Goal: Answer question/provide support: Share knowledge or assist other users

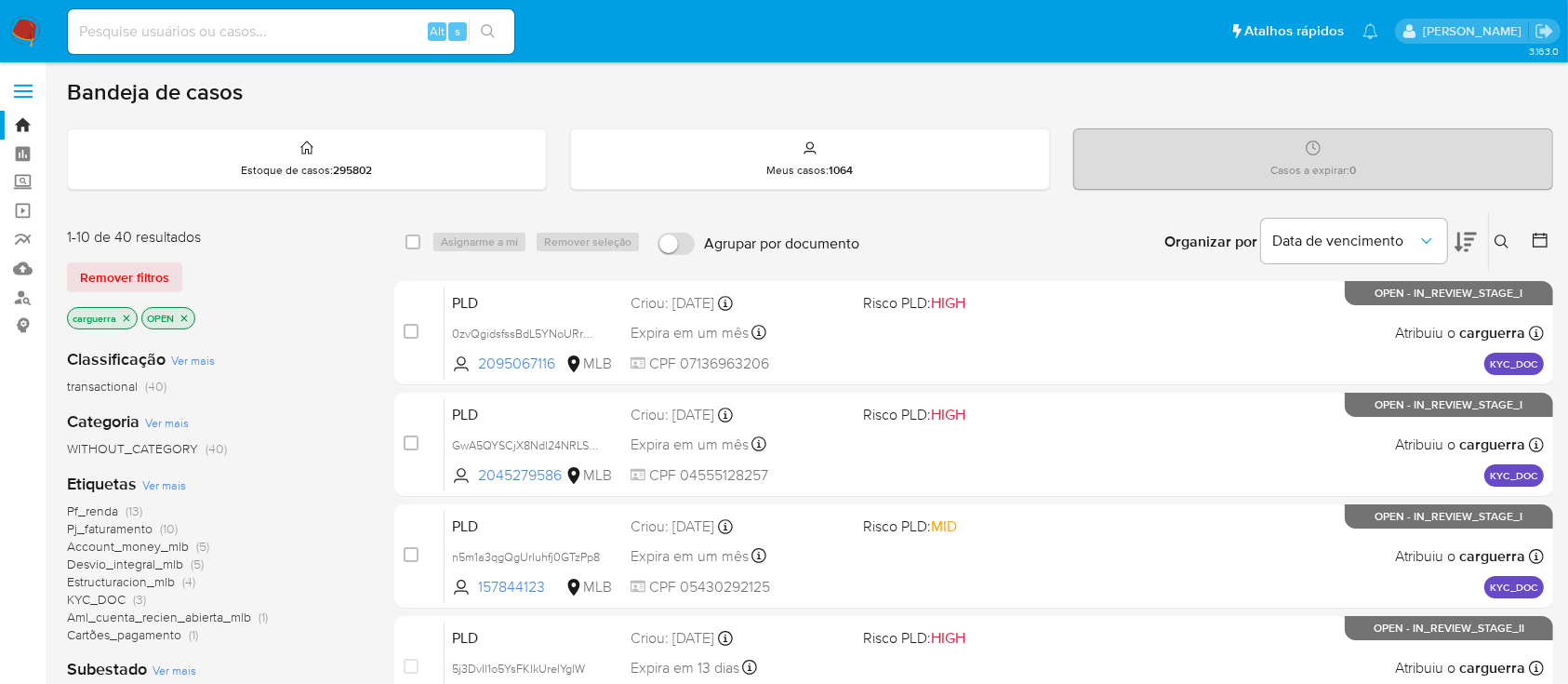
click at [1502, 238] on icon at bounding box center [1501, 242] width 15 height 15
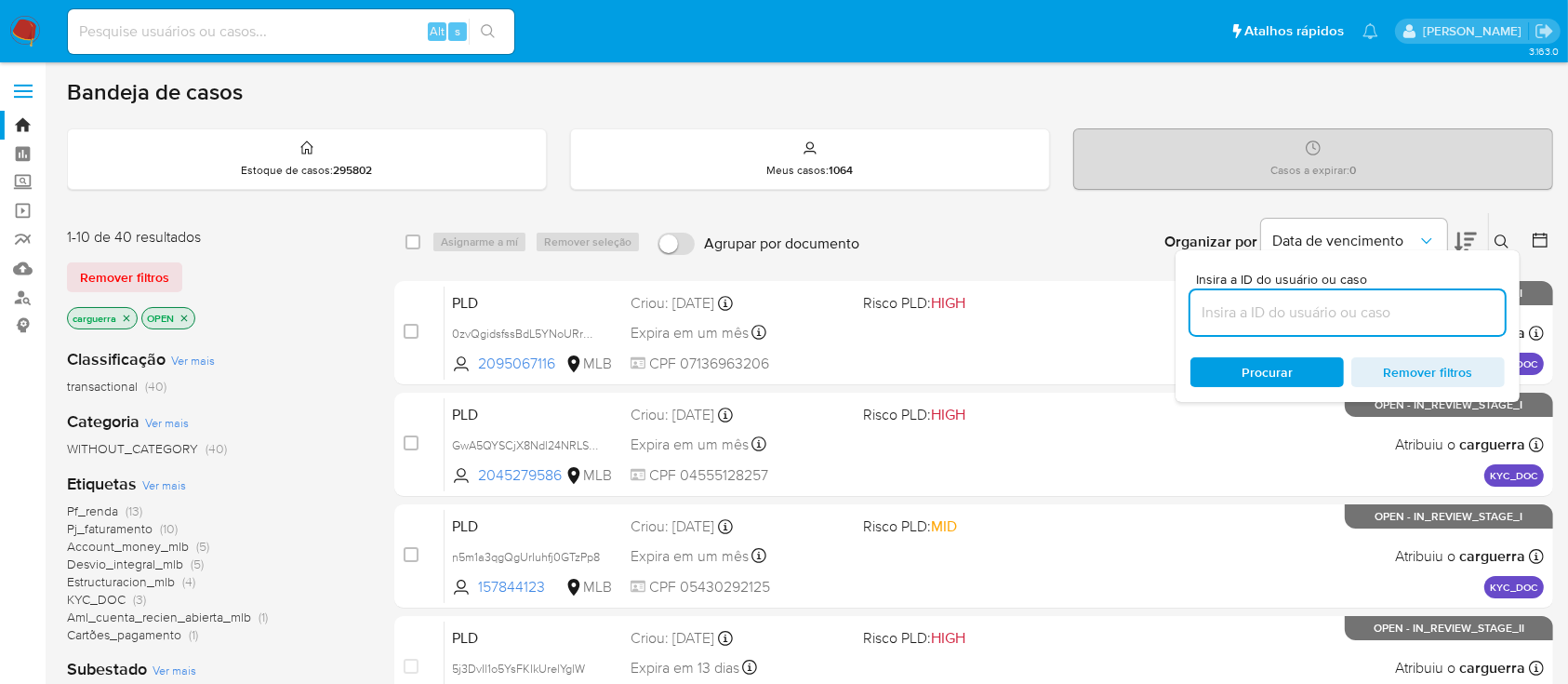
drag, startPoint x: 1283, startPoint y: 312, endPoint x: 1289, endPoint y: 301, distance: 12.5
click at [1284, 307] on input at bounding box center [1347, 312] width 314 height 24
type input "S6tF7kMfn7qhMYXJdnHypqrC"
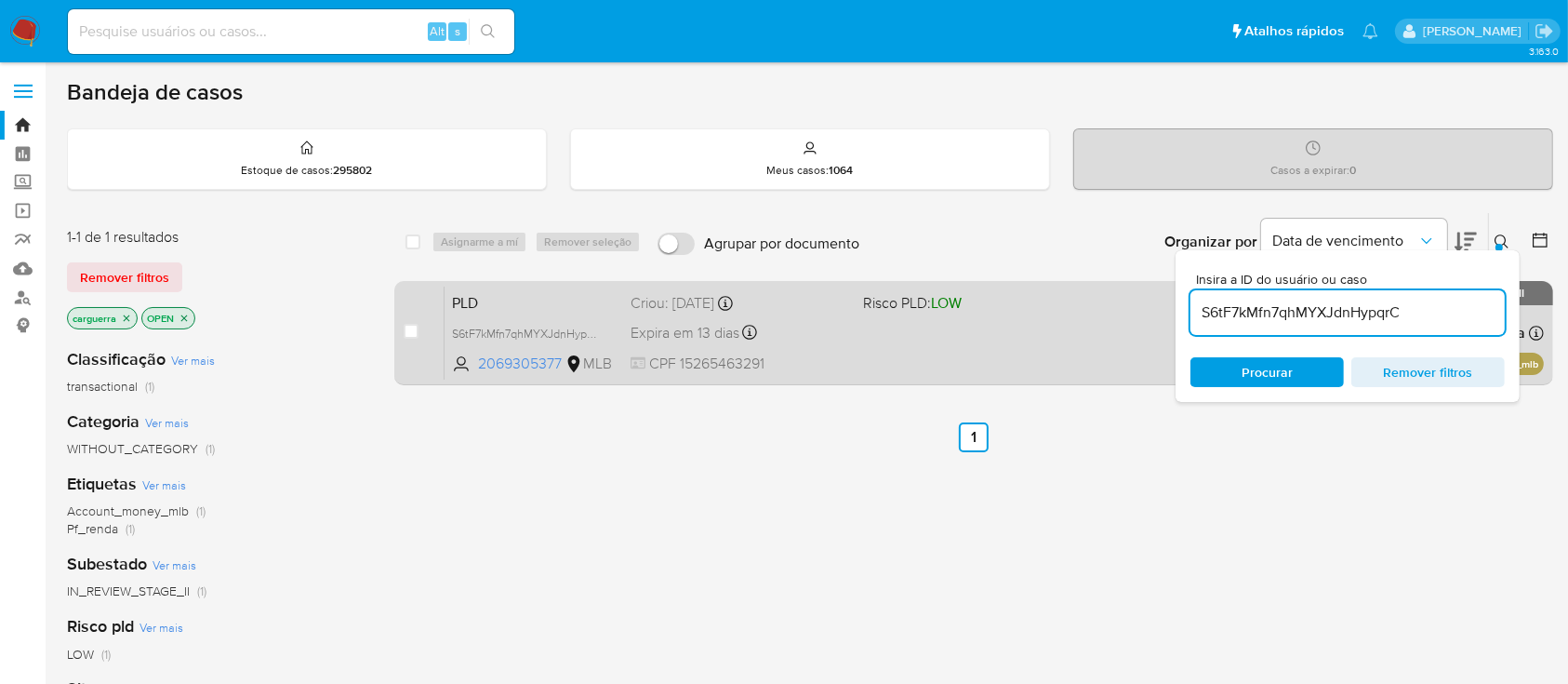
click at [886, 351] on div "PLD S6tF7kMfn7qhMYXJdnHypqrC 2069305377 MLB Risco PLD: LOW Criou: 12/09/2025 Cr…" at bounding box center [994, 333] width 1099 height 94
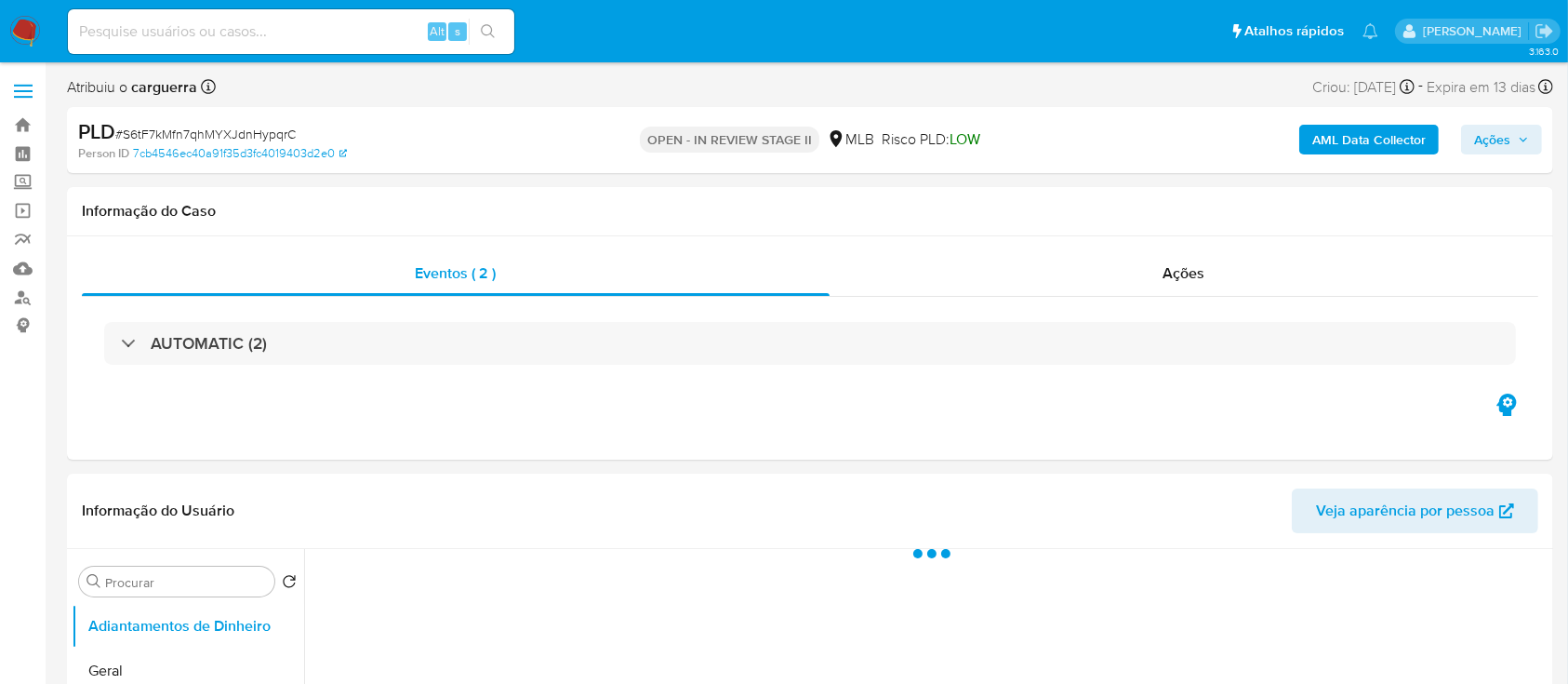
select select "10"
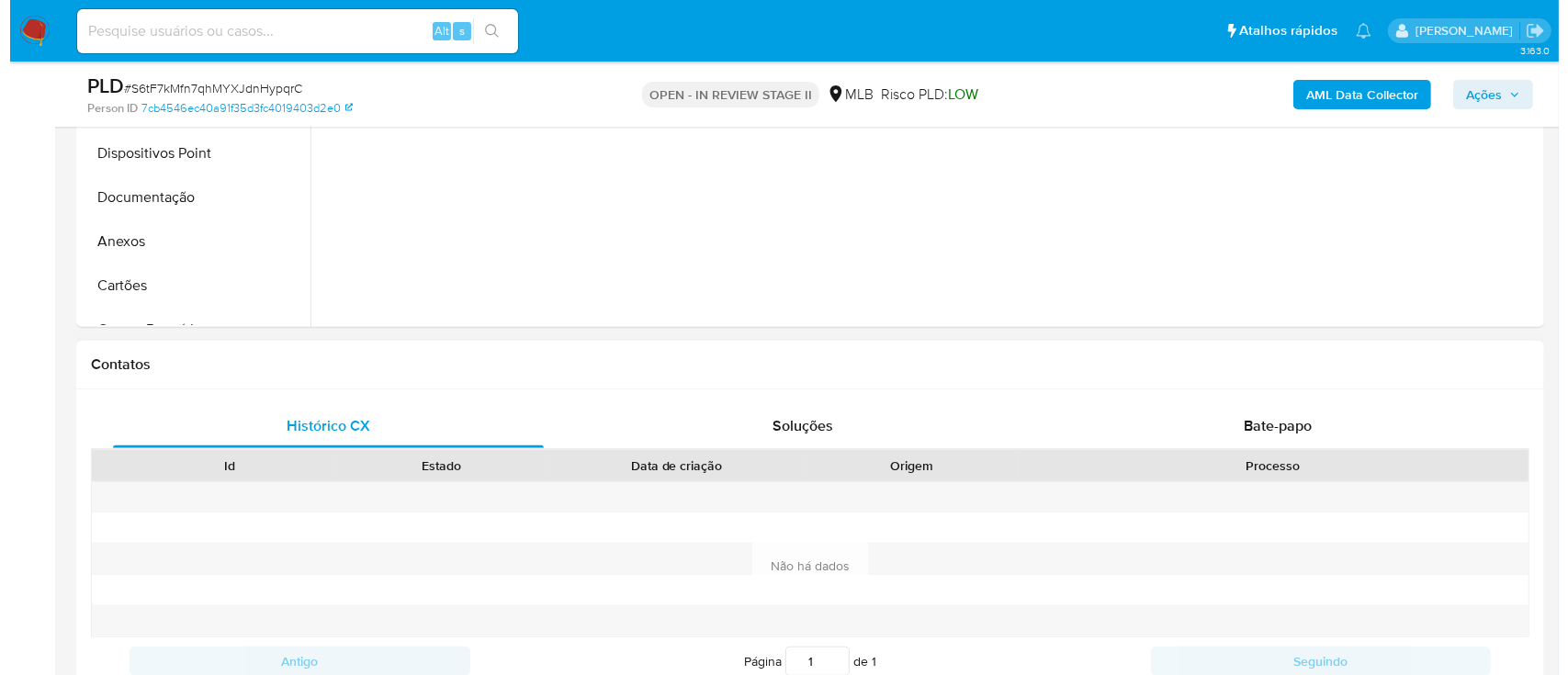
scroll to position [857, 0]
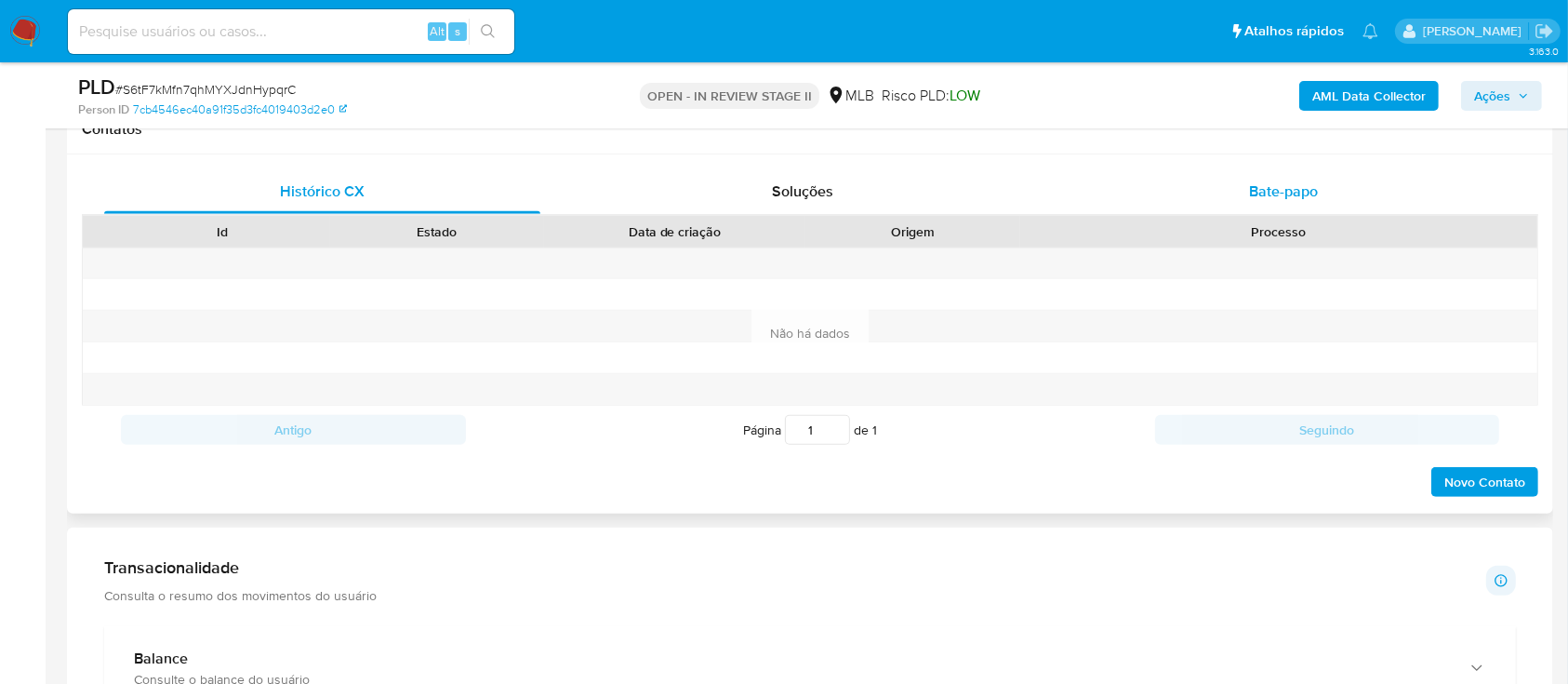
click at [1308, 182] on span "Bate-papo" at bounding box center [1283, 191] width 68 height 22
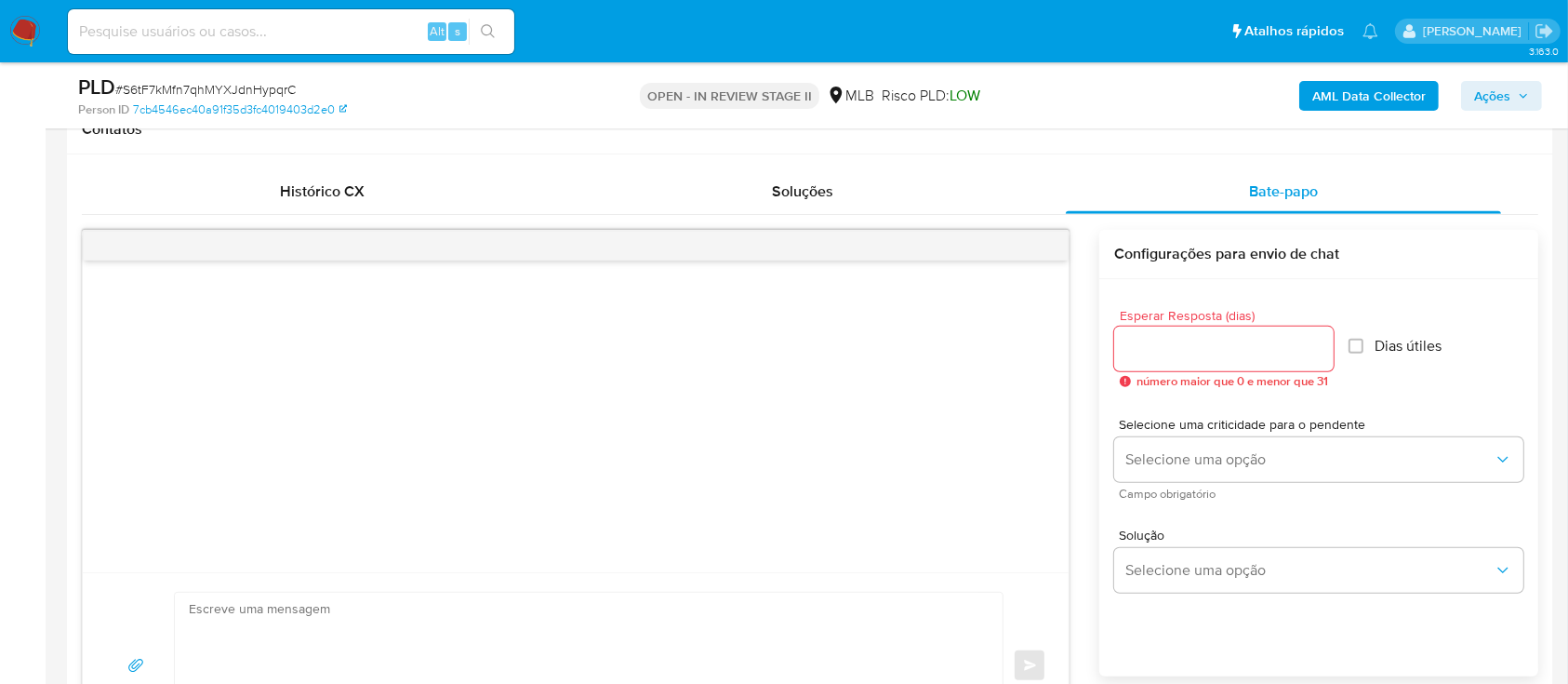
click at [267, 255] on div at bounding box center [576, 246] width 986 height 29
drag, startPoint x: 209, startPoint y: 306, endPoint x: 219, endPoint y: 294, distance: 15.6
click at [208, 302] on div at bounding box center [576, 416] width 986 height 312
click at [208, 317] on div at bounding box center [576, 416] width 986 height 312
click at [1277, 345] on input "Esperar Resposta (dias)" at bounding box center [1224, 348] width 219 height 24
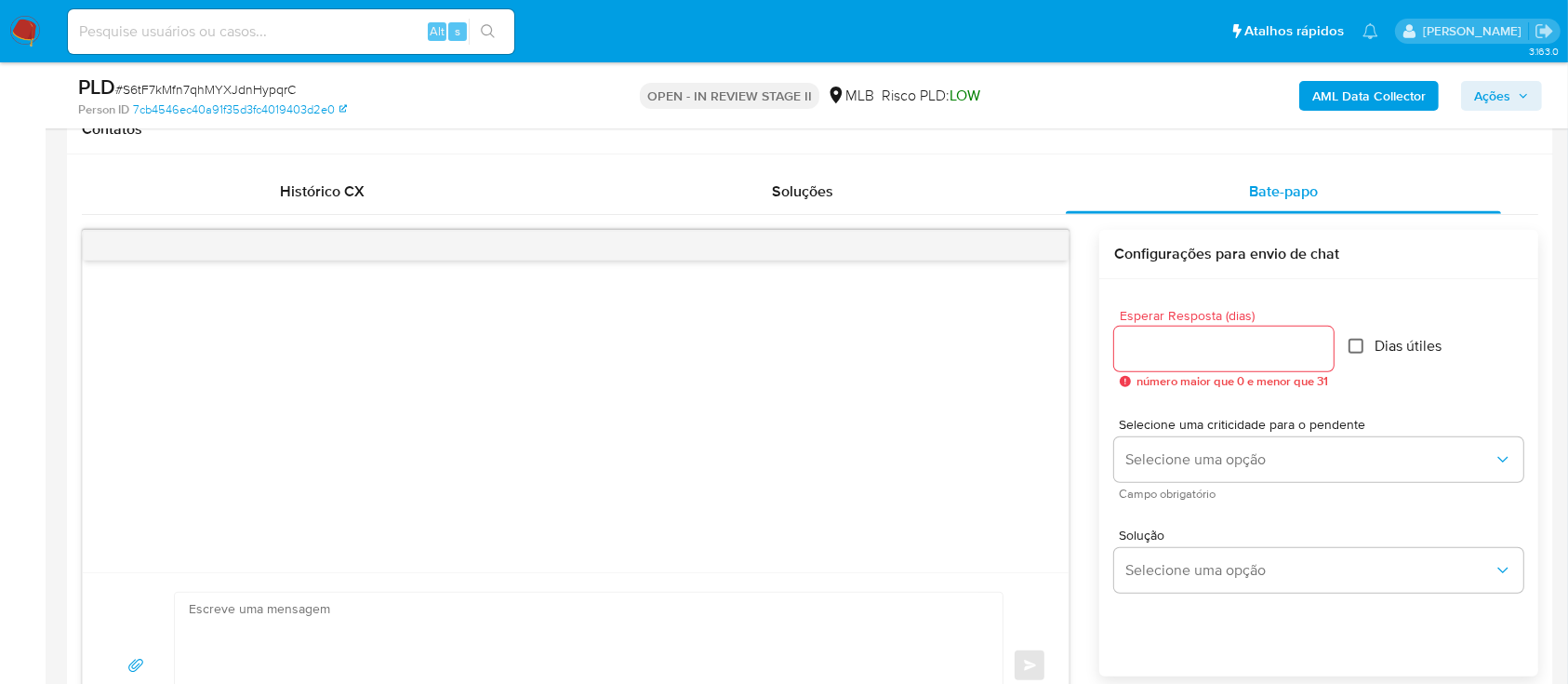
click at [1363, 347] on input "Dias útiles" at bounding box center [1356, 345] width 15 height 15
checkbox input "true"
click at [1172, 346] on input "Esperar Resposta (dias)" at bounding box center [1224, 348] width 219 height 24
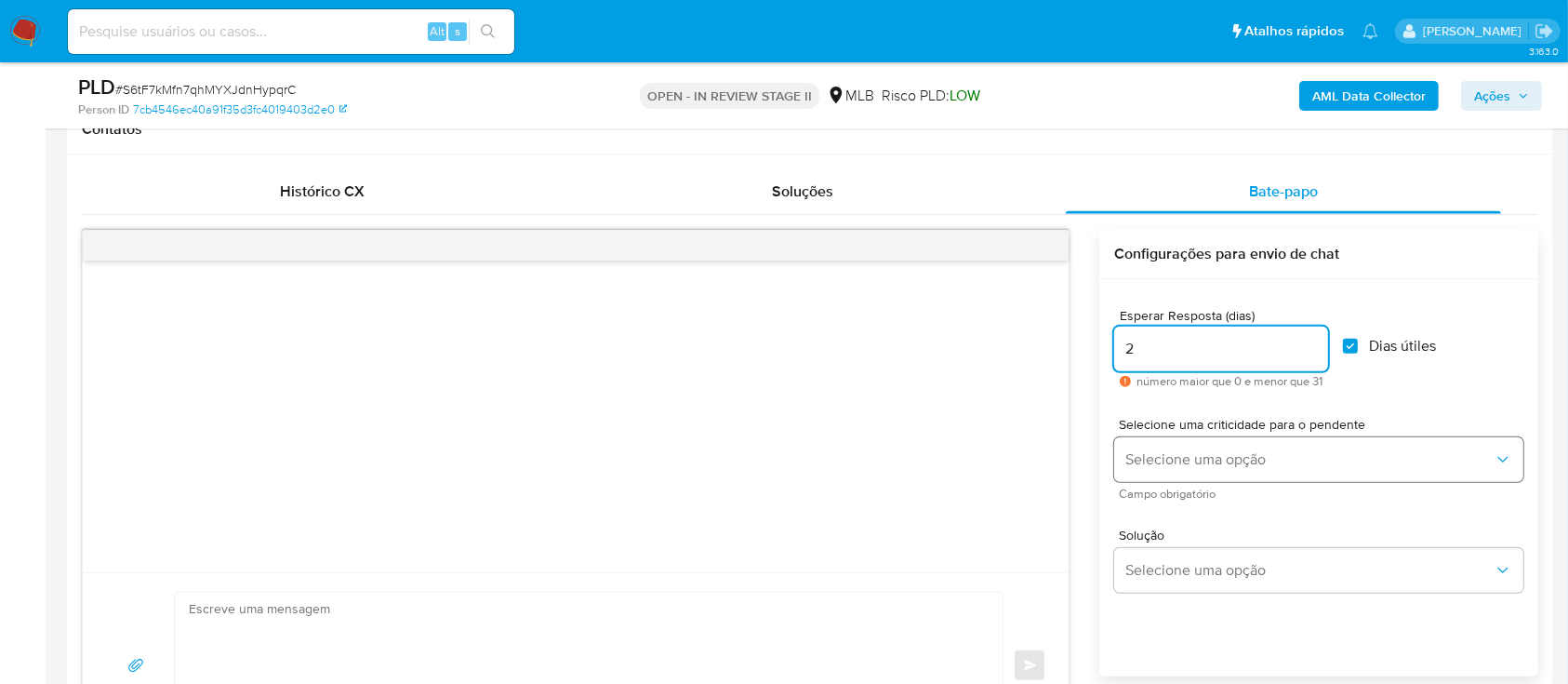
type input "2"
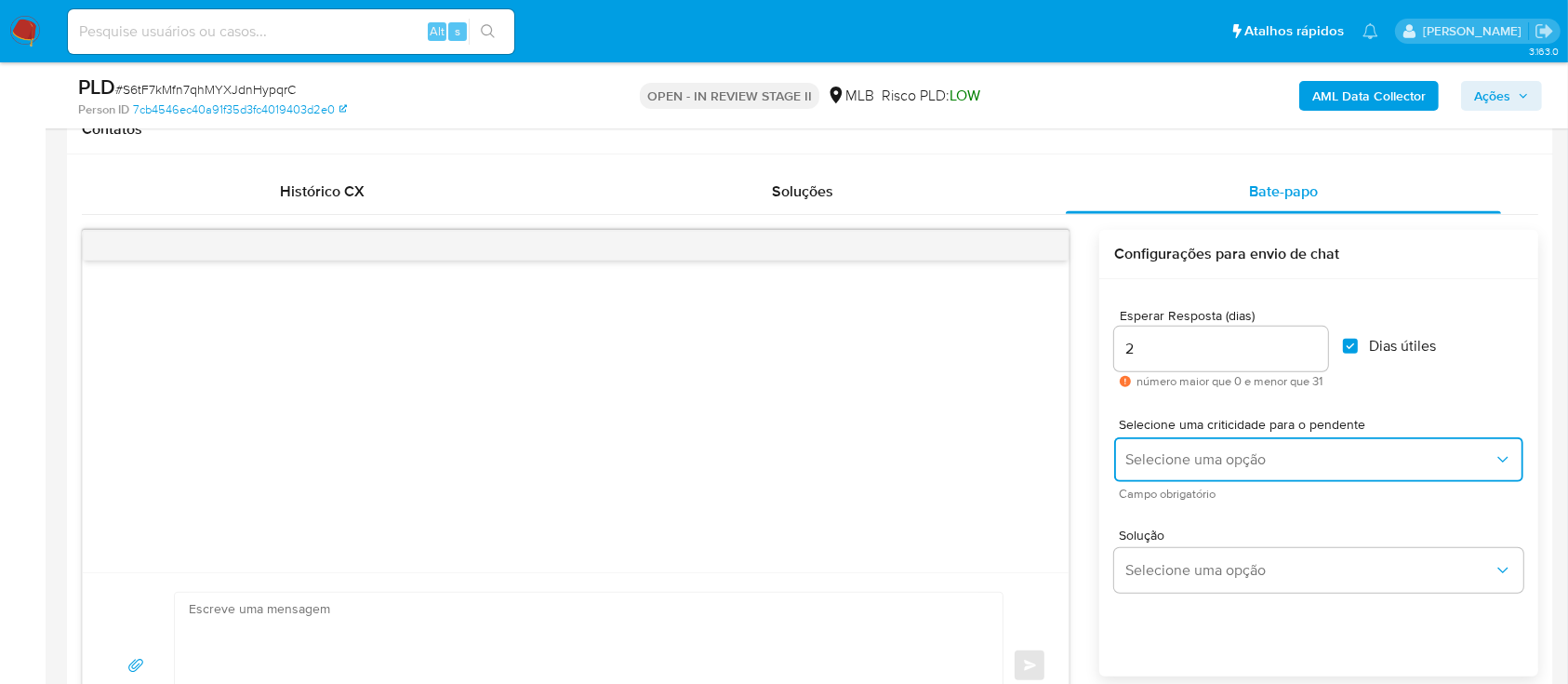
click at [1248, 460] on span "Selecione uma opção" at bounding box center [1309, 459] width 369 height 19
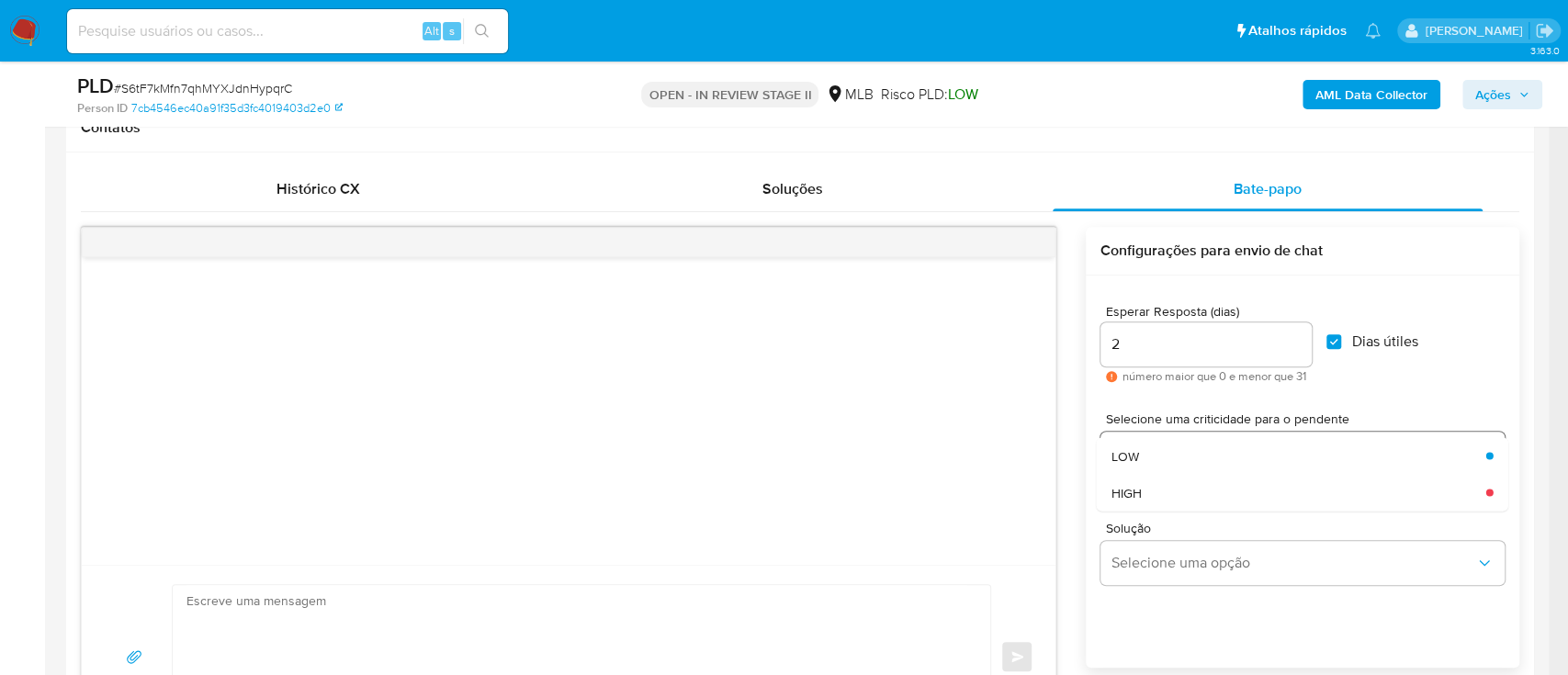
click at [1168, 460] on div "LOW" at bounding box center [1293, 456] width 364 height 37
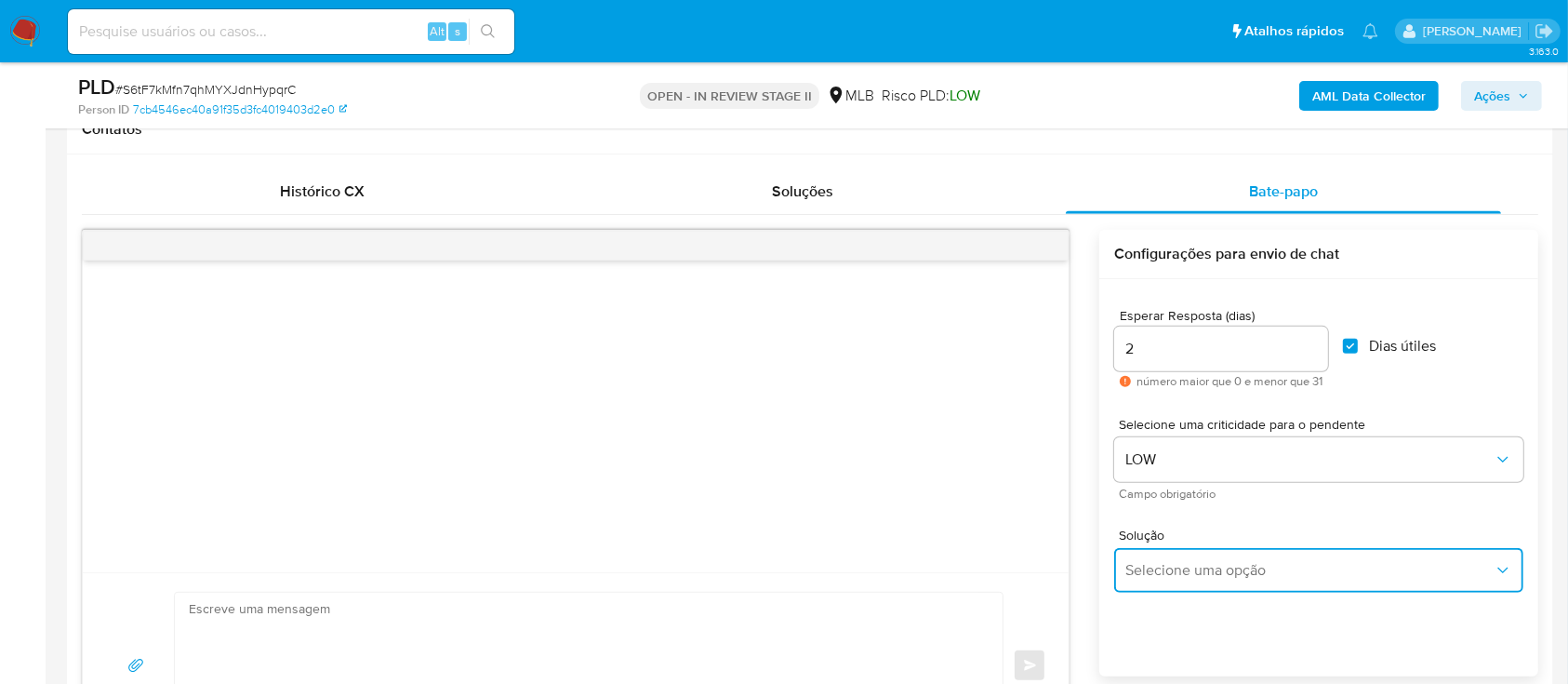
click at [1193, 571] on span "Selecione uma opção" at bounding box center [1309, 570] width 369 height 19
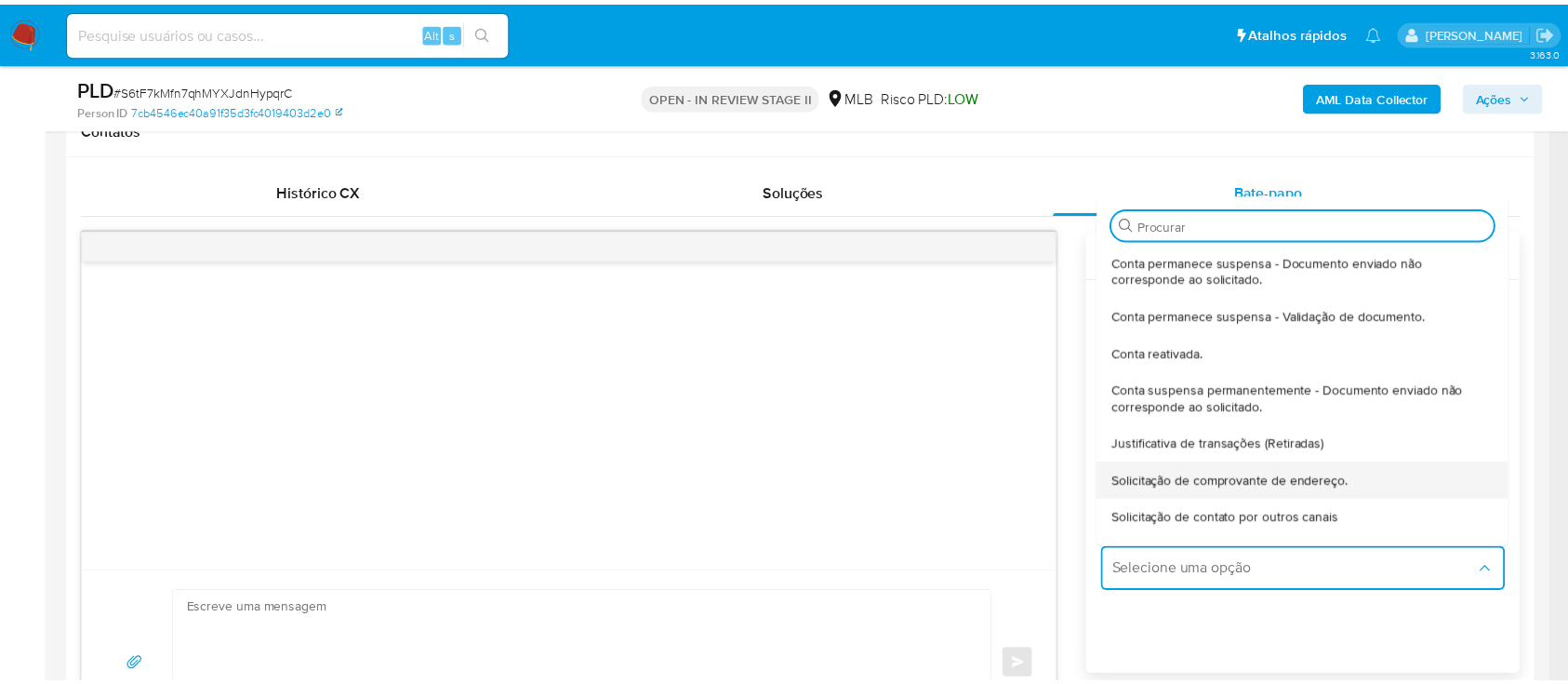
scroll to position [123, 0]
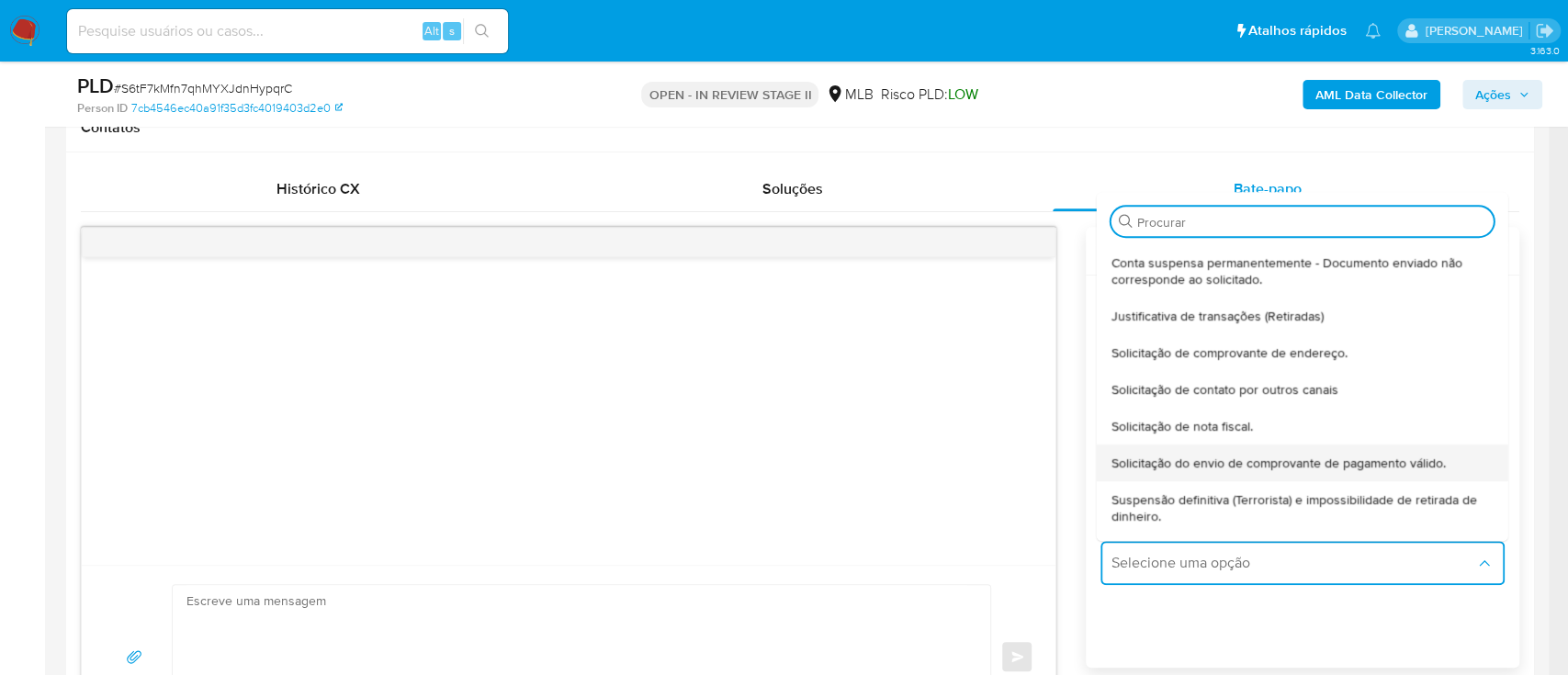
click at [1229, 461] on span "Solicitação do envio de comprovante de pagamento válido." at bounding box center [1278, 463] width 334 height 16
type textarea "Olá,Suspendemos a sua conta para uma verificação adicional de segurança.Por fav…"
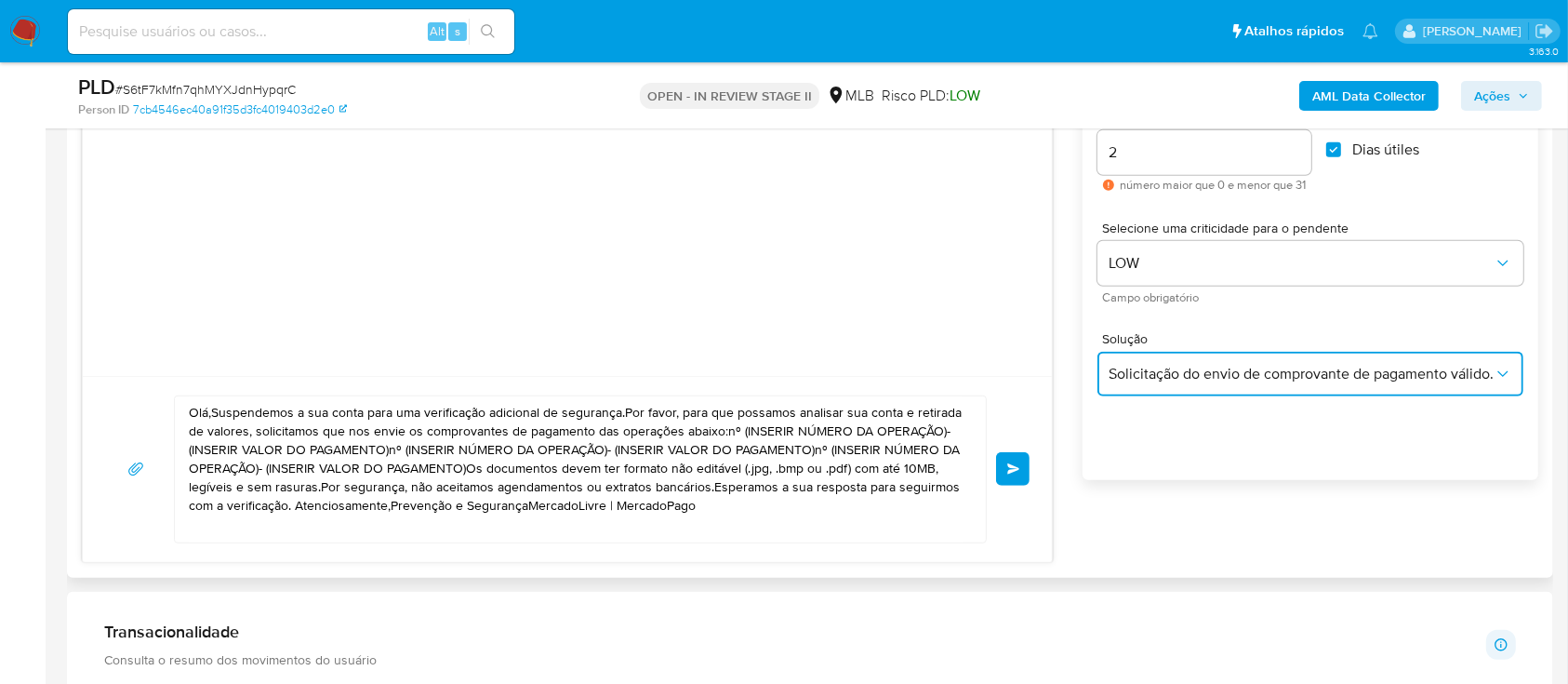
scroll to position [1117, 0]
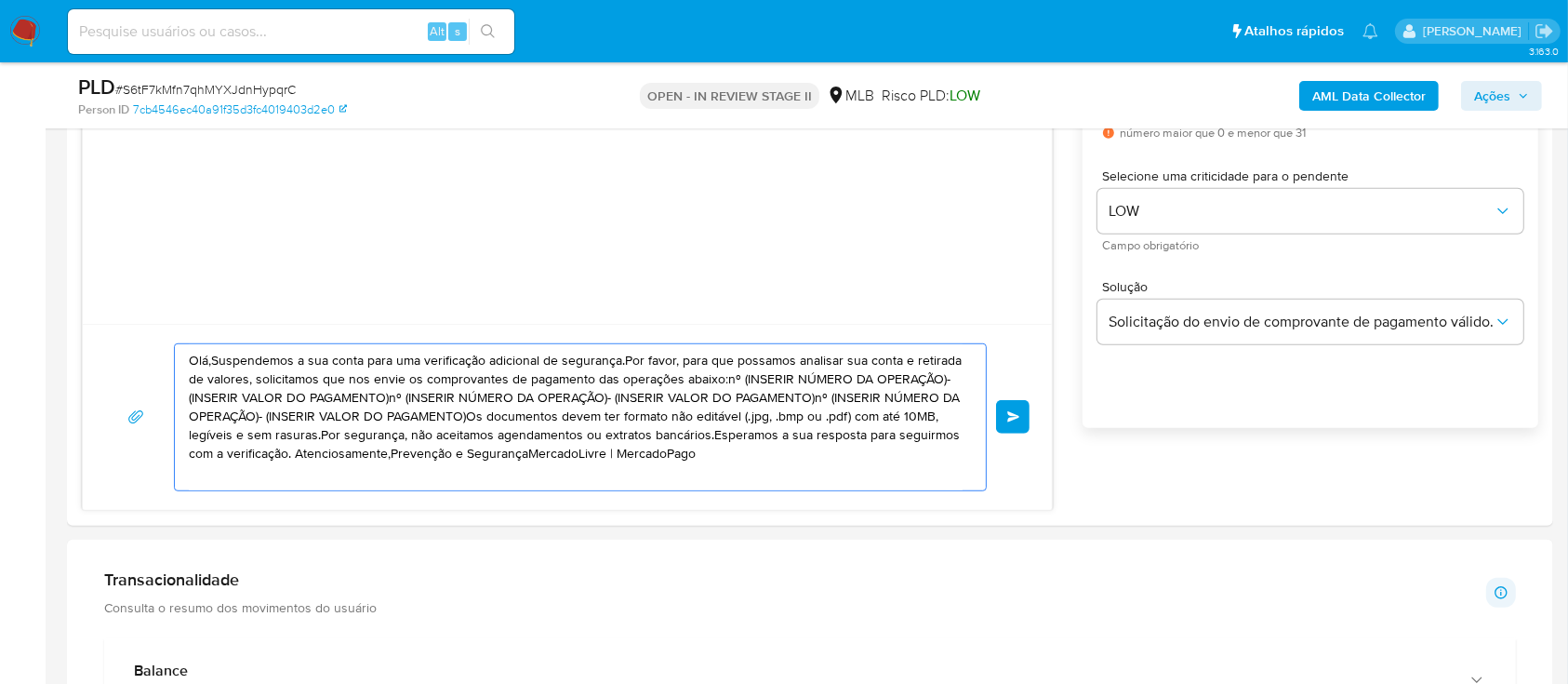
drag, startPoint x: 723, startPoint y: 458, endPoint x: 16, endPoint y: 346, distance: 715.8
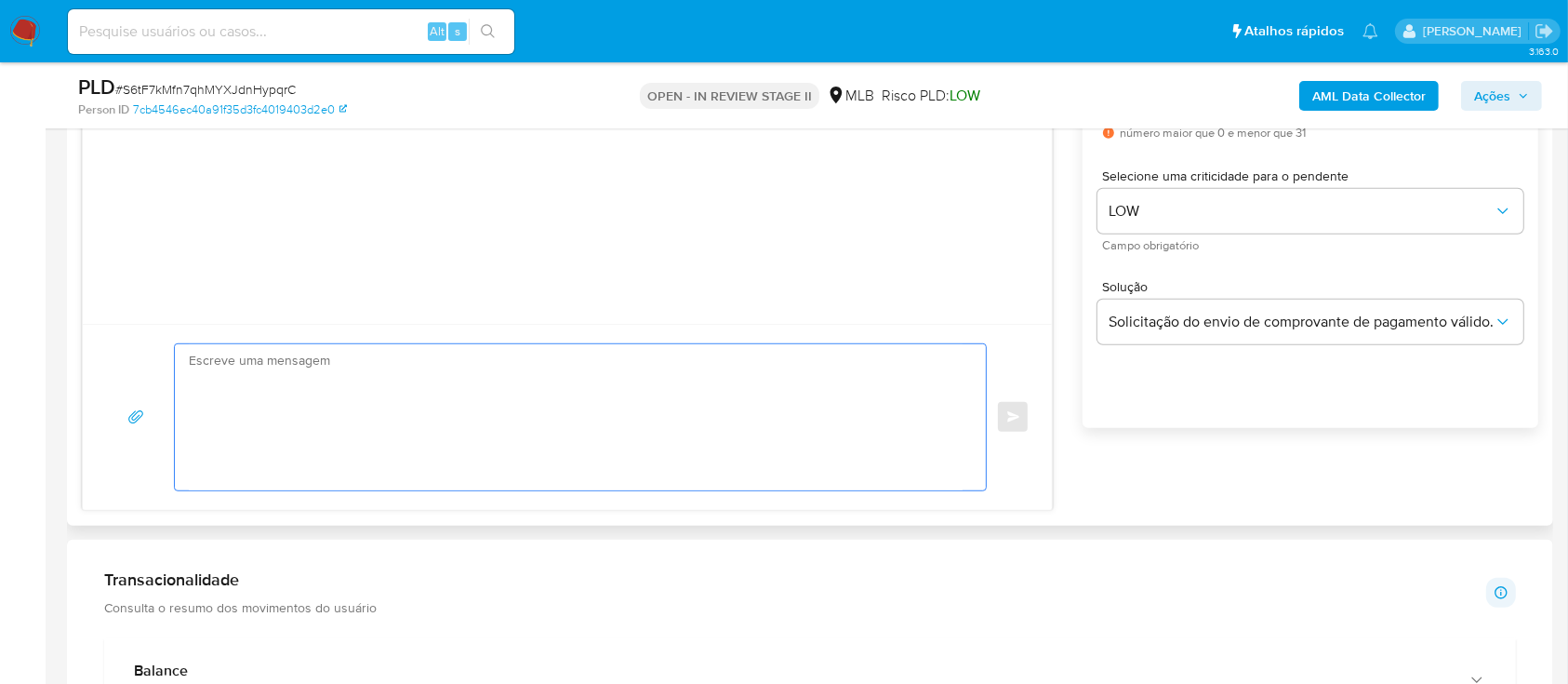
paste textarea "PF Ola, Estamos realizando uma verificação adicional de segurança em contas de …"
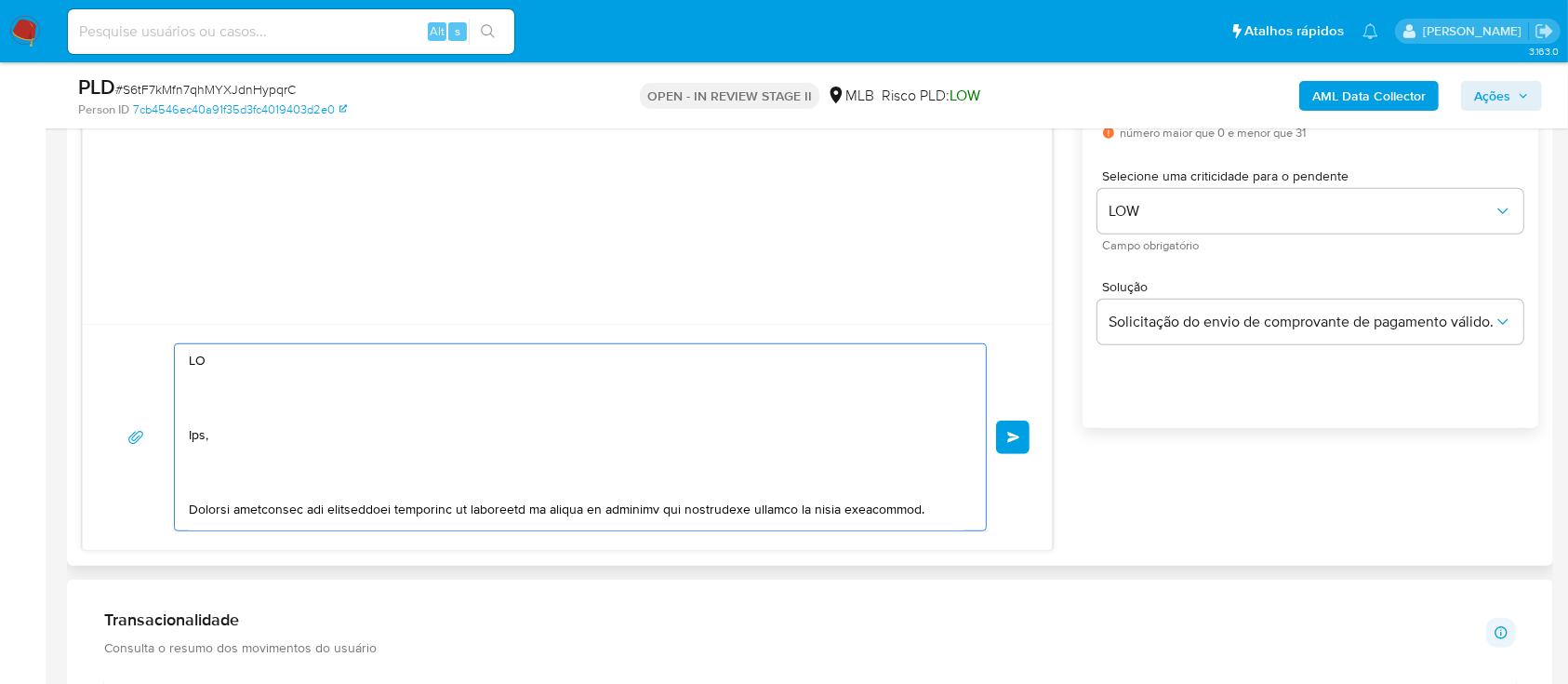
click at [182, 388] on div at bounding box center [576, 437] width 802 height 186
click at [209, 387] on textarea at bounding box center [575, 437] width 774 height 186
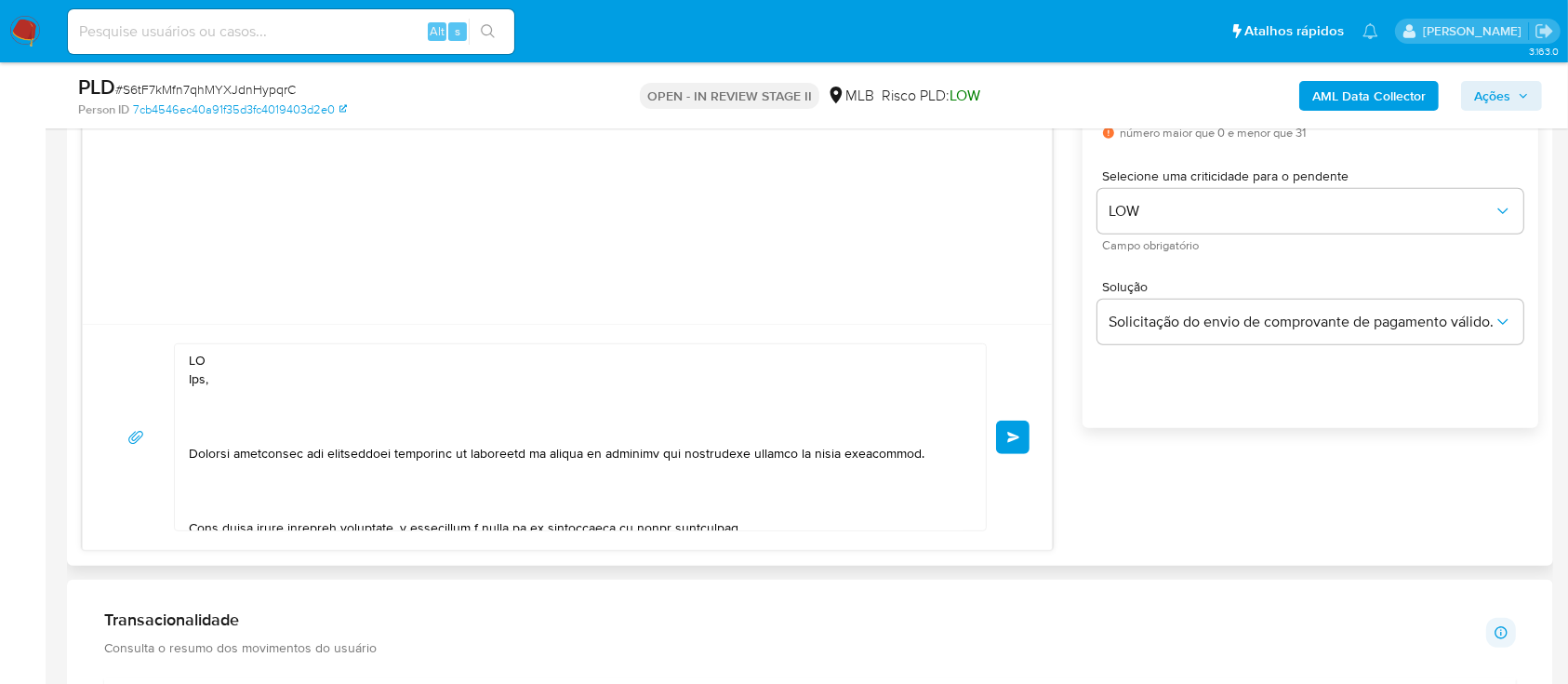
drag, startPoint x: 239, startPoint y: 341, endPoint x: 163, endPoint y: 356, distance: 77.5
click at [163, 356] on div "common.send" at bounding box center [567, 436] width 969 height 226
drag, startPoint x: 203, startPoint y: 362, endPoint x: 132, endPoint y: 361, distance: 71.0
click at [132, 361] on div "common.send" at bounding box center [566, 437] width 924 height 188
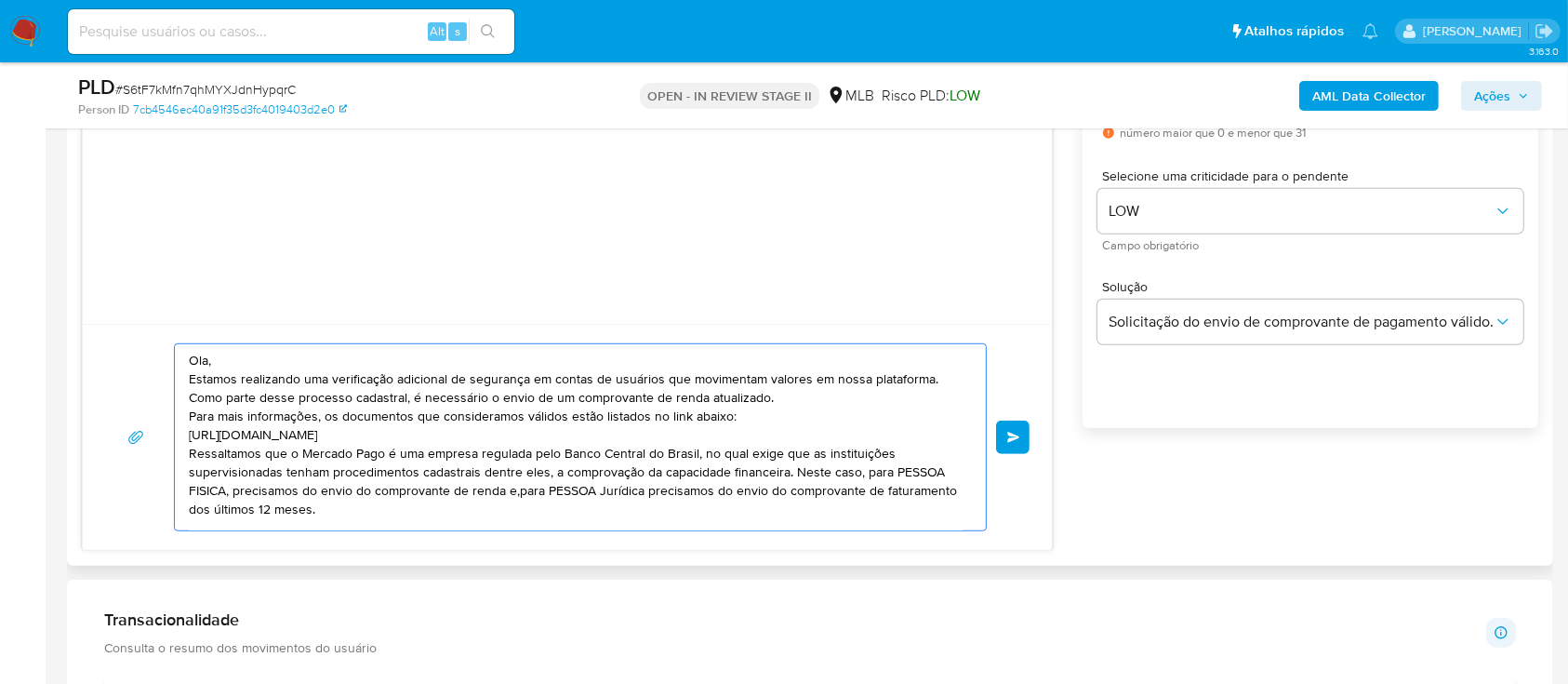
click at [531, 501] on textarea "Ola, Estamos realizando uma verificação adicional de segurança em contas de usu…" at bounding box center [575, 437] width 774 height 186
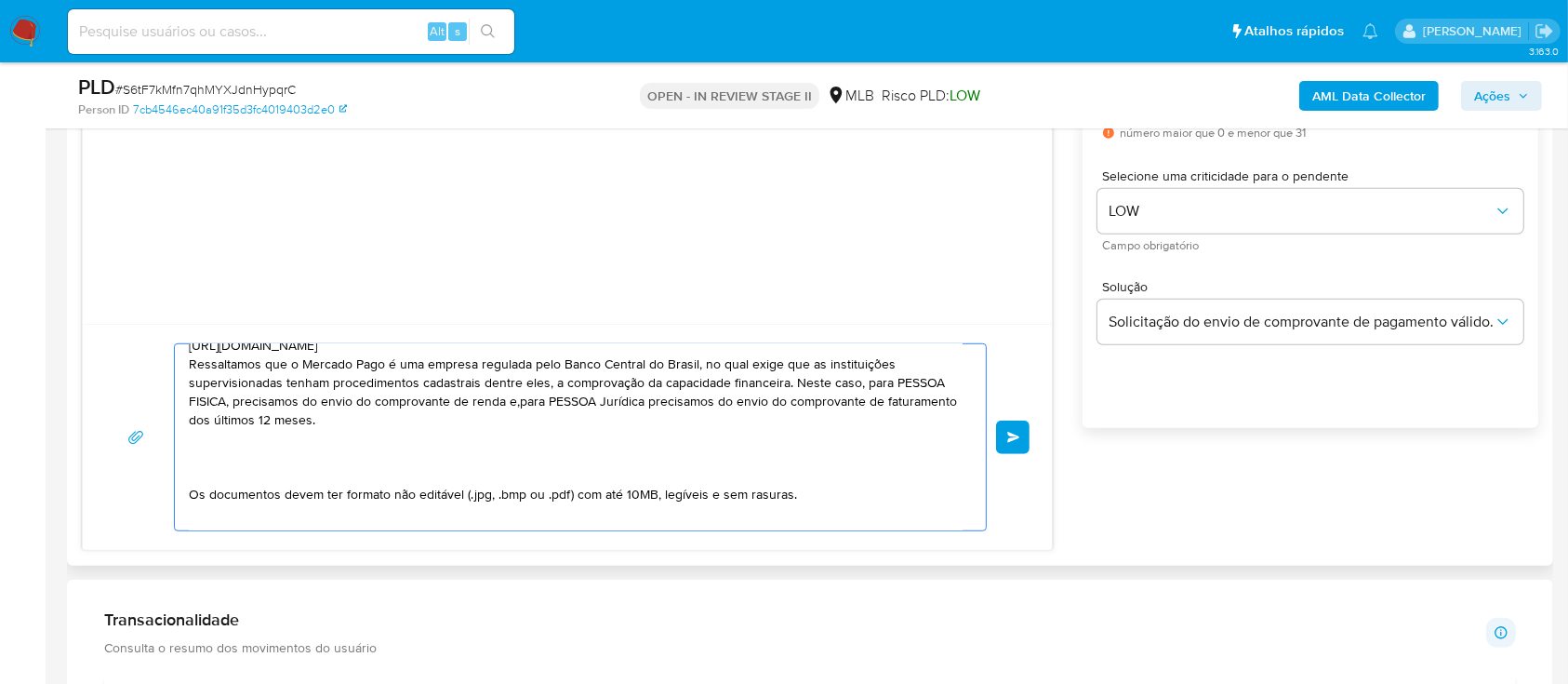
scroll to position [123, 0]
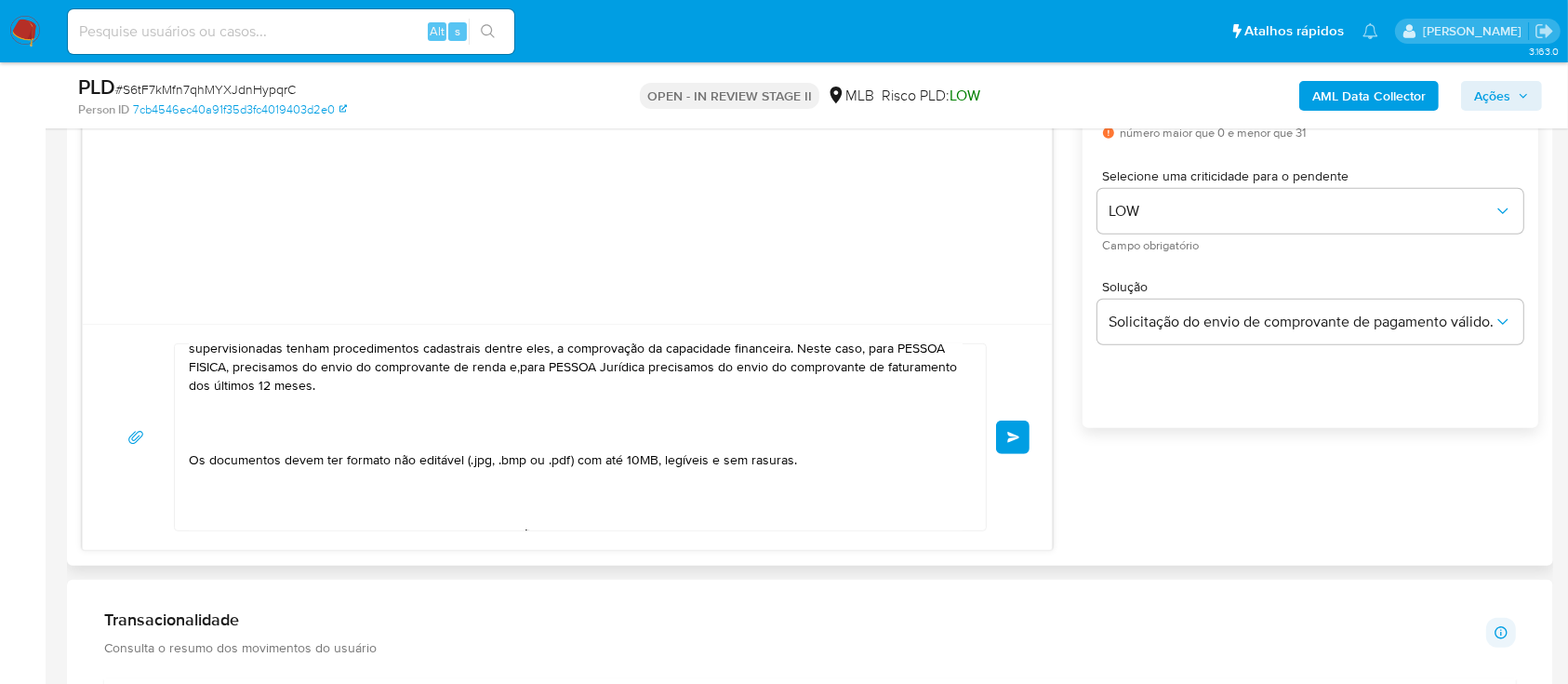
drag, startPoint x: 186, startPoint y: 404, endPoint x: 196, endPoint y: 399, distance: 11.2
click at [190, 401] on div "Ola, Estamos realizando uma verificação adicional de segurança em contas de usu…" at bounding box center [576, 437] width 802 height 186
click at [199, 408] on textarea "Ola, Estamos realizando uma verificação adicional de segurança em contas de usu…" at bounding box center [575, 437] width 774 height 186
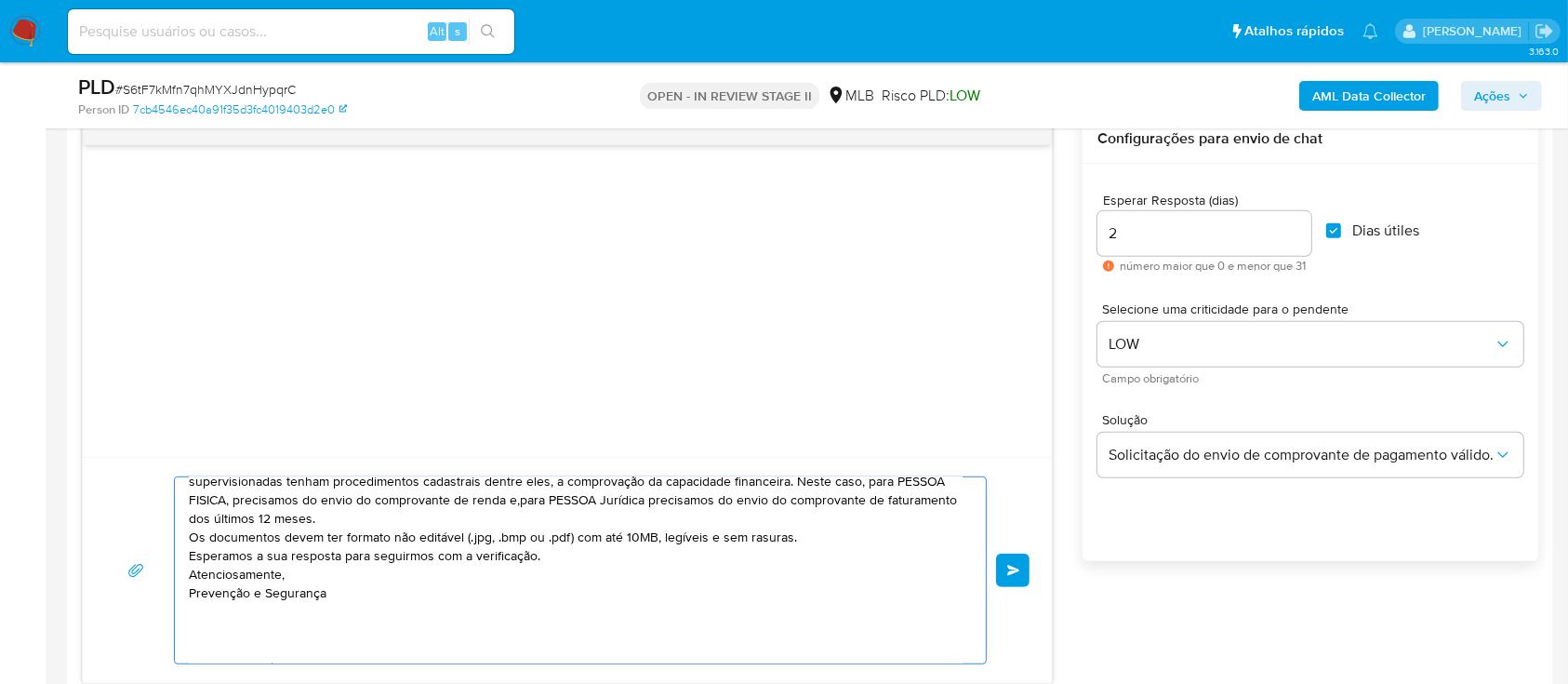
scroll to position [992, 0]
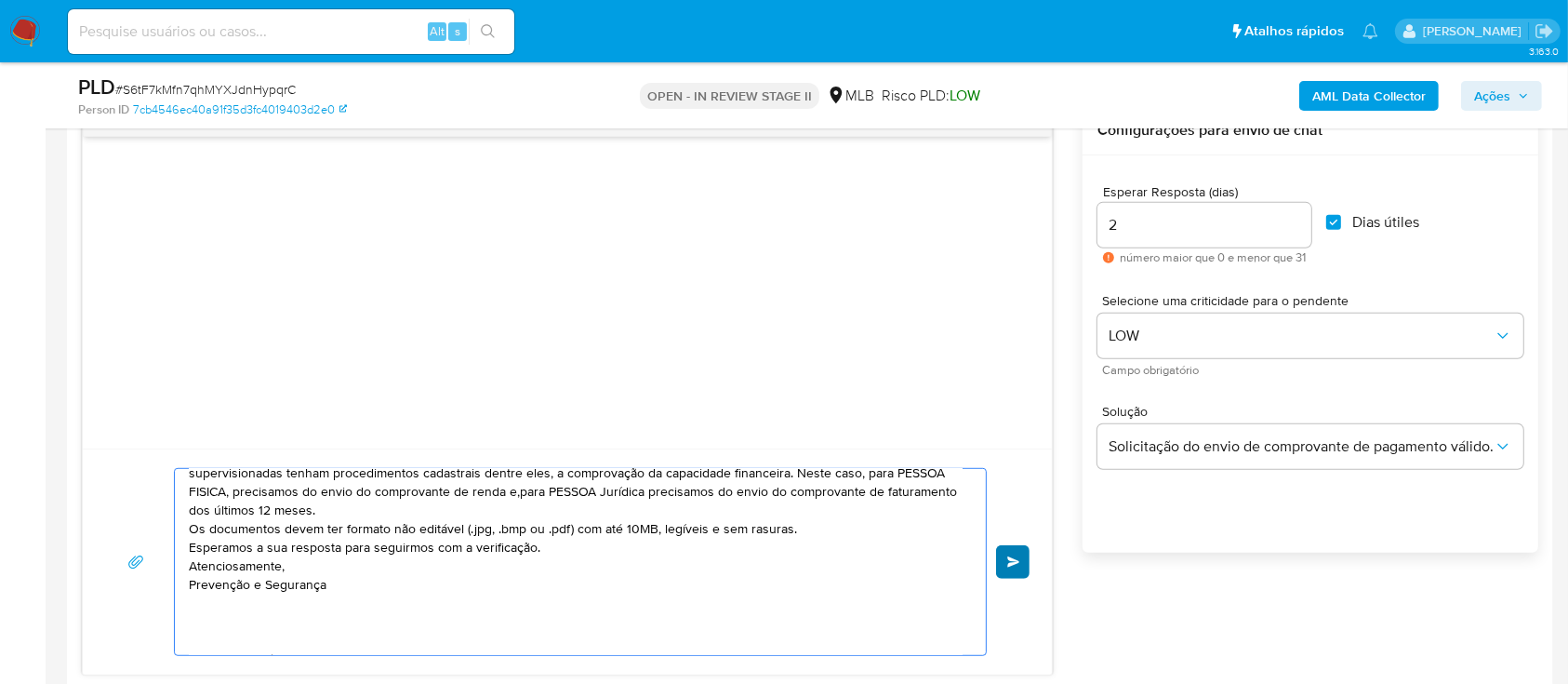
type textarea "Ola, Estamos realizando uma verificação adicional de segurança em contas de usu…"
click at [1014, 557] on span "common.send" at bounding box center [1013, 562] width 13 height 11
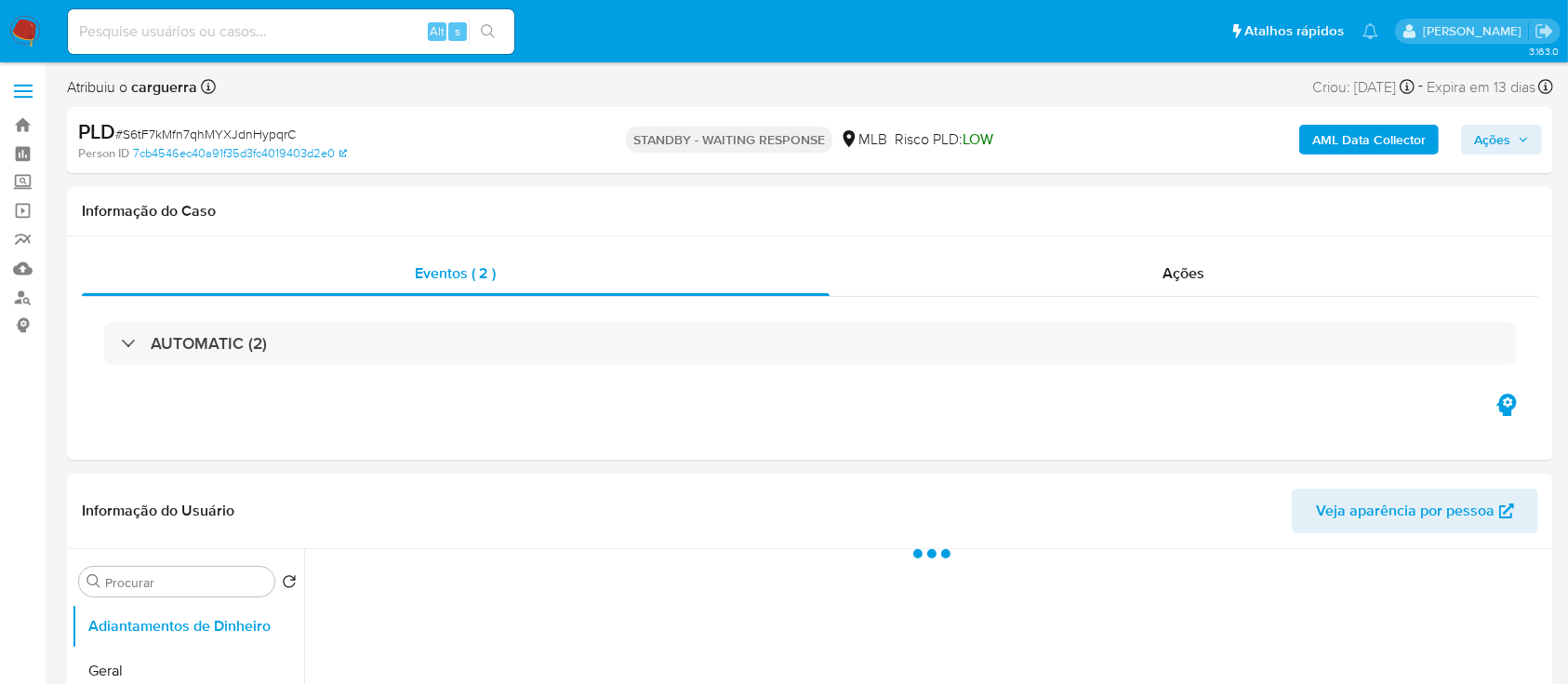
select select "10"
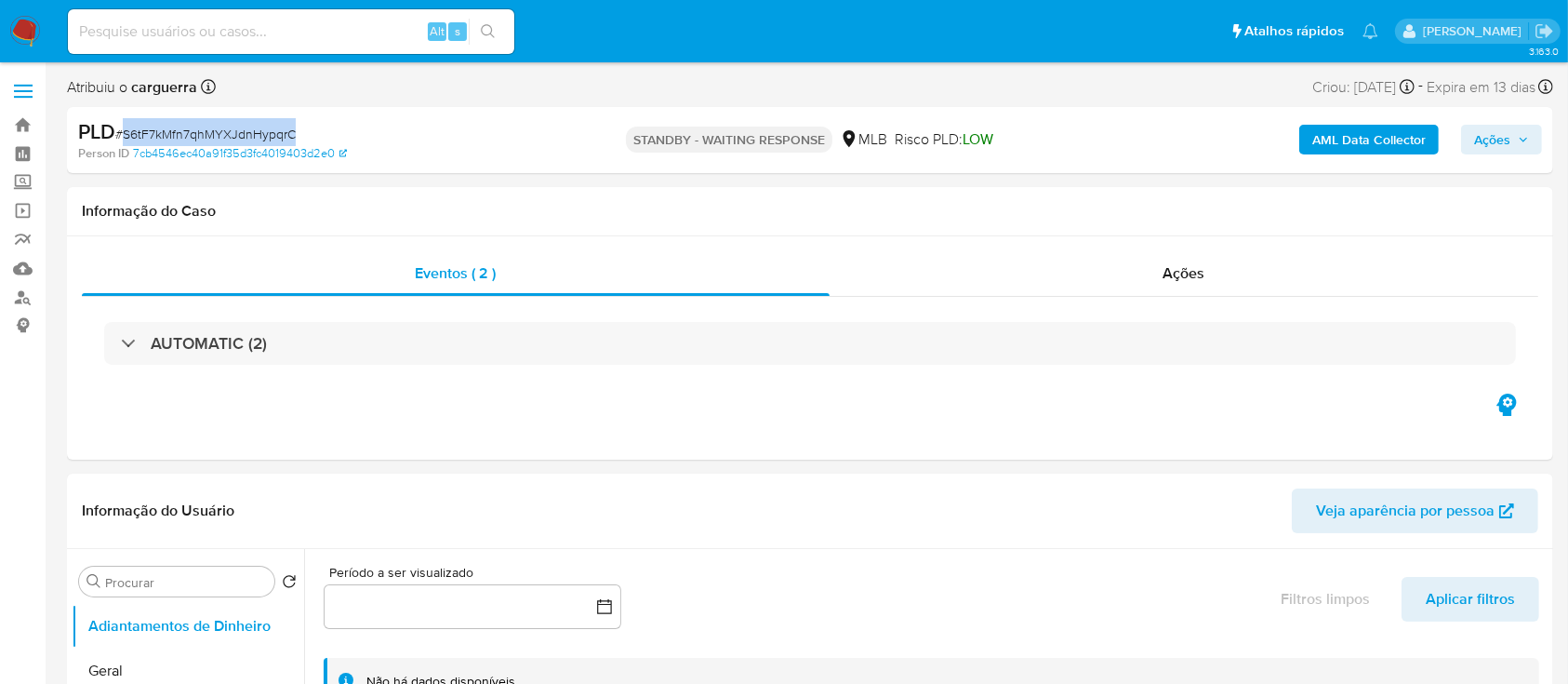
drag, startPoint x: 315, startPoint y: 126, endPoint x: 120, endPoint y: 135, distance: 195.2
click at [123, 133] on div "PLD # S6tF7kMfn7qhMYXJdnHypqrC" at bounding box center [319, 132] width 481 height 28
copy span "S6tF7kMfn7qhMYXJdnHypqrC"
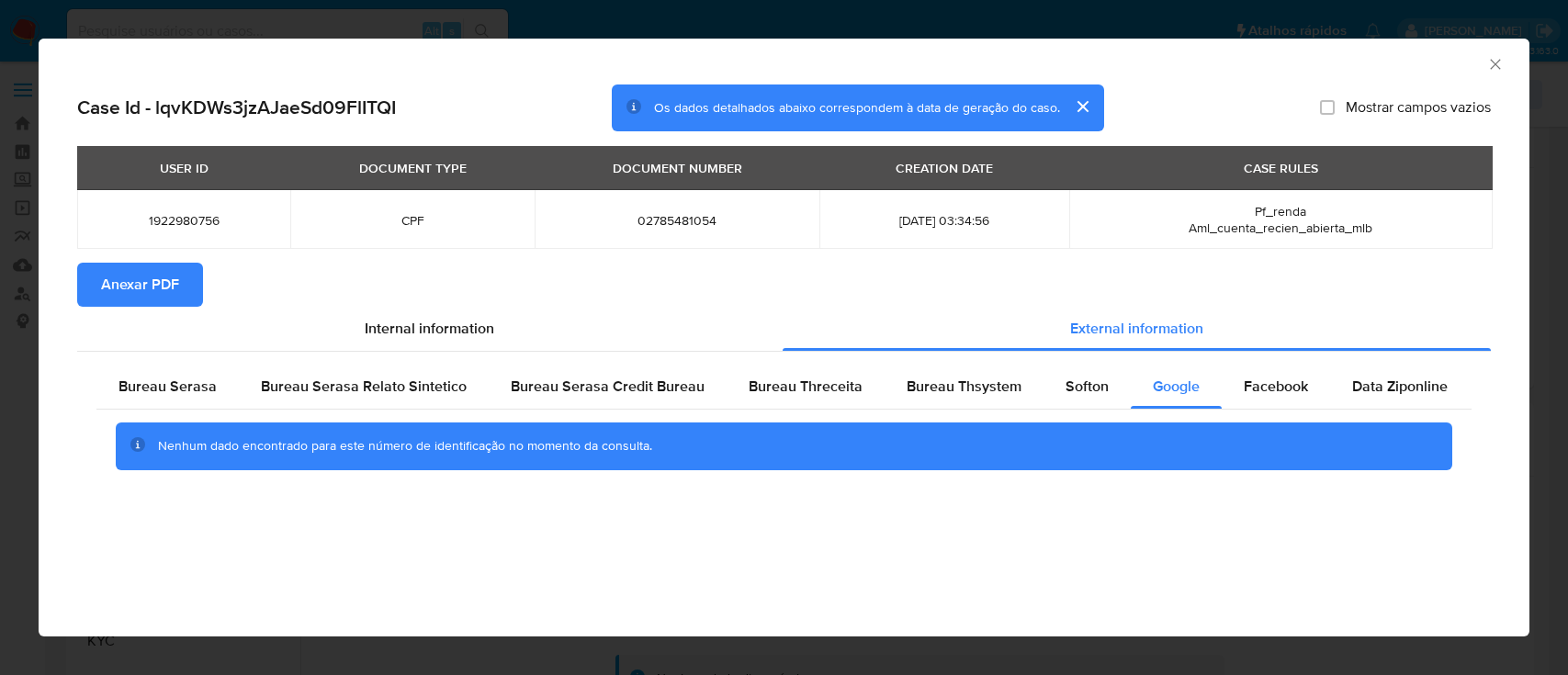
select select "10"
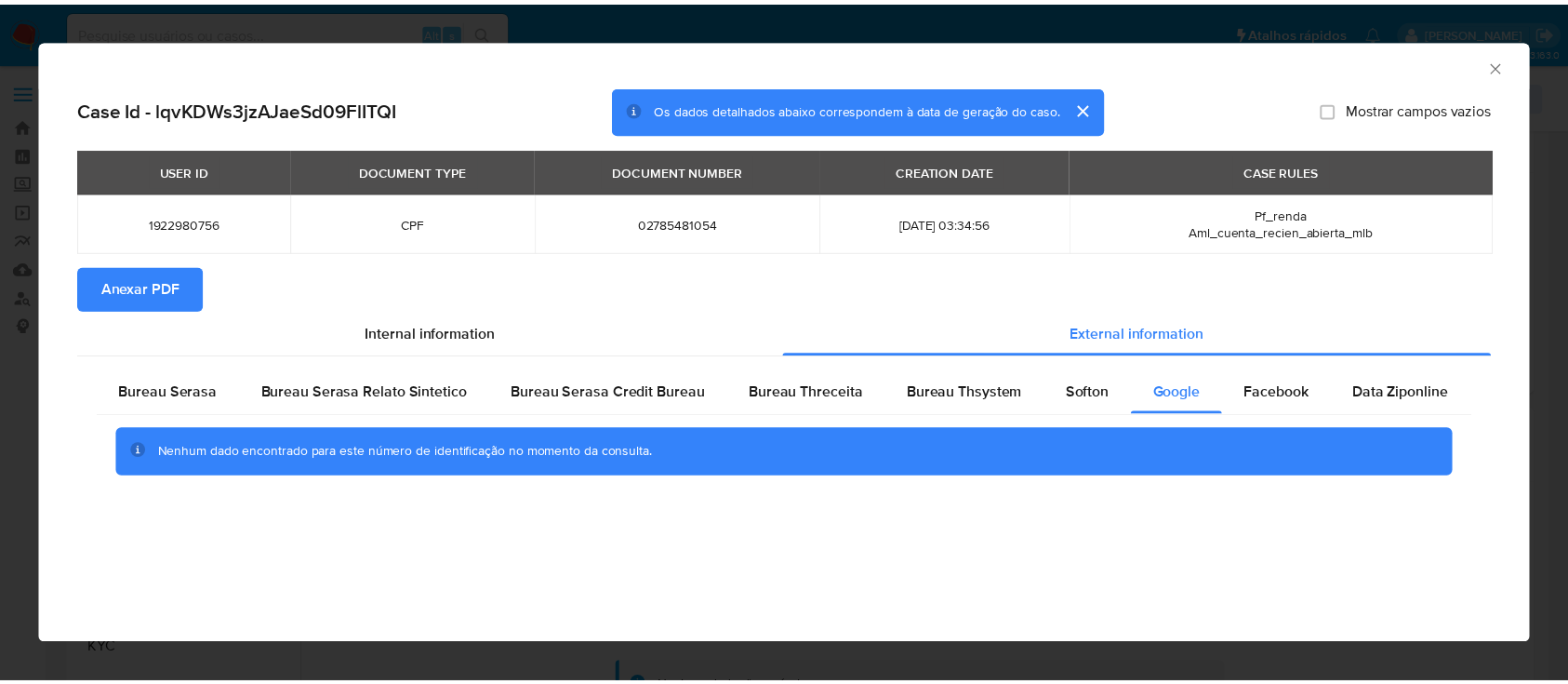
scroll to position [248, 0]
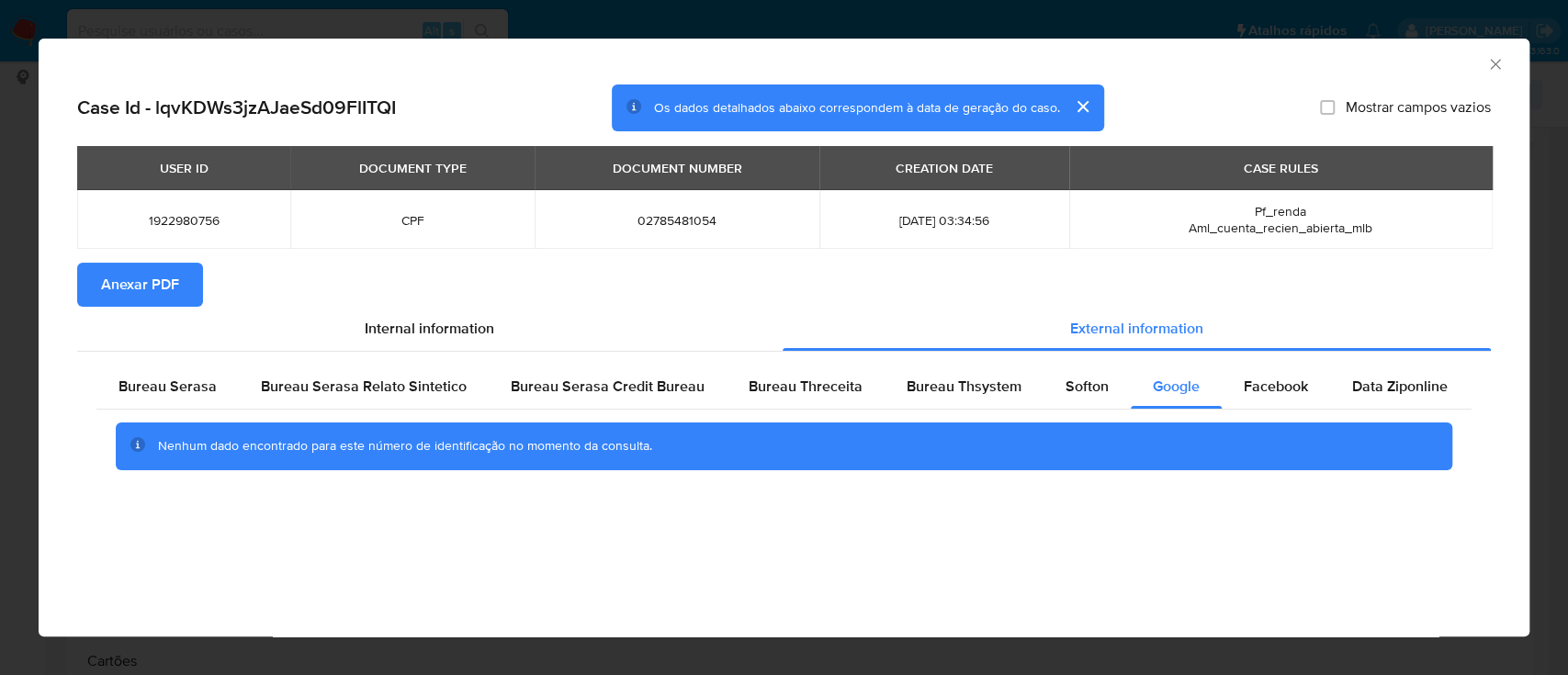
click at [1494, 64] on icon "Fechar a janela" at bounding box center [1495, 64] width 10 height 10
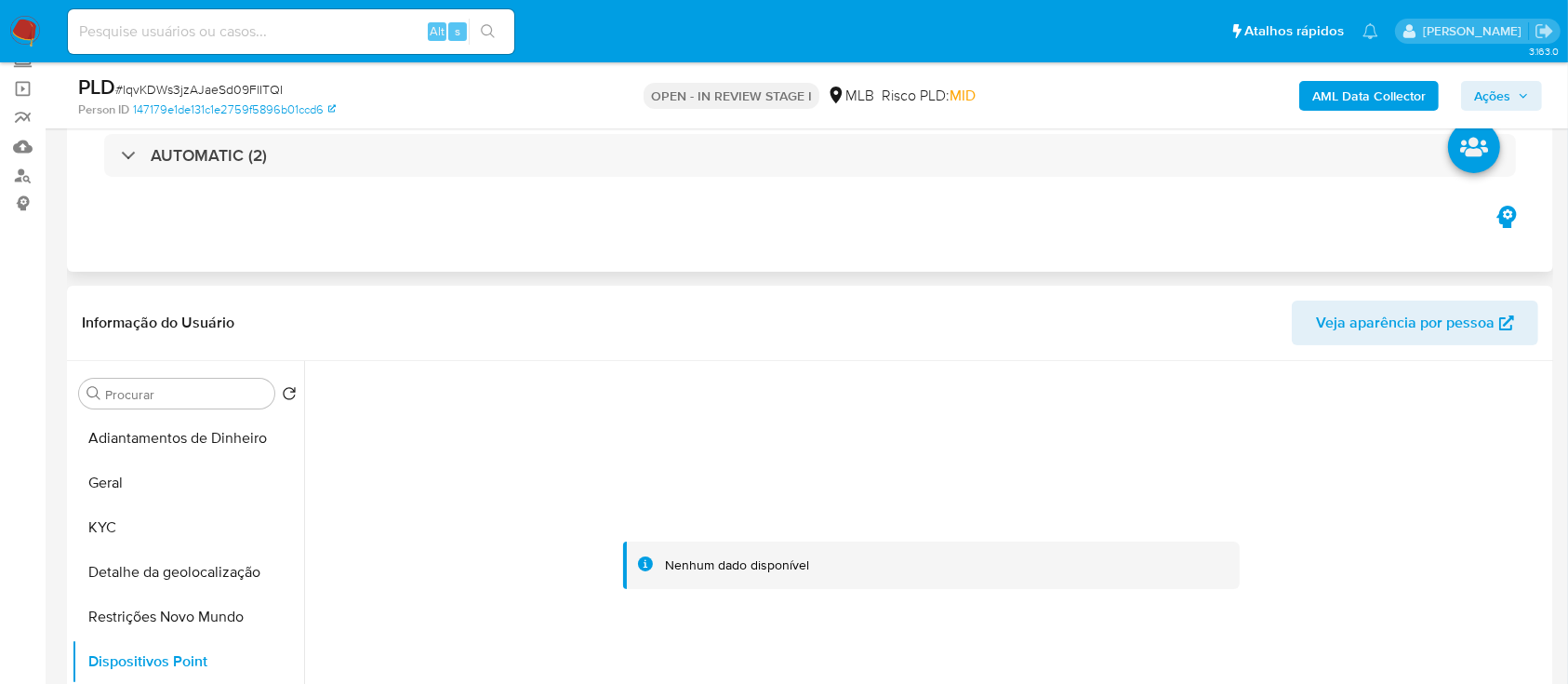
scroll to position [0, 0]
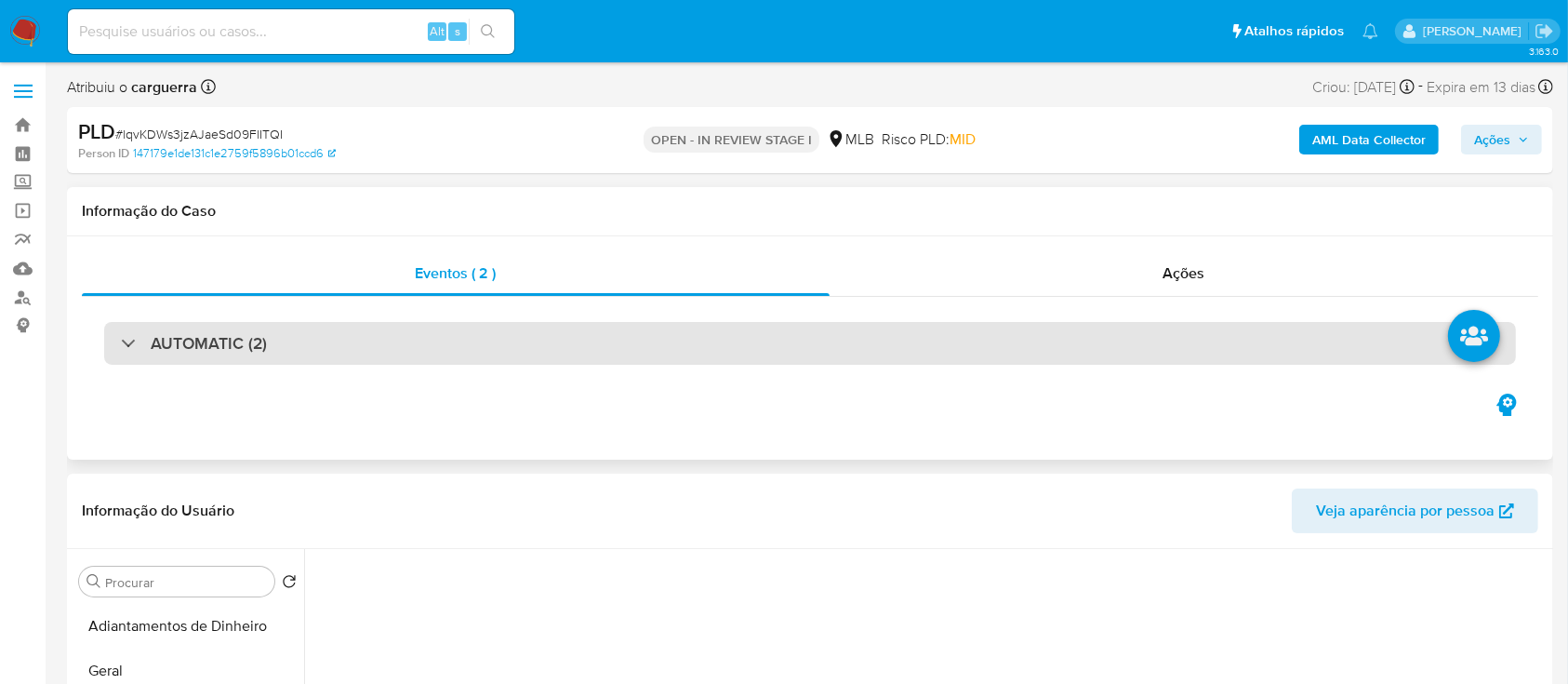
click at [176, 336] on h3 "AUTOMATIC (2)" at bounding box center [208, 342] width 116 height 21
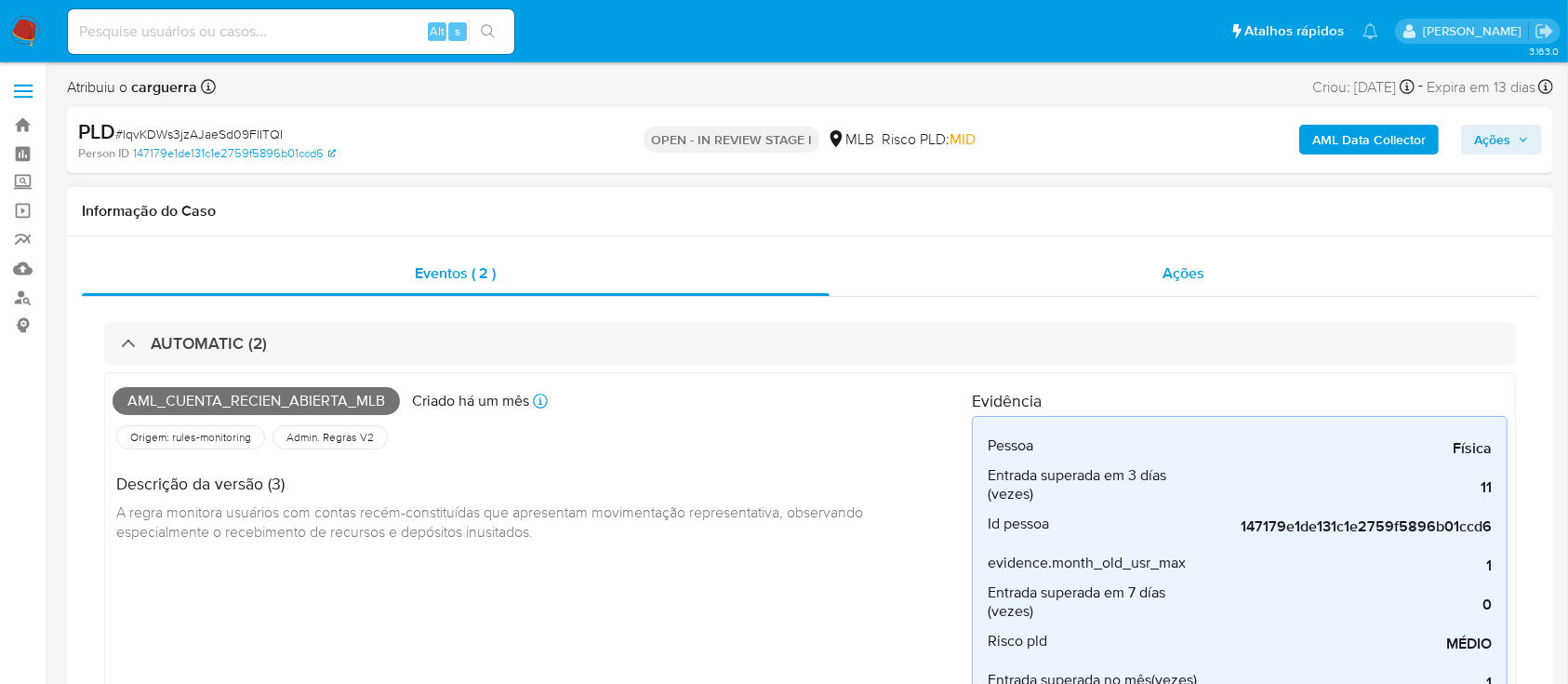
click at [1198, 262] on span "Ações" at bounding box center [1184, 273] width 42 height 22
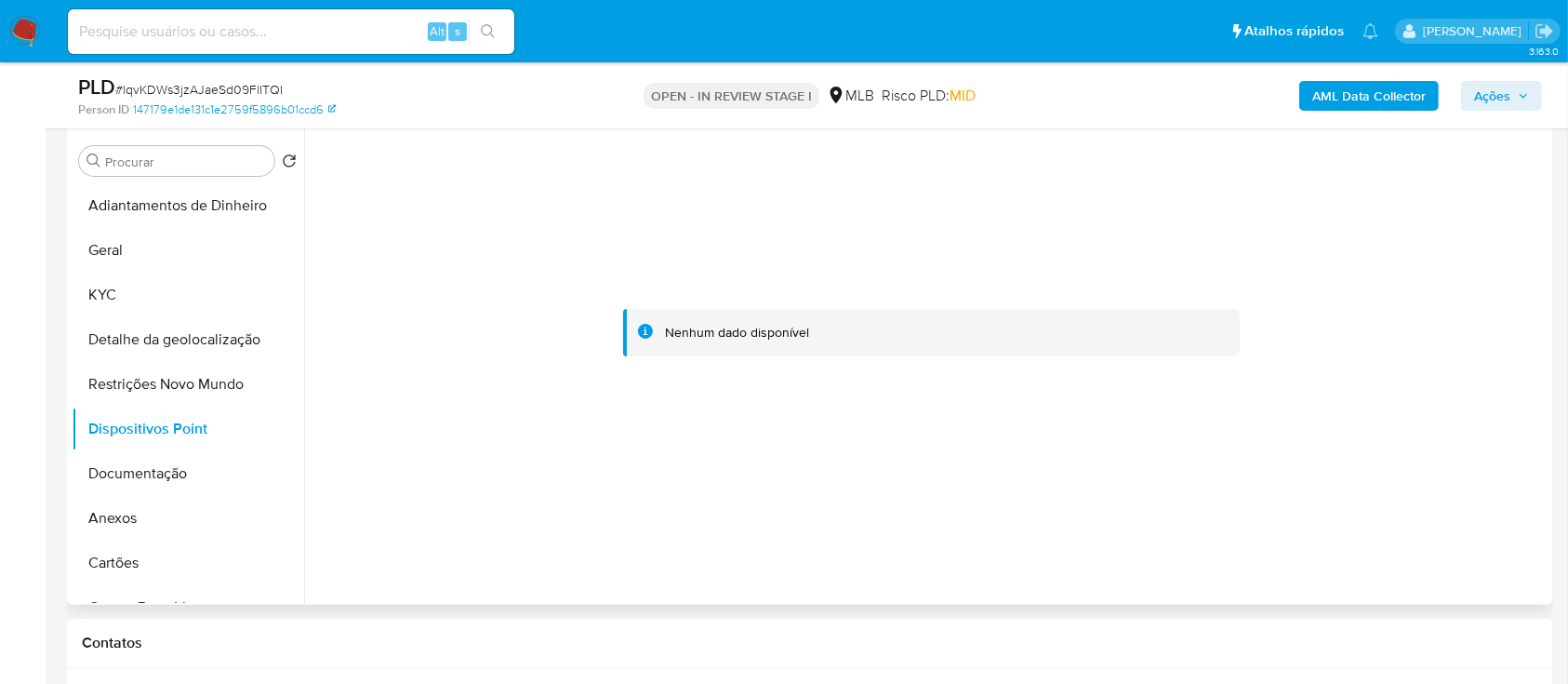
scroll to position [496, 0]
click at [132, 473] on button "Documentação" at bounding box center [180, 469] width 217 height 45
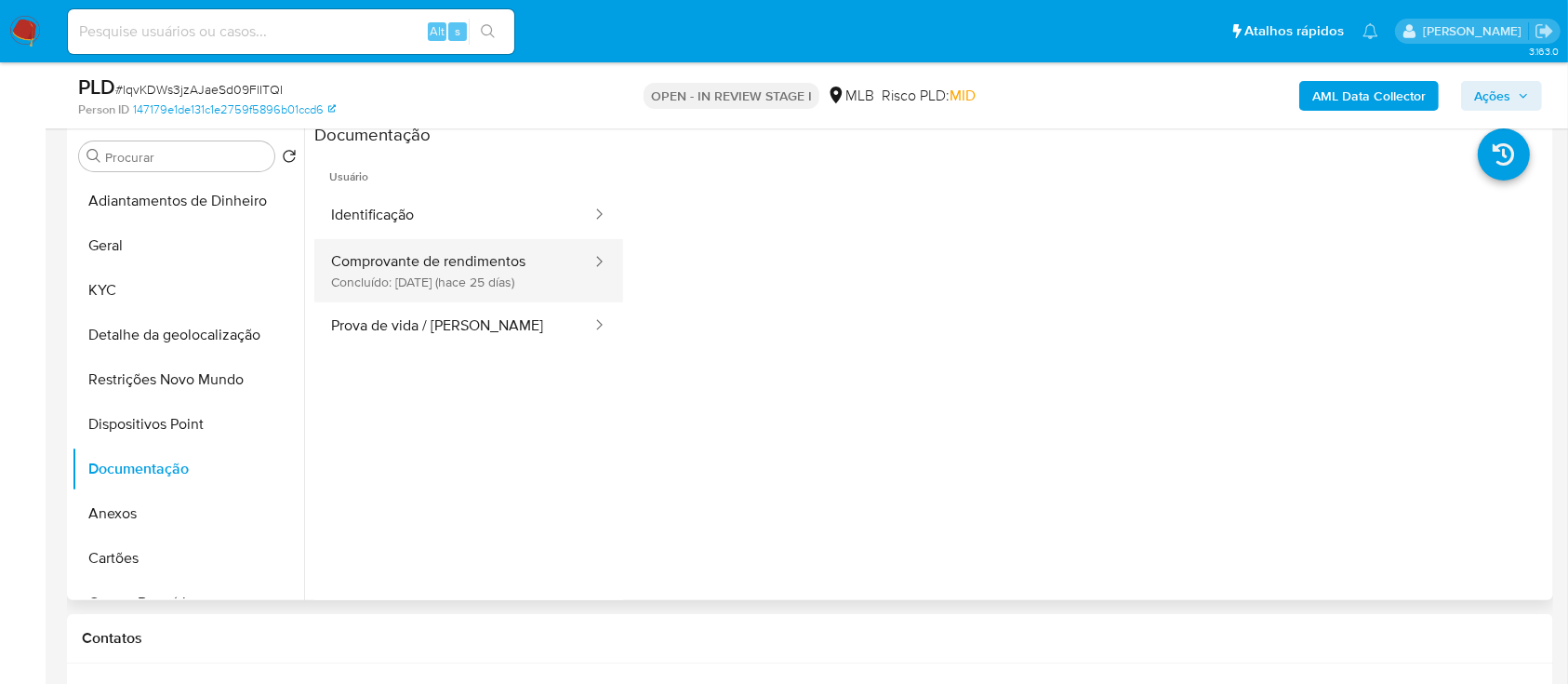
click at [444, 258] on button "Comprovante de rendimentos Concluído: 19/09/2025 (hace 25 días)" at bounding box center [453, 270] width 279 height 64
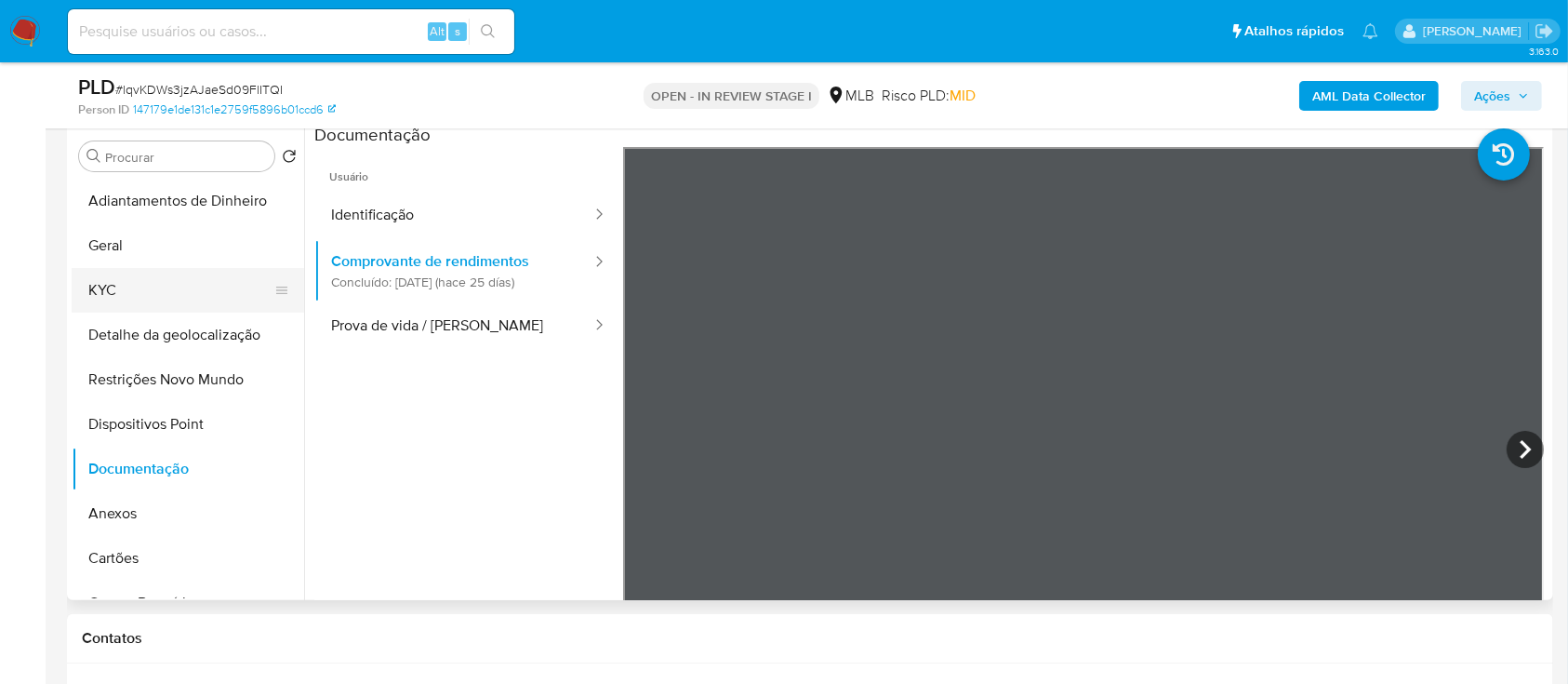
click at [92, 296] on button "KYC" at bounding box center [180, 291] width 217 height 45
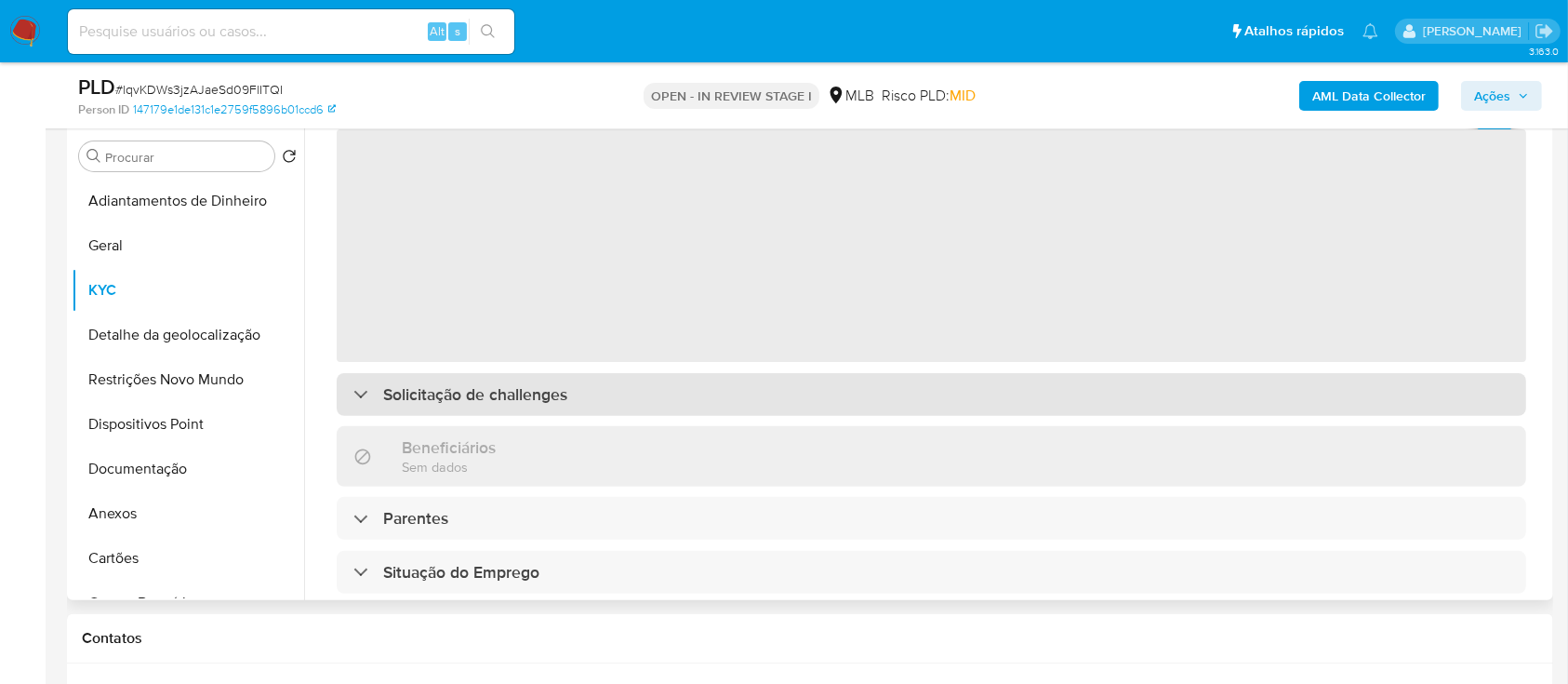
scroll to position [123, 0]
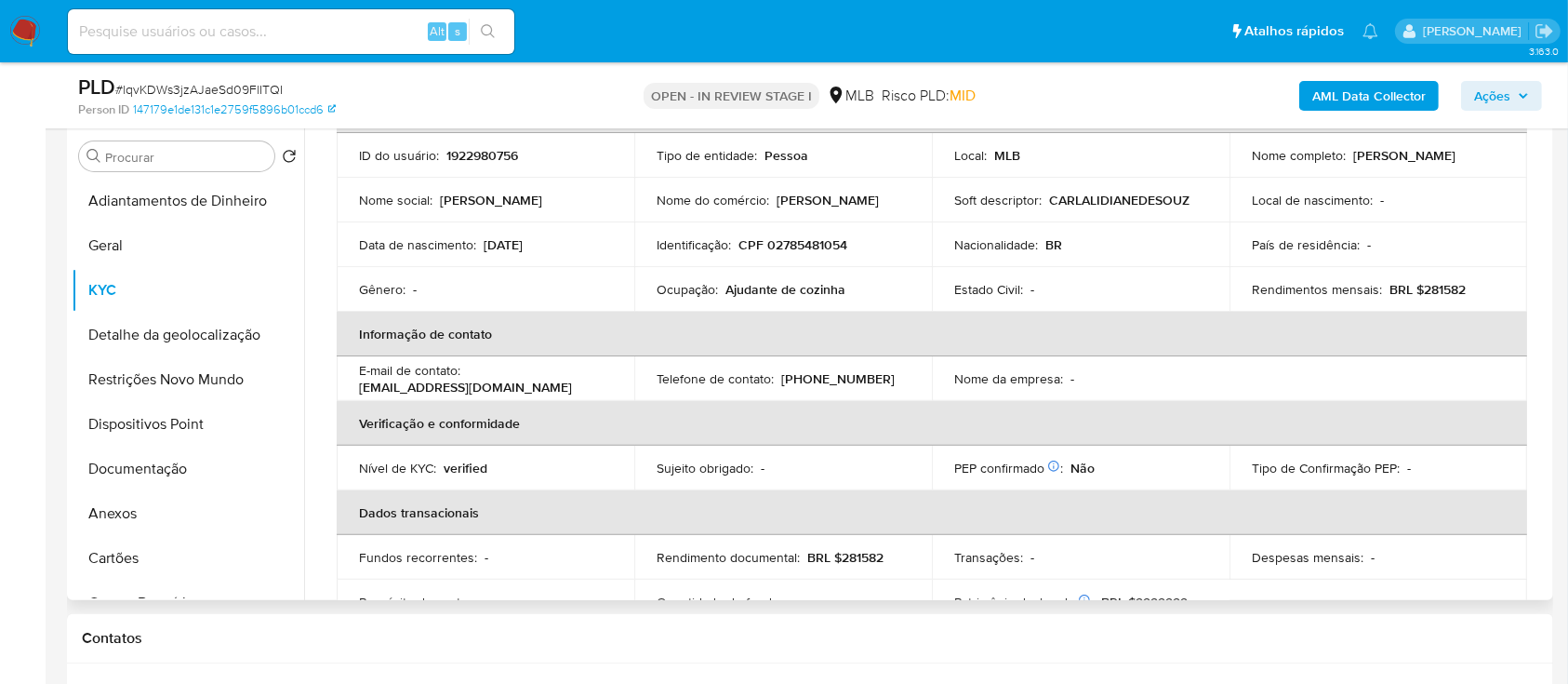
click at [1437, 287] on p "BRL $281582" at bounding box center [1428, 289] width 76 height 17
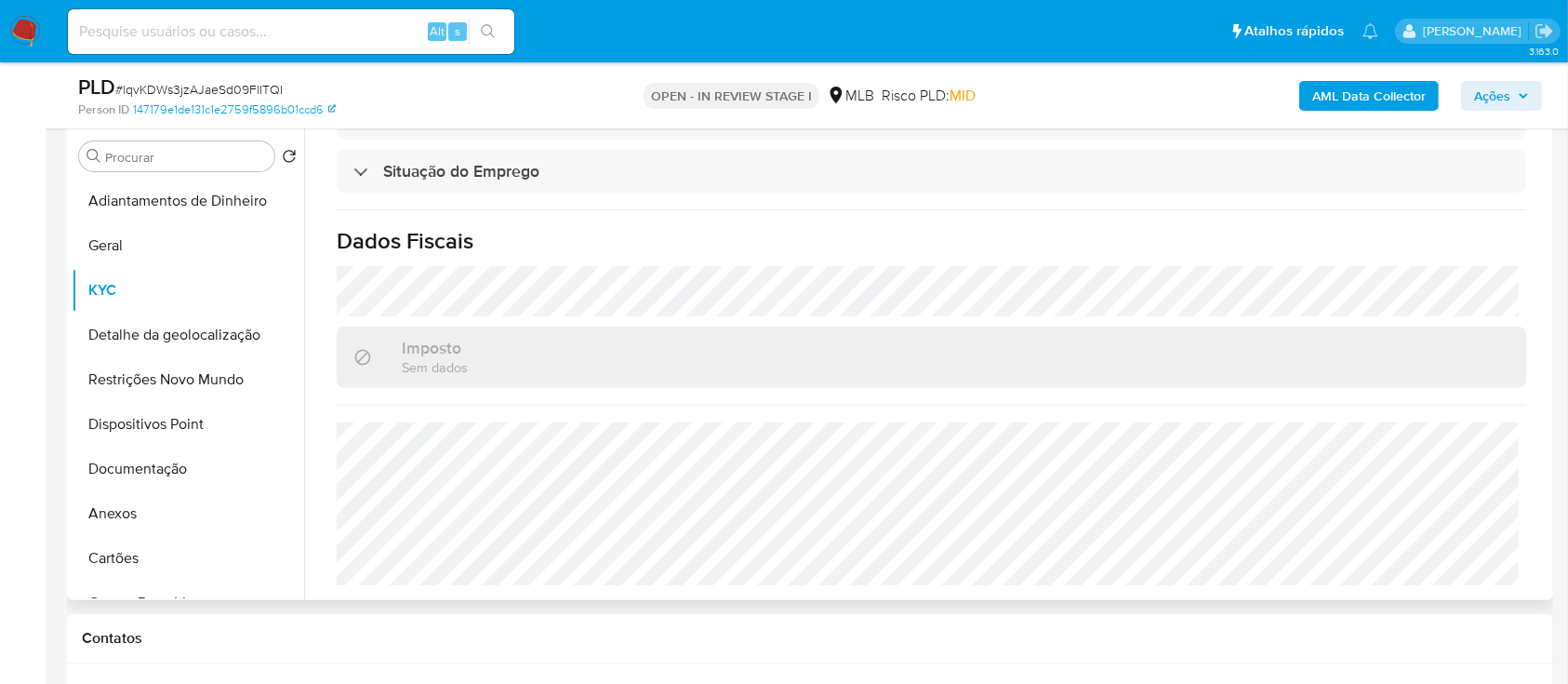
scroll to position [0, 0]
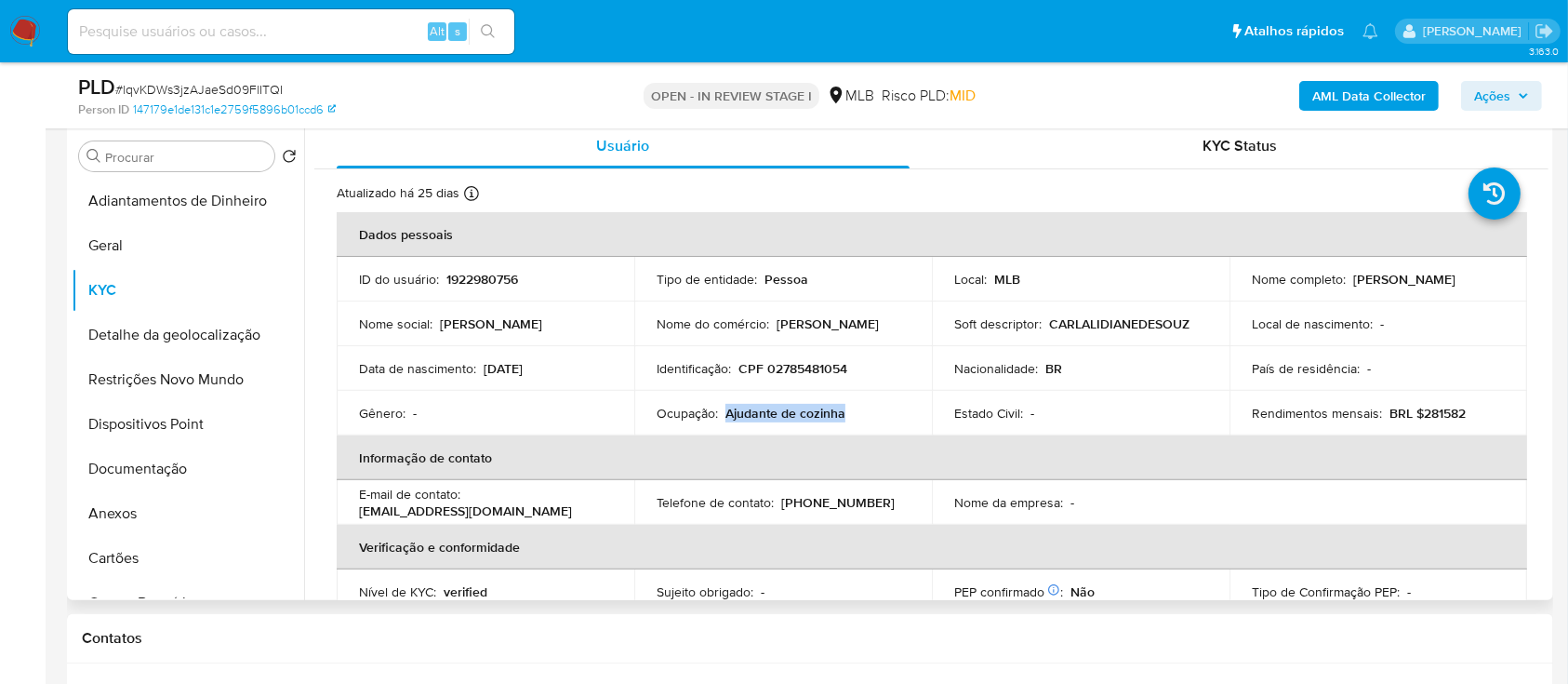
drag, startPoint x: 854, startPoint y: 411, endPoint x: 731, endPoint y: 414, distance: 123.0
click at [724, 414] on div "Ocupação : Ajudante de cozinha" at bounding box center [783, 413] width 253 height 17
copy p "Ajudante de cozinha"
drag, startPoint x: 133, startPoint y: 466, endPoint x: 261, endPoint y: 429, distance: 133.2
click at [132, 466] on button "Documentação" at bounding box center [188, 469] width 233 height 45
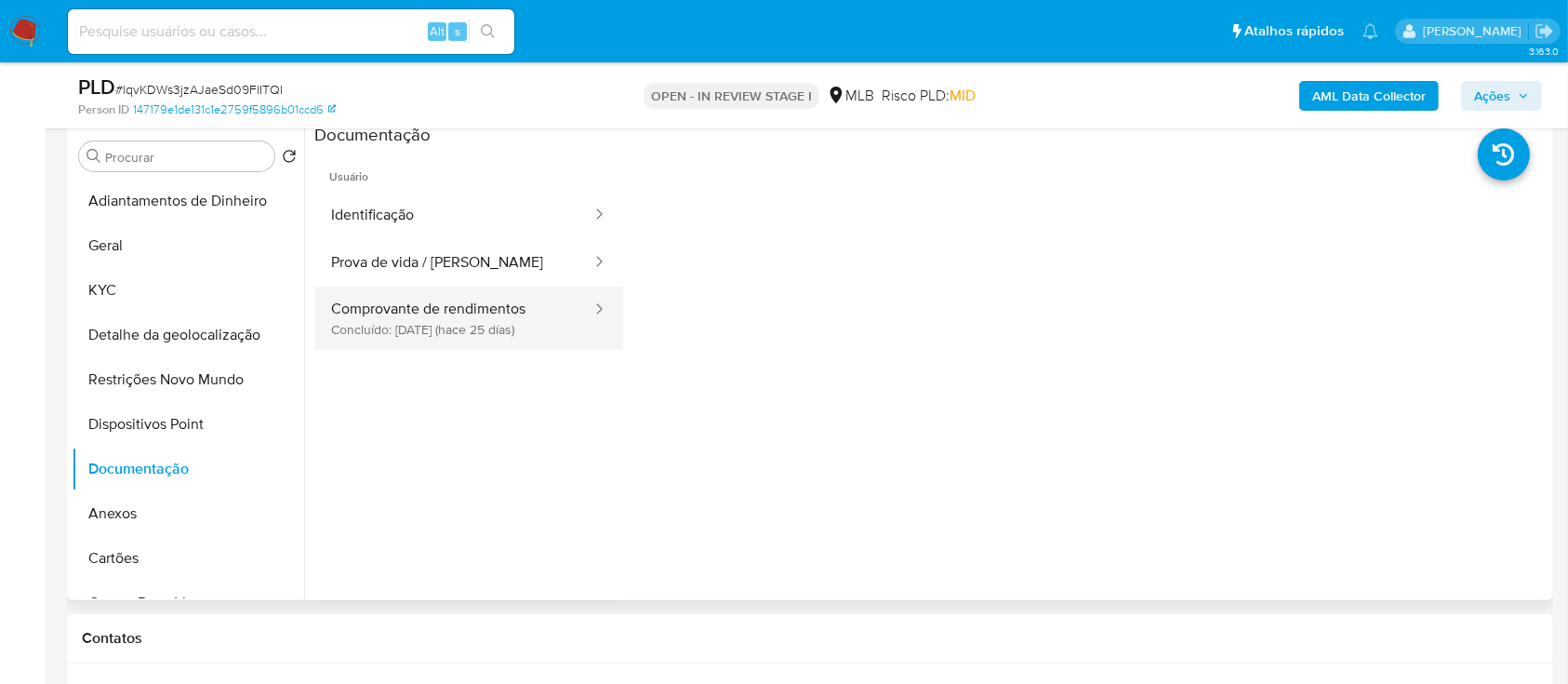
click at [426, 309] on button "Comprovante de rendimentos Concluído: 19/09/2025 (hace 25 días)" at bounding box center [453, 318] width 279 height 64
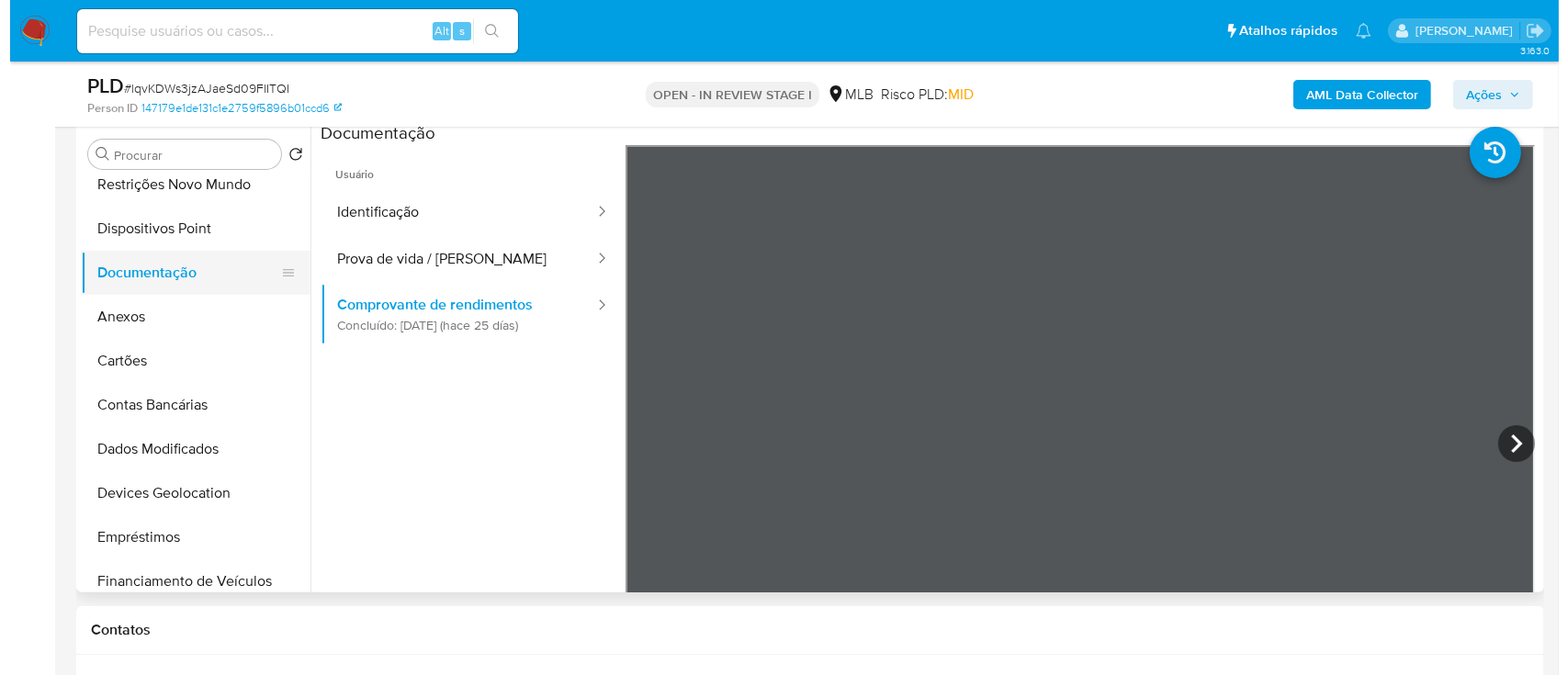
scroll to position [244, 0]
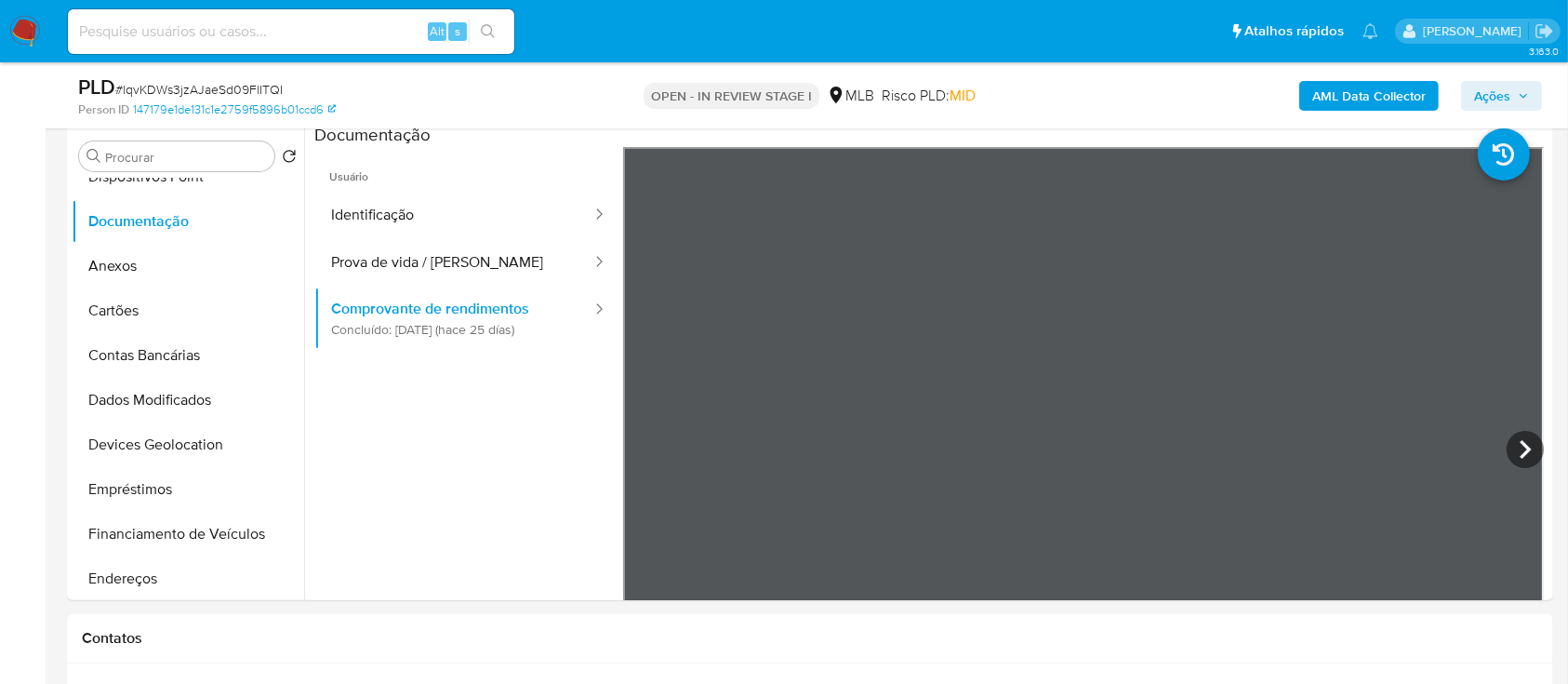
click at [1345, 87] on b "AML Data Collector" at bounding box center [1369, 96] width 113 height 29
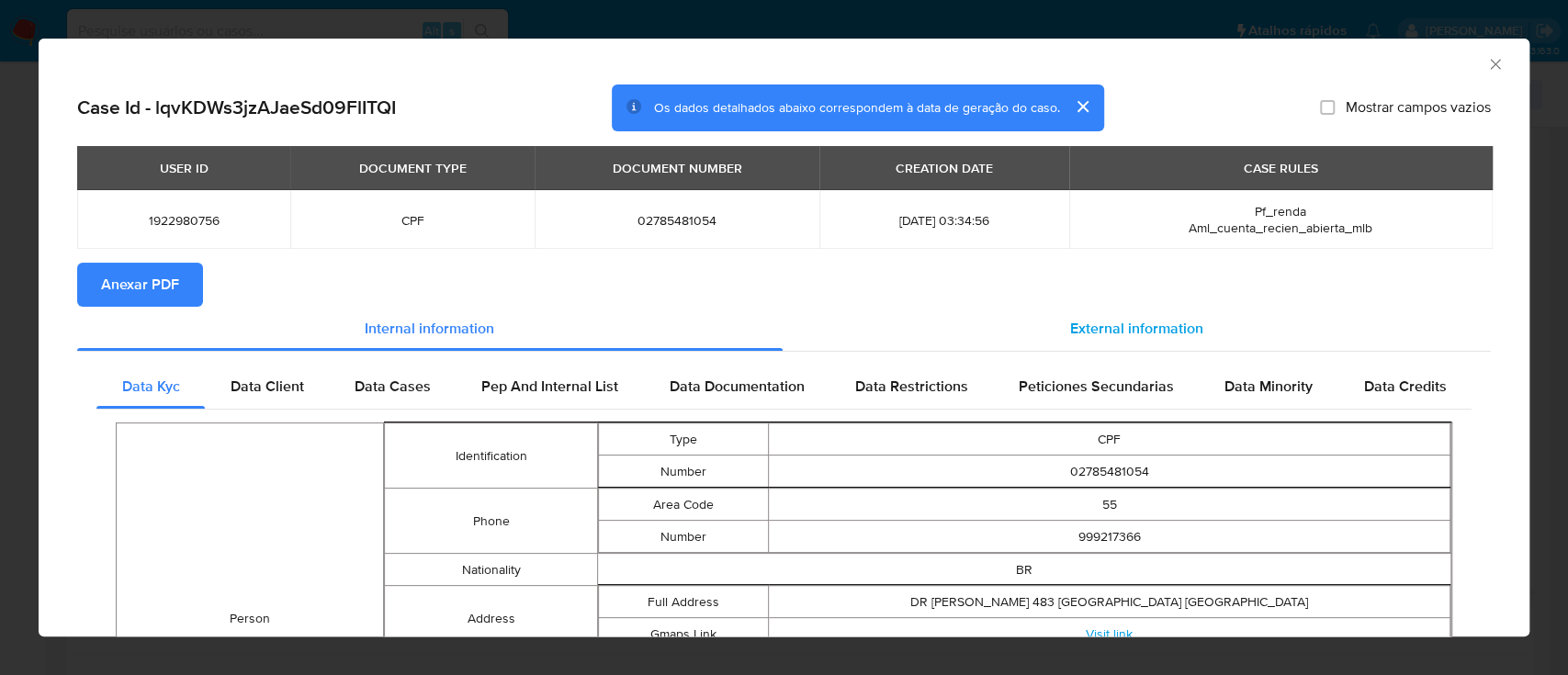
click at [1148, 317] on div "External information" at bounding box center [1137, 329] width 709 height 44
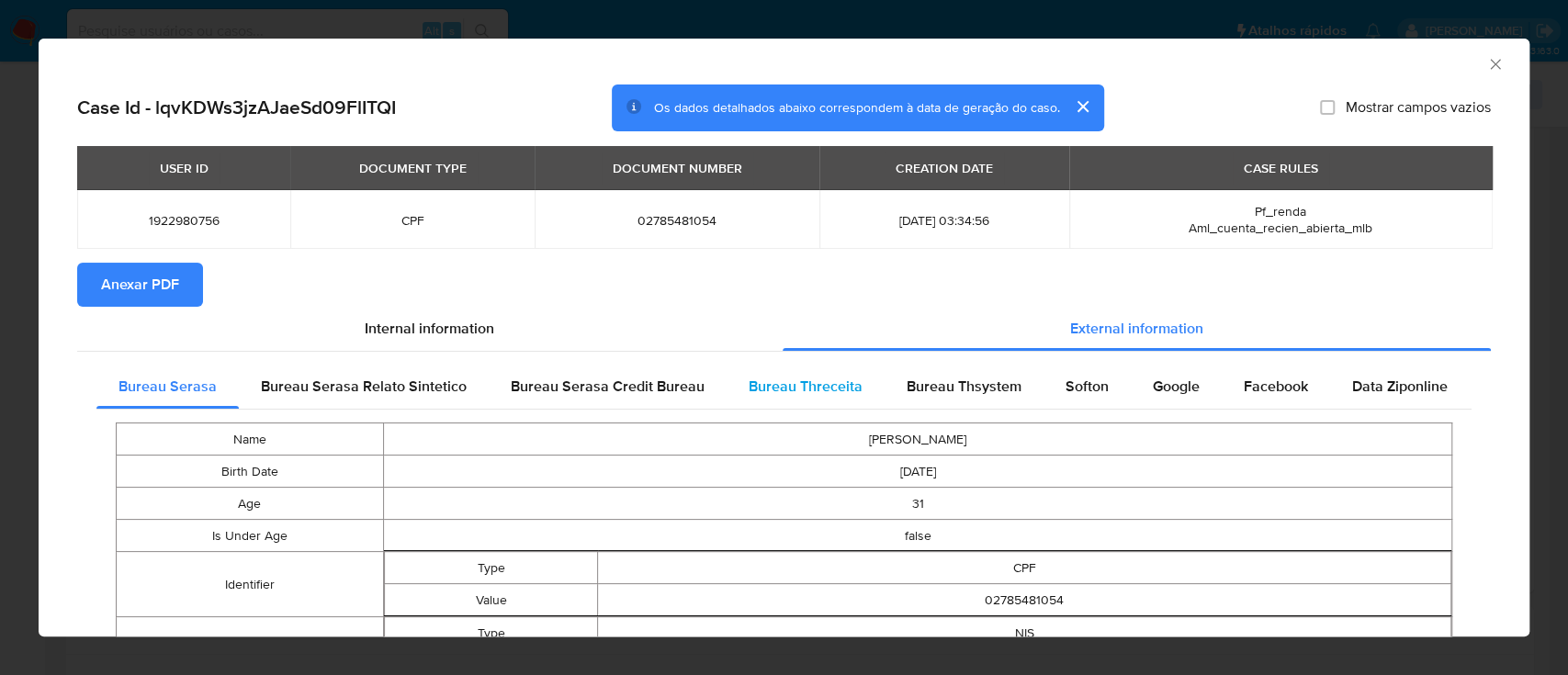
click at [818, 387] on span "Bureau Threceita" at bounding box center [806, 386] width 114 height 21
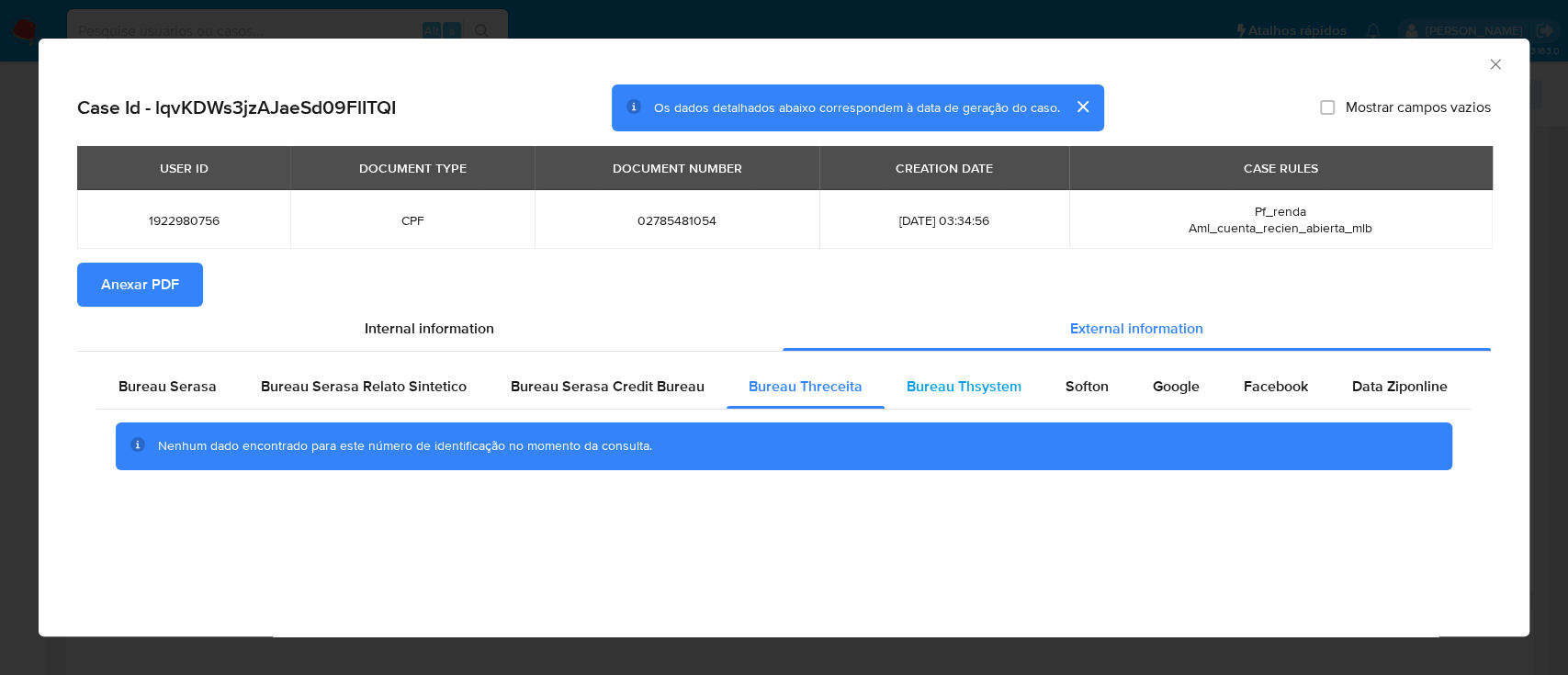
click at [933, 380] on span "Bureau Thsystem" at bounding box center [963, 386] width 115 height 21
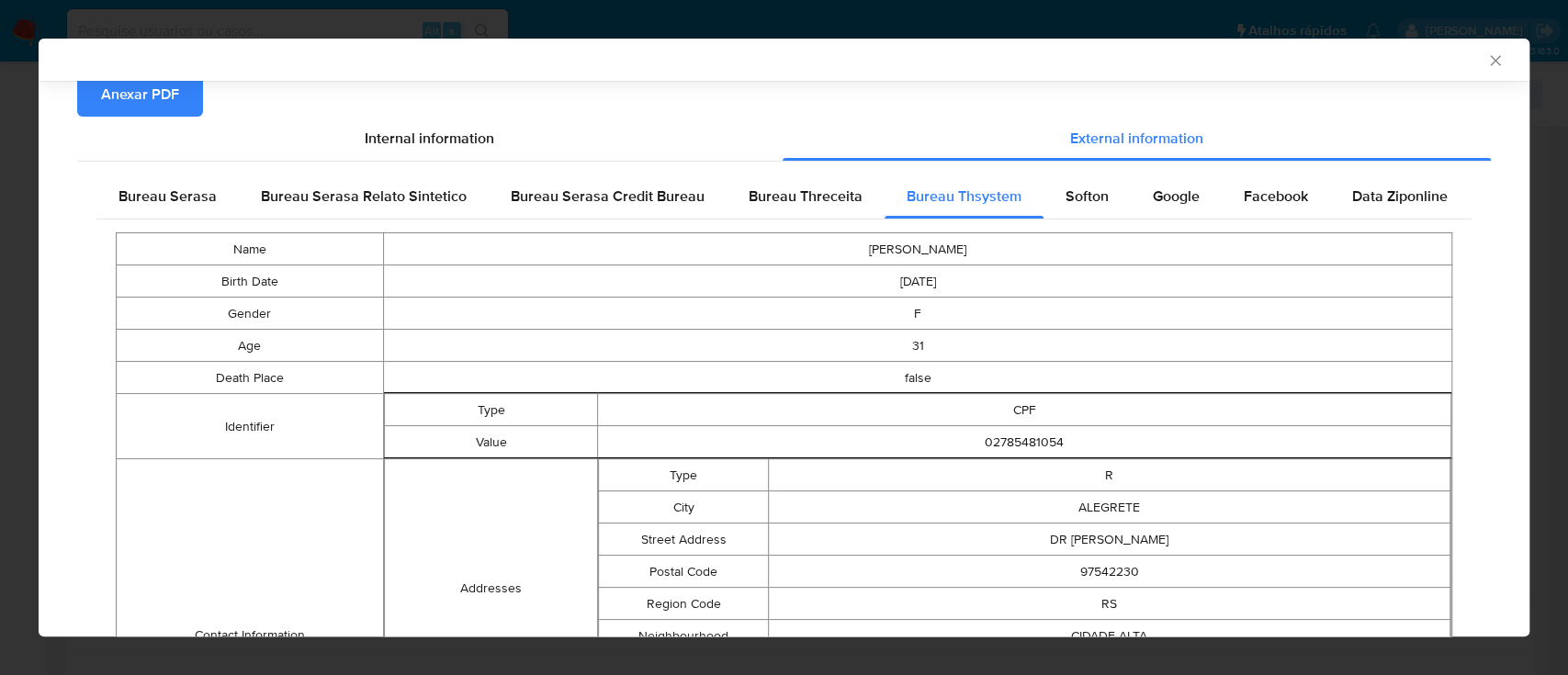
scroll to position [185, 0]
click at [118, 102] on span "Anexar PDF" at bounding box center [140, 96] width 78 height 41
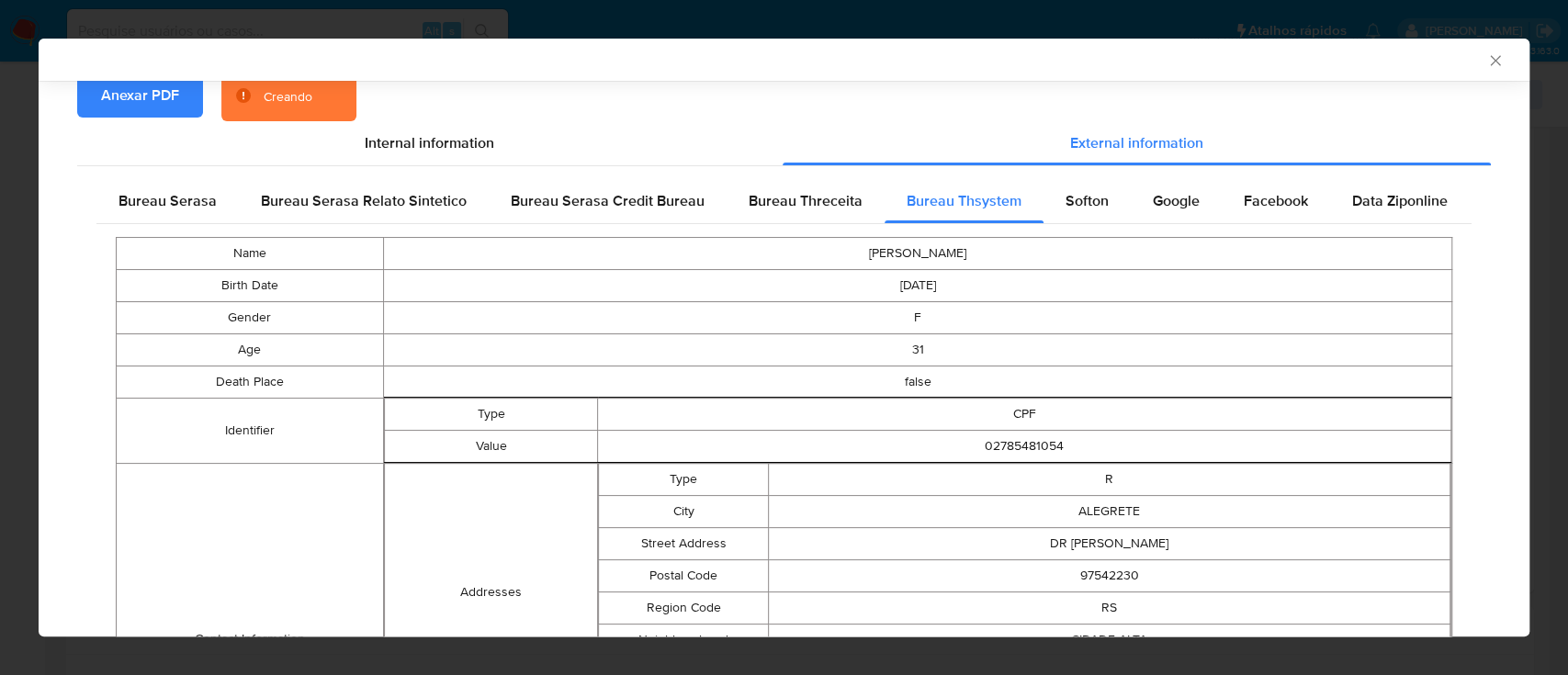
click at [1486, 66] on icon "Fechar a janela" at bounding box center [1495, 60] width 18 height 18
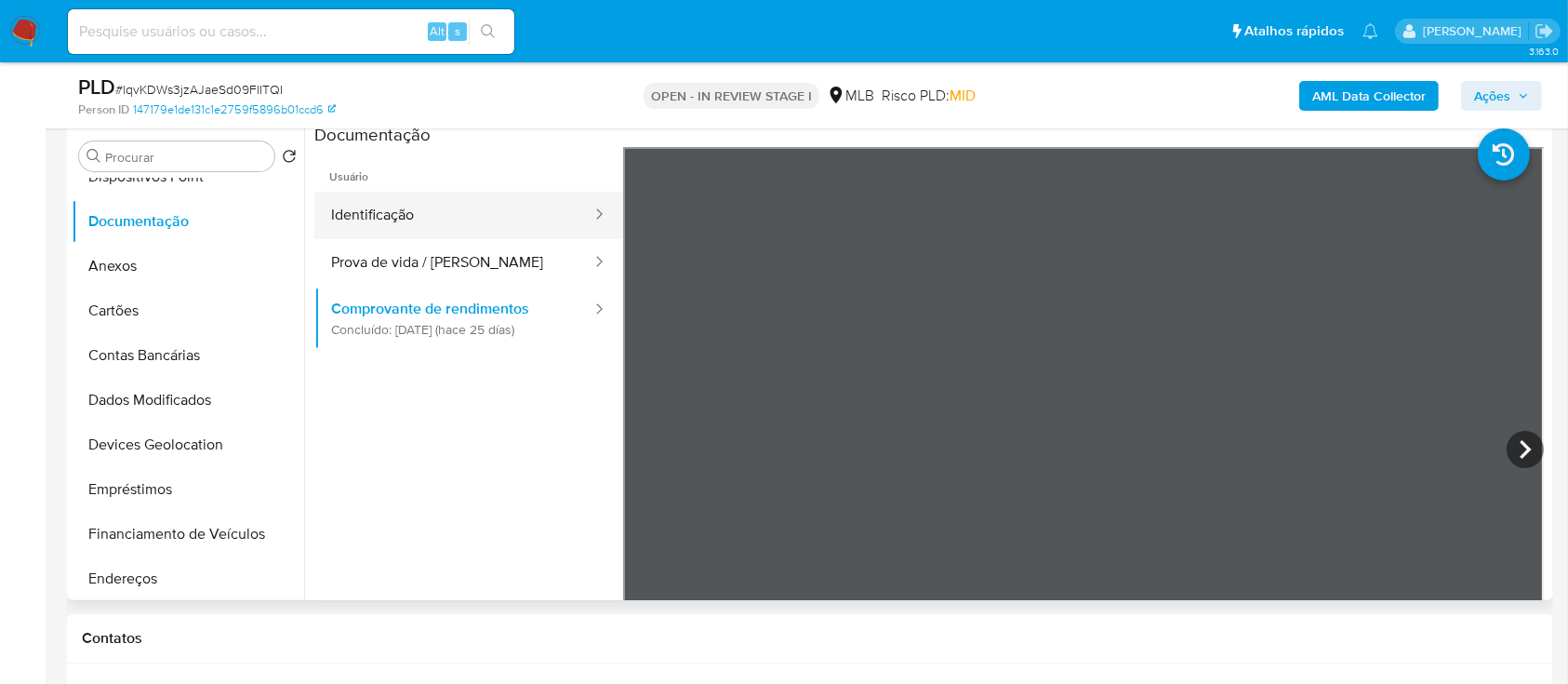
drag, startPoint x: 410, startPoint y: 205, endPoint x: 429, endPoint y: 212, distance: 20.2
click at [411, 205] on button "Identificação" at bounding box center [453, 215] width 279 height 47
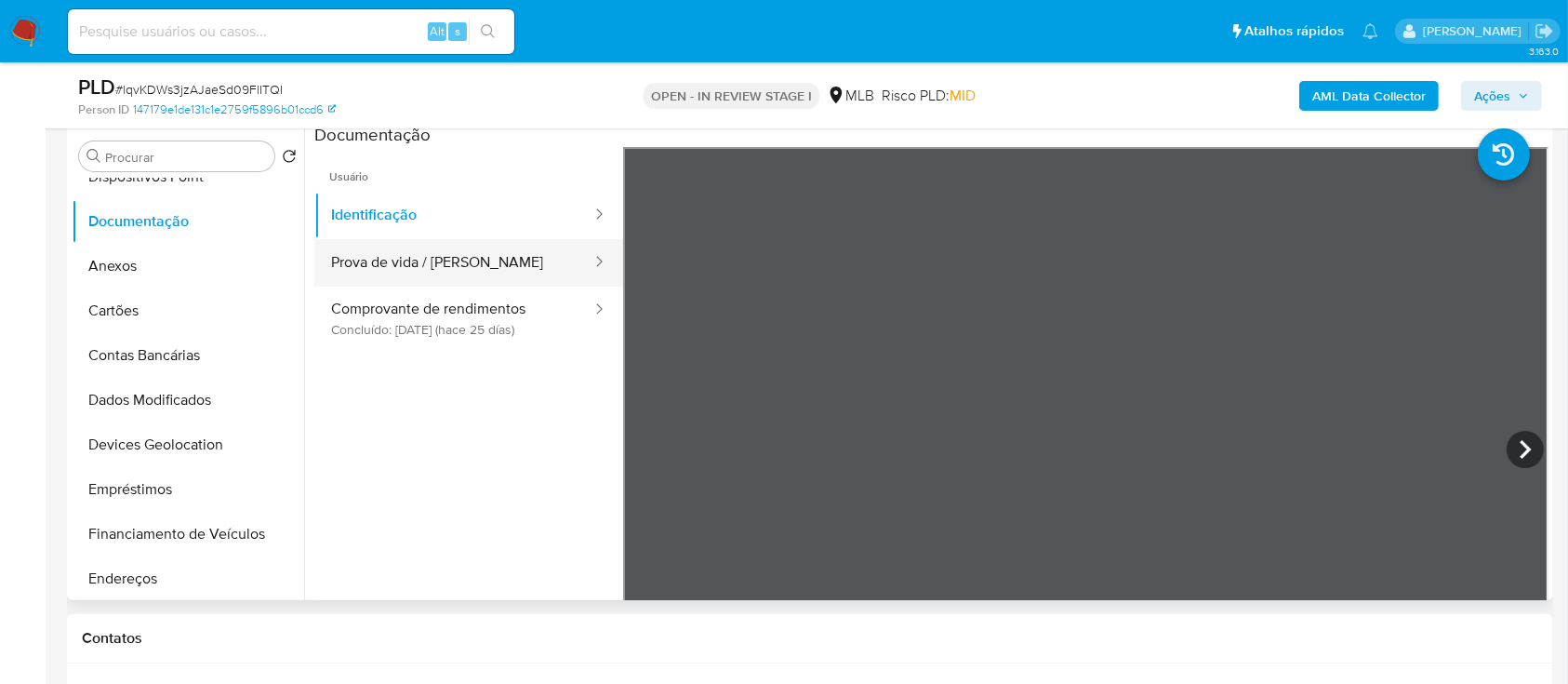
click at [400, 261] on button "Prova de vida / [PERSON_NAME]" at bounding box center [453, 262] width 279 height 47
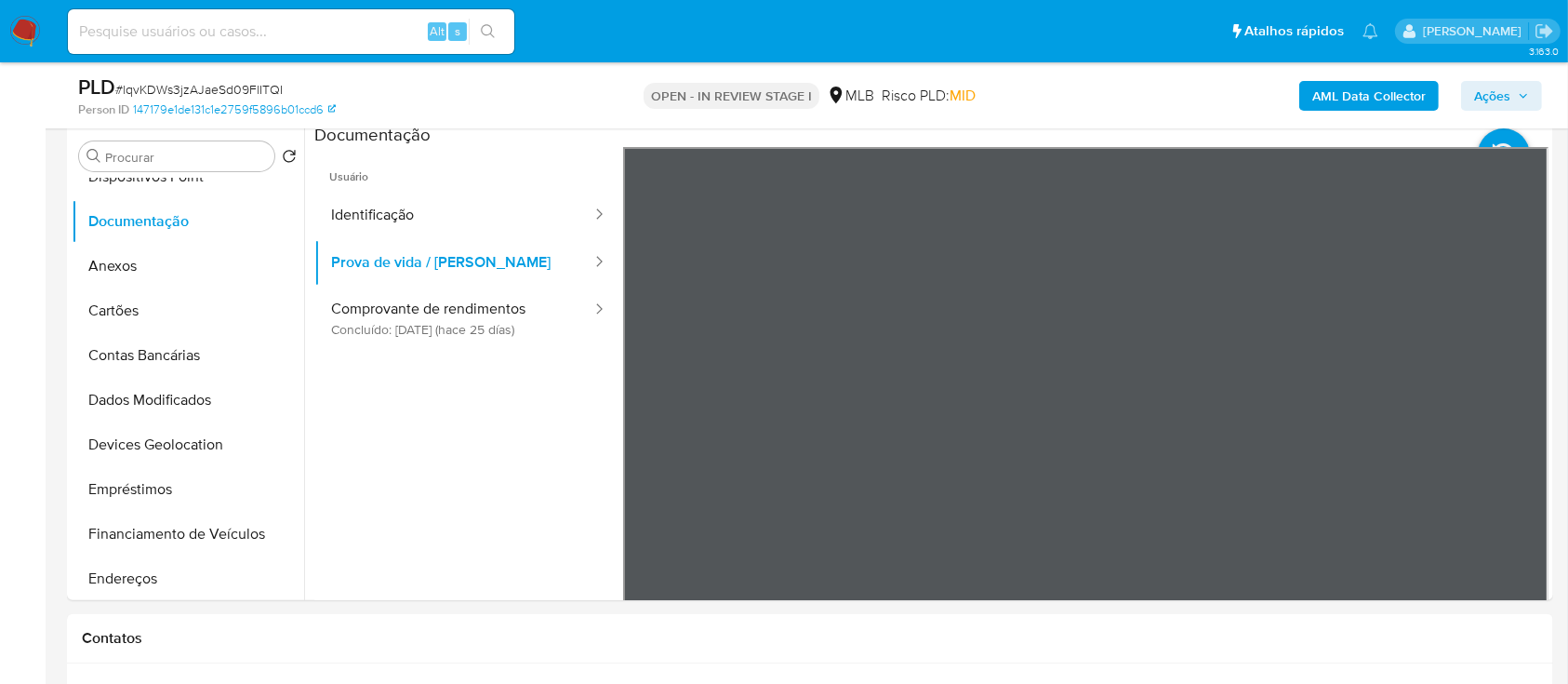
click at [1325, 93] on b "AML Data Collector" at bounding box center [1369, 96] width 113 height 29
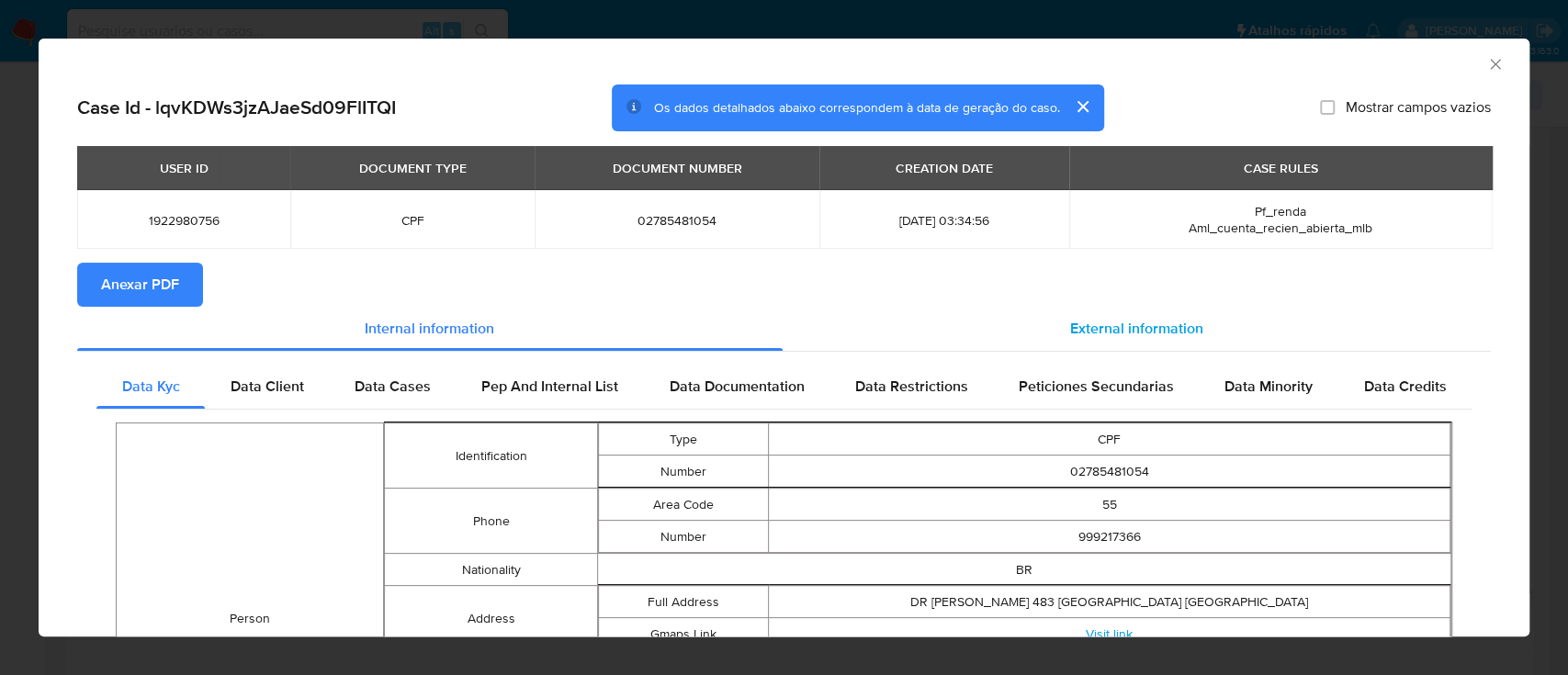
click at [1146, 326] on span "External information" at bounding box center [1137, 328] width 133 height 21
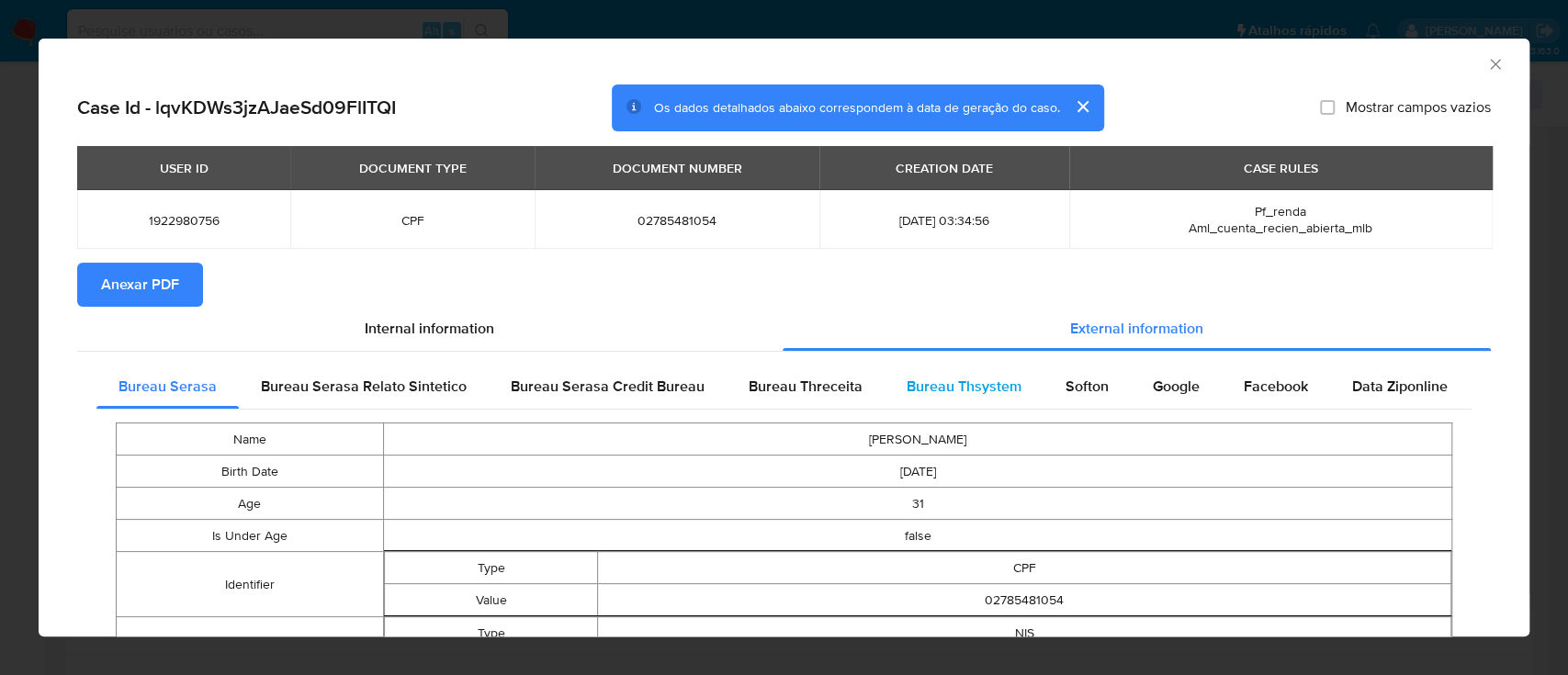
click at [985, 390] on span "Bureau Thsystem" at bounding box center [963, 386] width 115 height 21
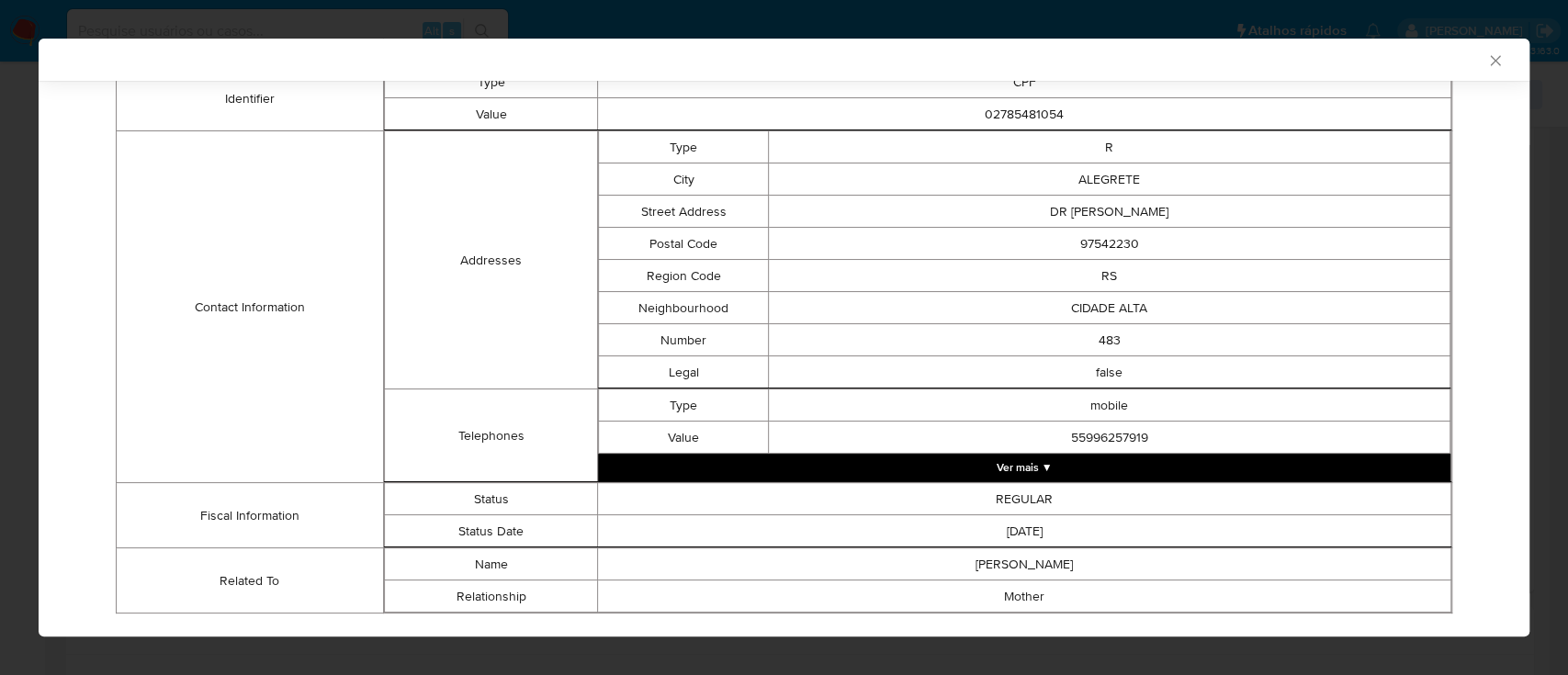
scroll to position [552, 0]
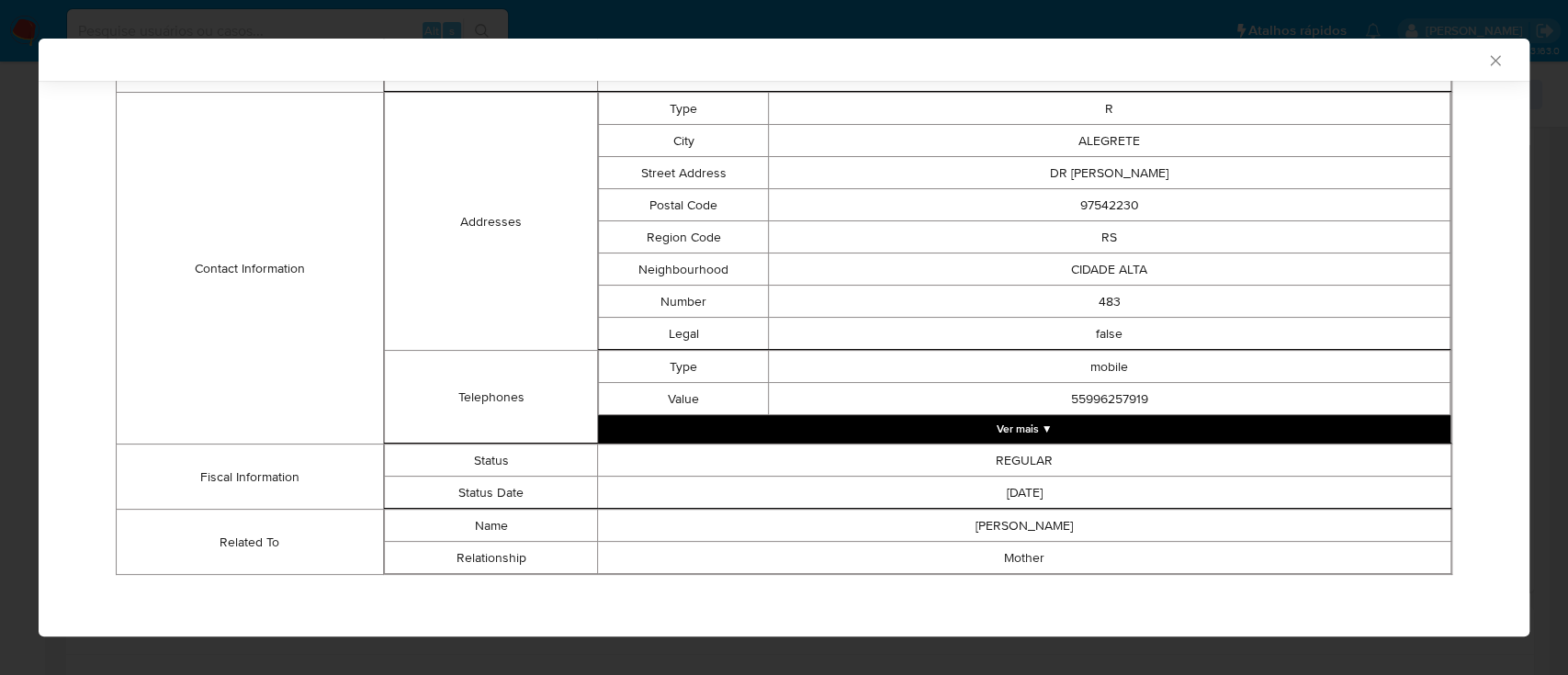
click at [1010, 430] on button "Ver mais ▼" at bounding box center [1024, 429] width 852 height 28
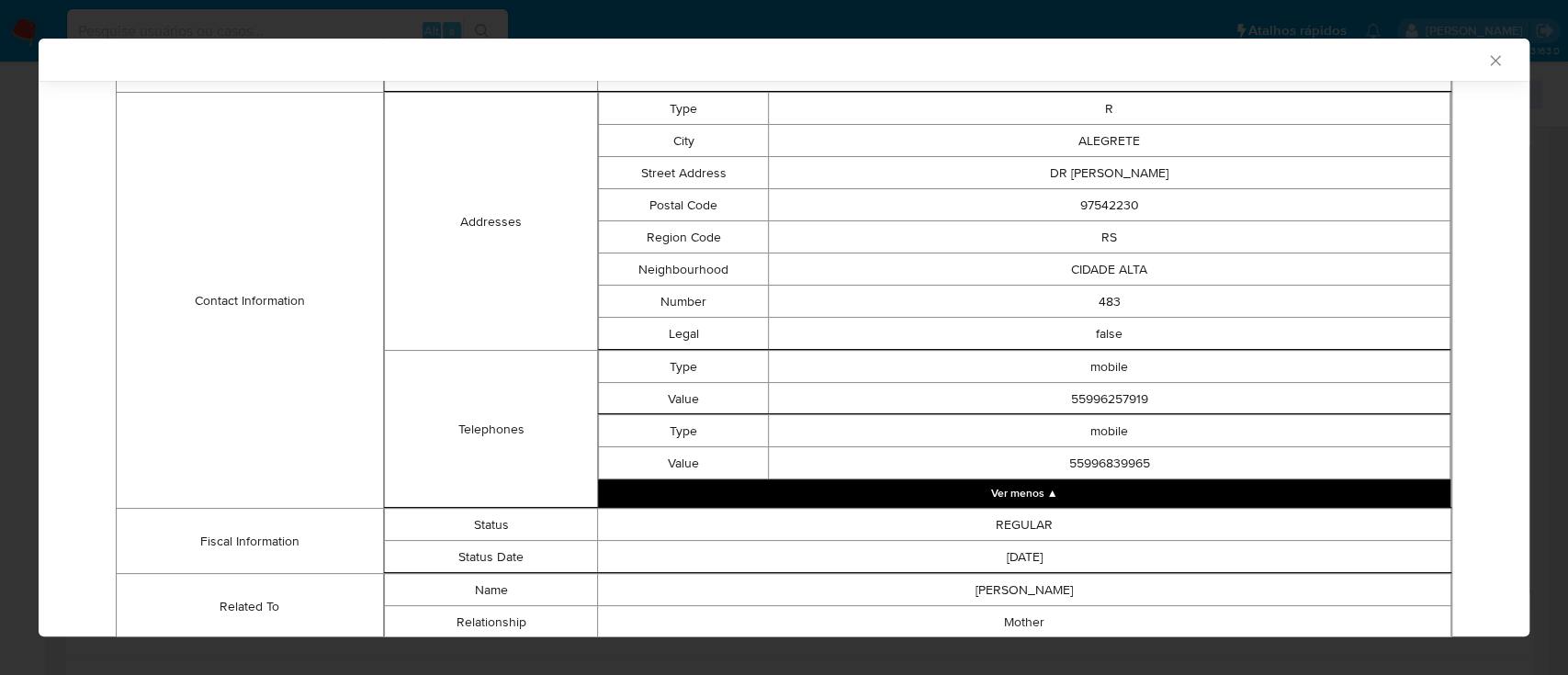
scroll to position [617, 0]
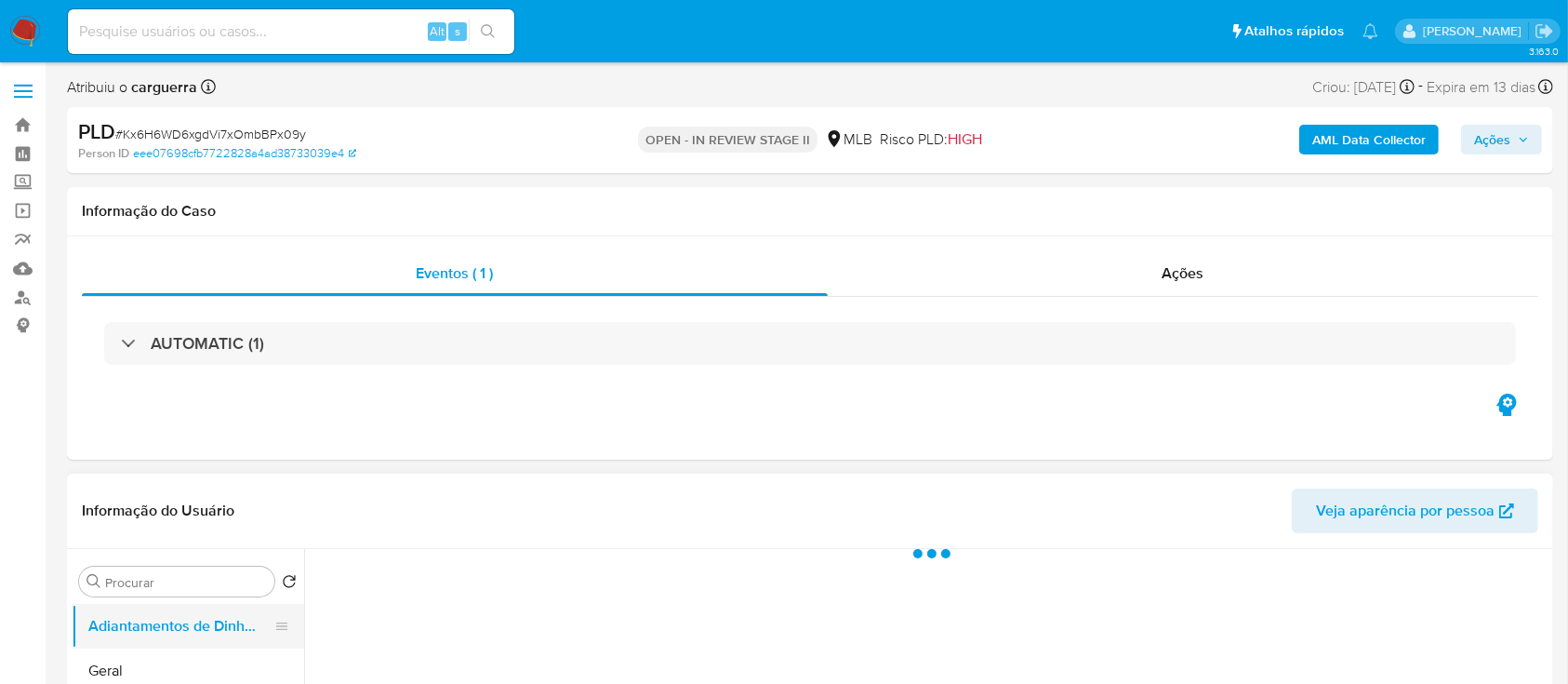
select select "10"
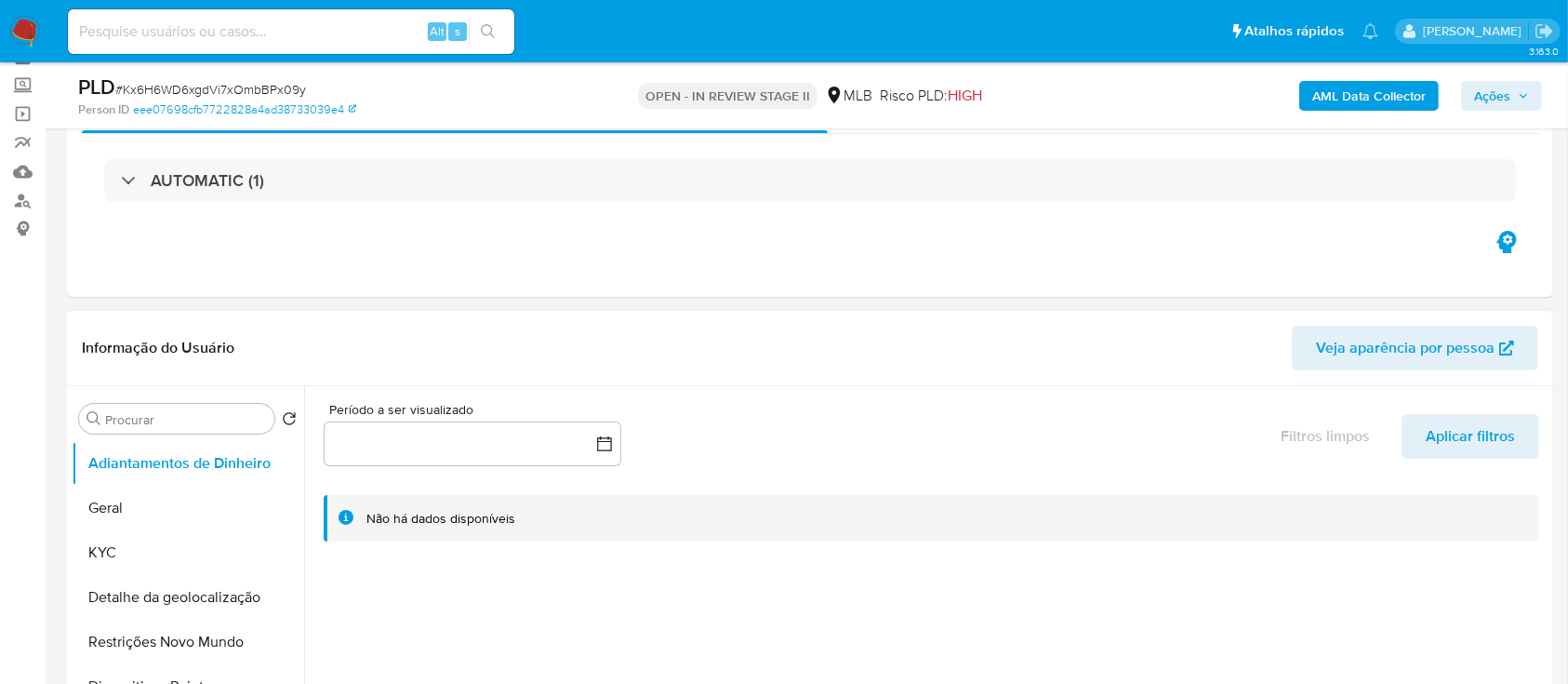
scroll to position [248, 0]
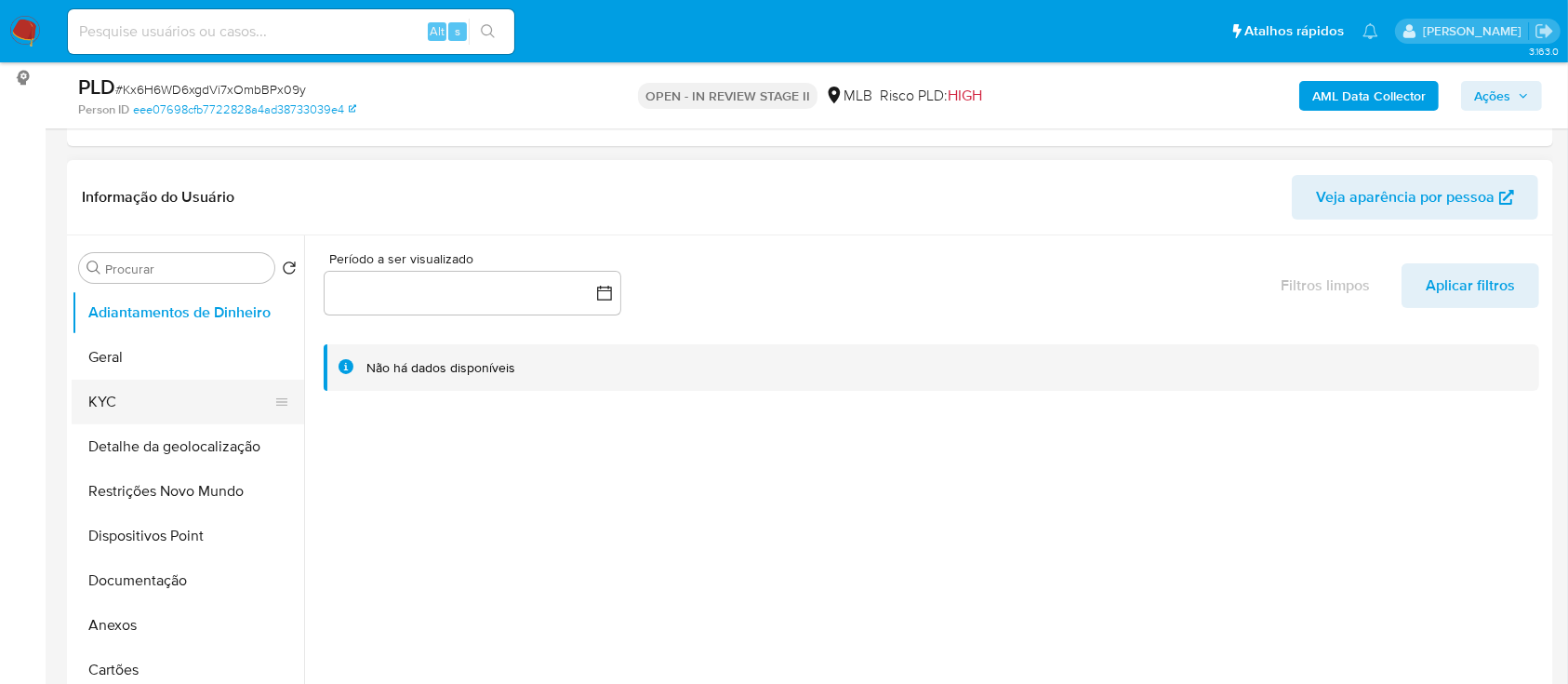
click at [113, 393] on button "KYC" at bounding box center [180, 402] width 217 height 45
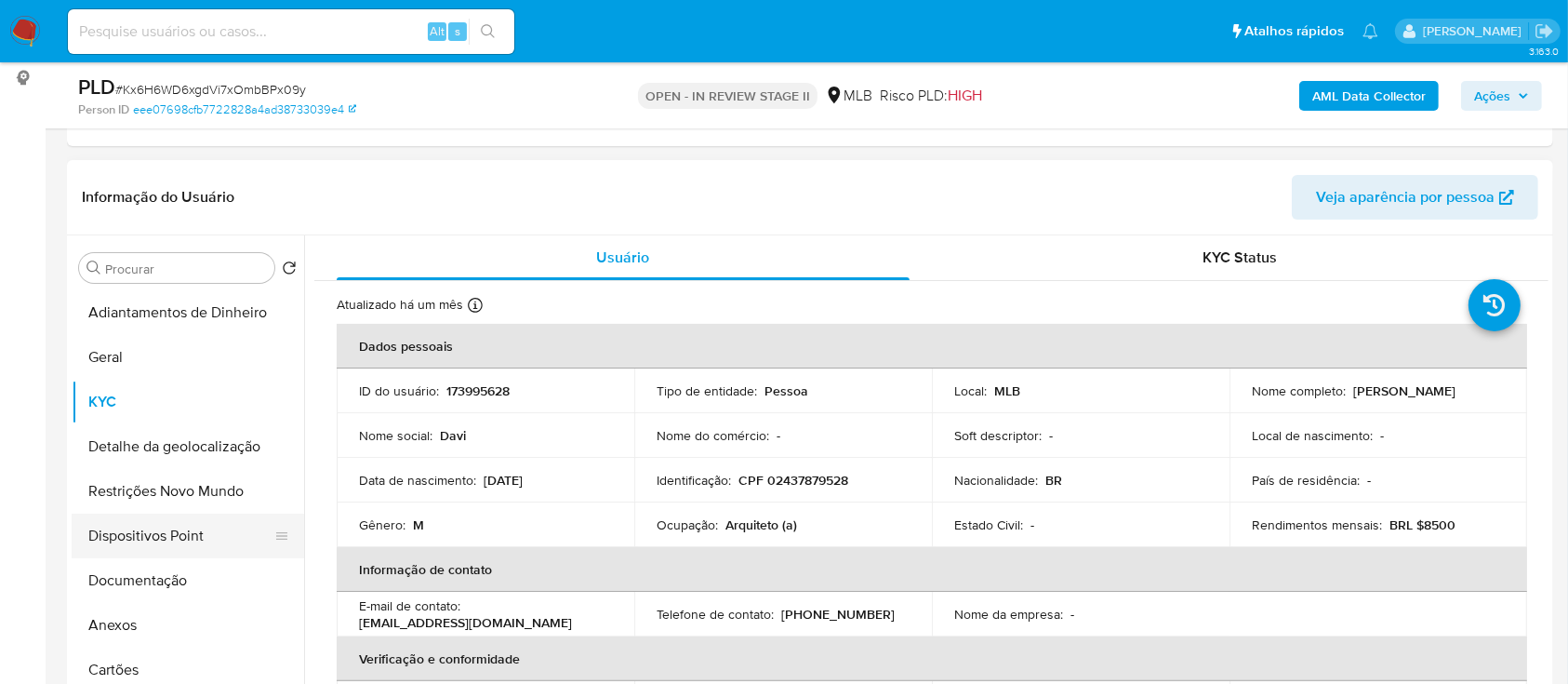
drag, startPoint x: 194, startPoint y: 579, endPoint x: 238, endPoint y: 555, distance: 50.1
click at [193, 580] on button "Documentação" at bounding box center [188, 580] width 233 height 45
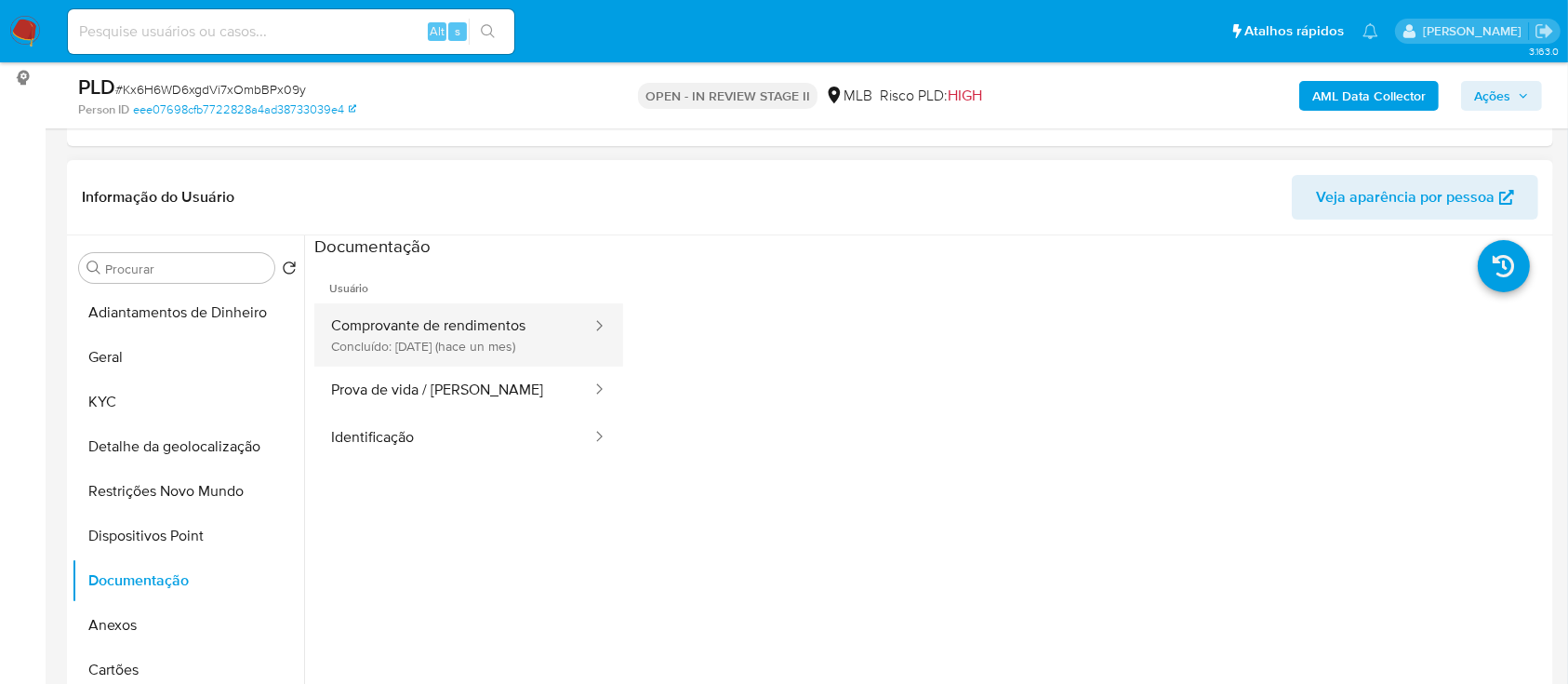
click at [434, 335] on button "Comprovante de rendimentos Concluído: [DATE] (hace un mes)" at bounding box center [453, 335] width 279 height 64
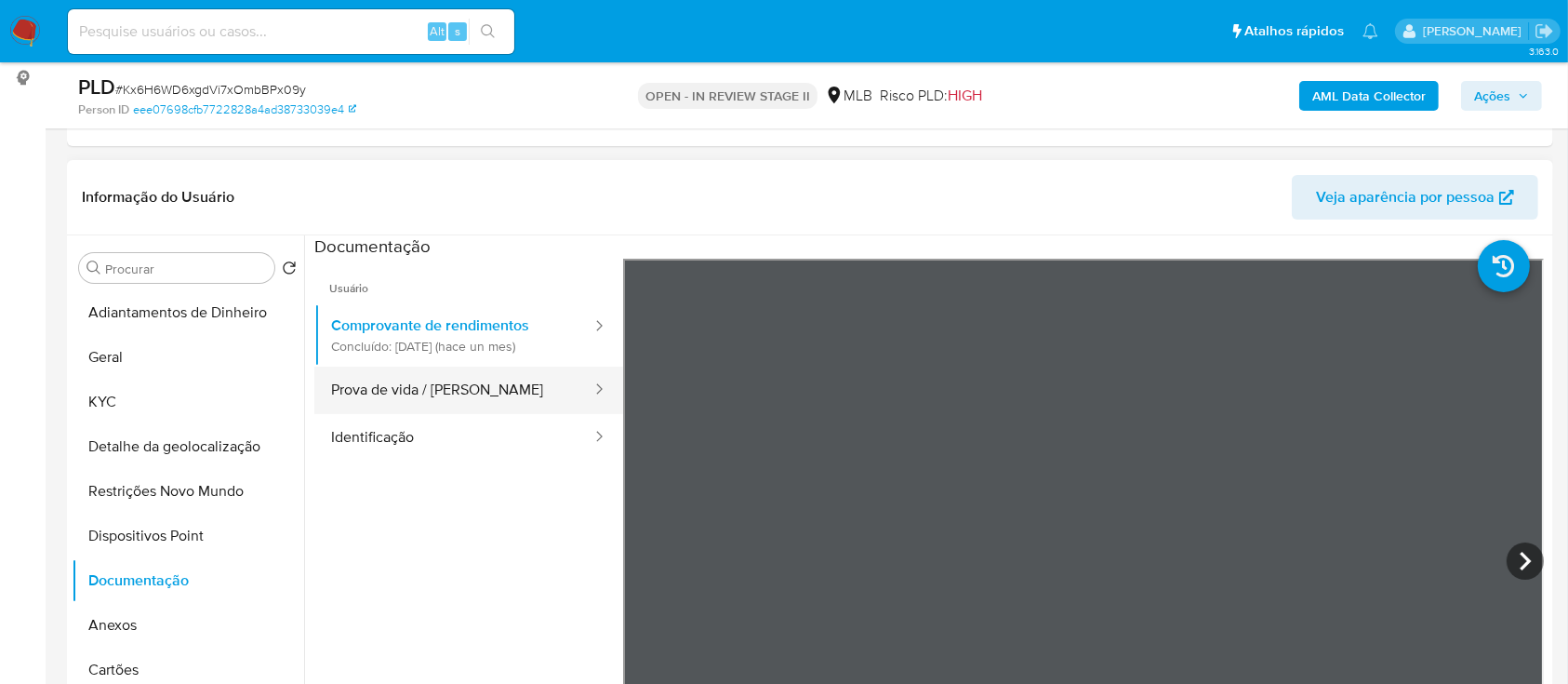
click at [396, 389] on button "Prova de vida / [PERSON_NAME]" at bounding box center [453, 390] width 279 height 47
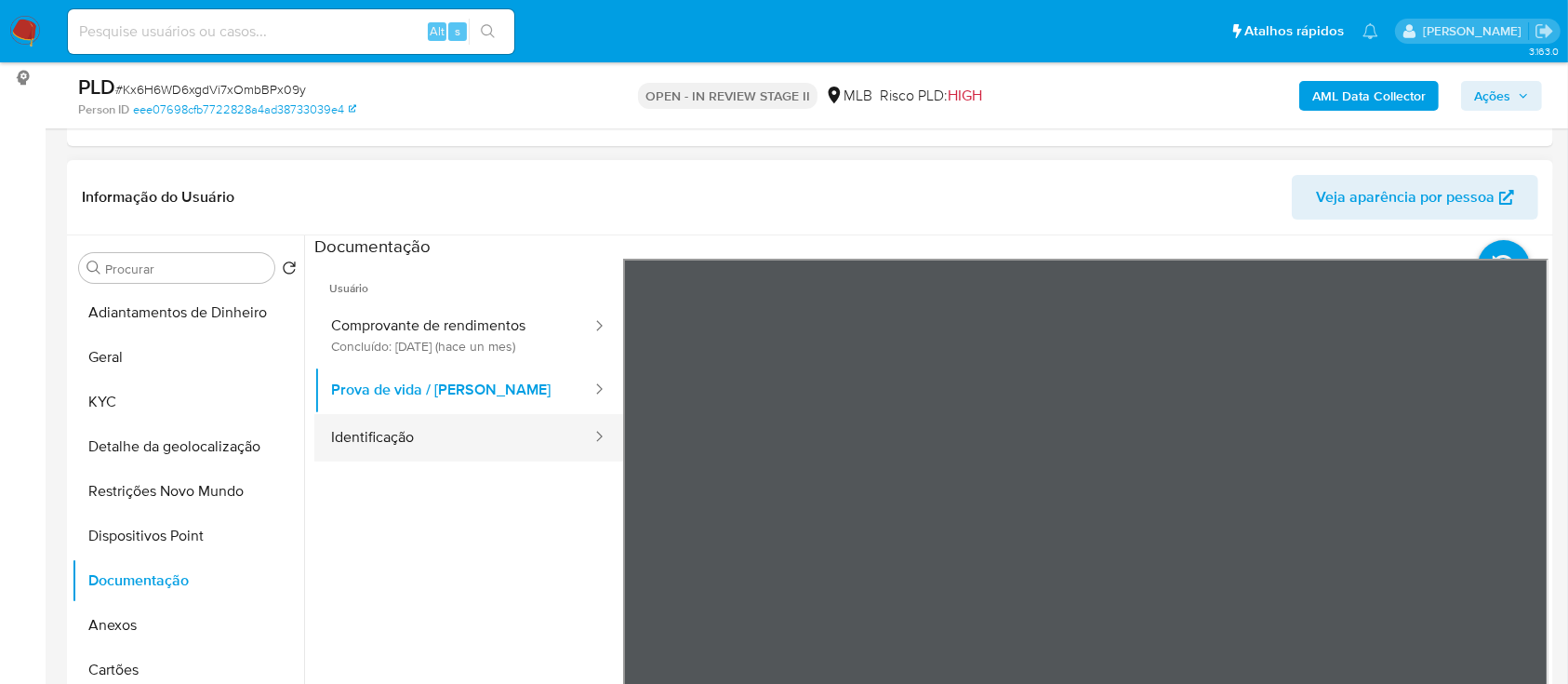
drag, startPoint x: 407, startPoint y: 450, endPoint x: 472, endPoint y: 447, distance: 65.1
click at [408, 447] on button "Identificação" at bounding box center [453, 437] width 279 height 47
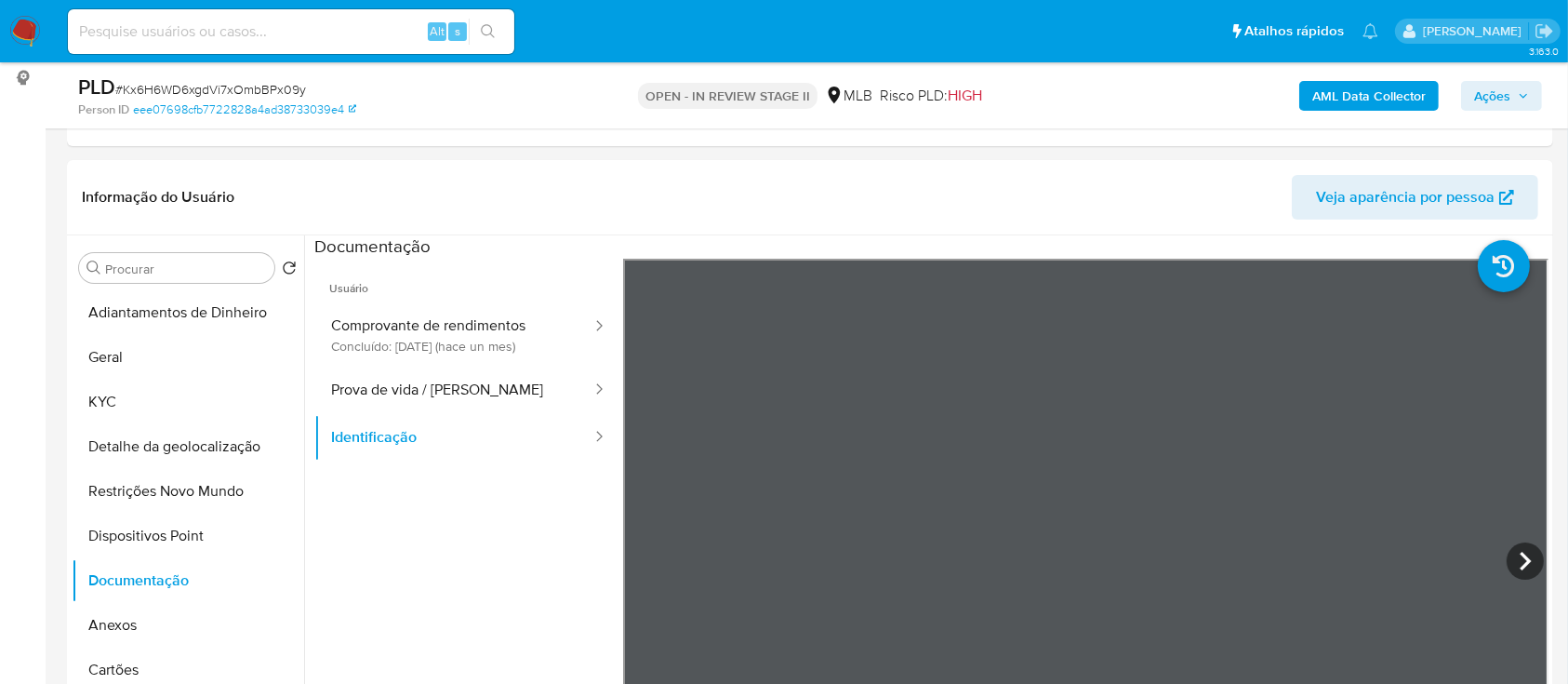
click at [1418, 96] on b "AML Data Collector" at bounding box center [1369, 96] width 113 height 29
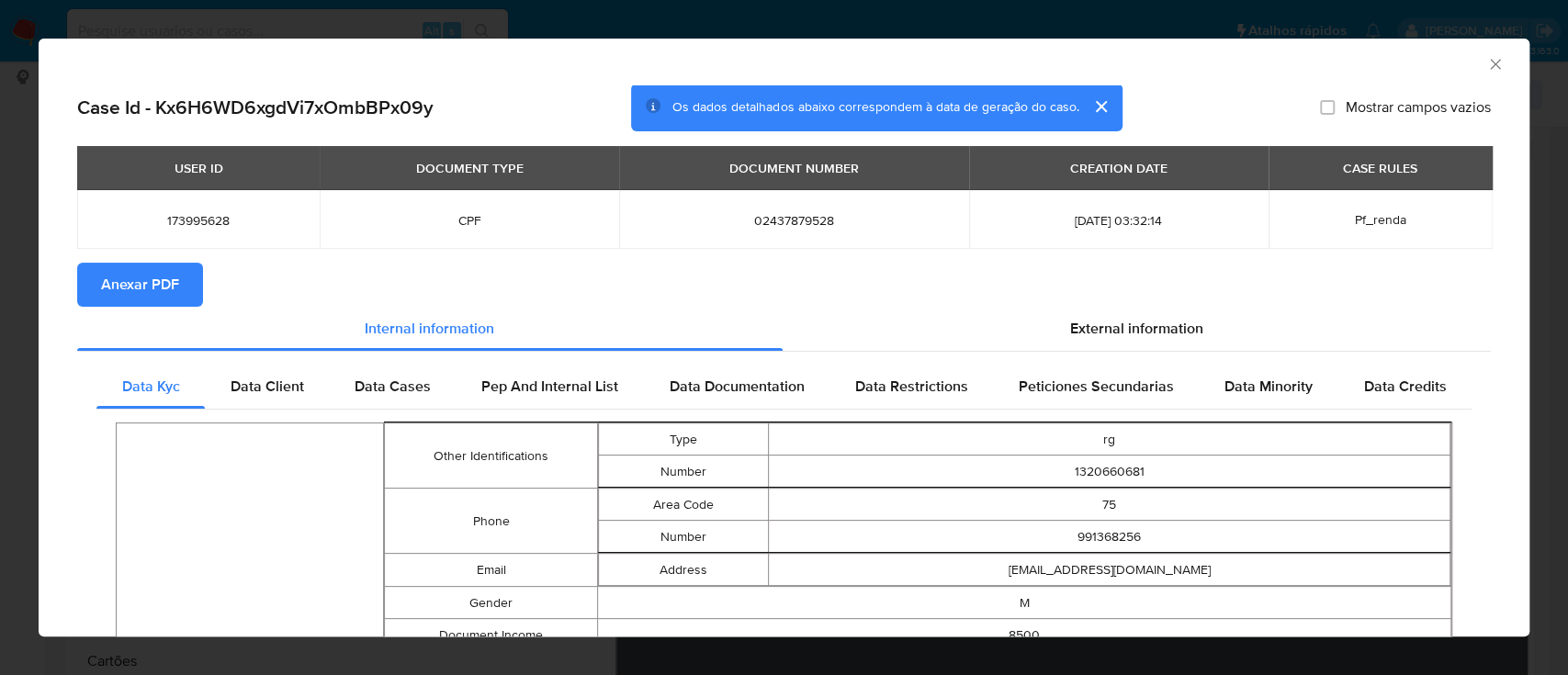
drag, startPoint x: 188, startPoint y: 293, endPoint x: 202, endPoint y: 305, distance: 18.4
click at [184, 293] on button "Anexar PDF" at bounding box center [140, 285] width 126 height 44
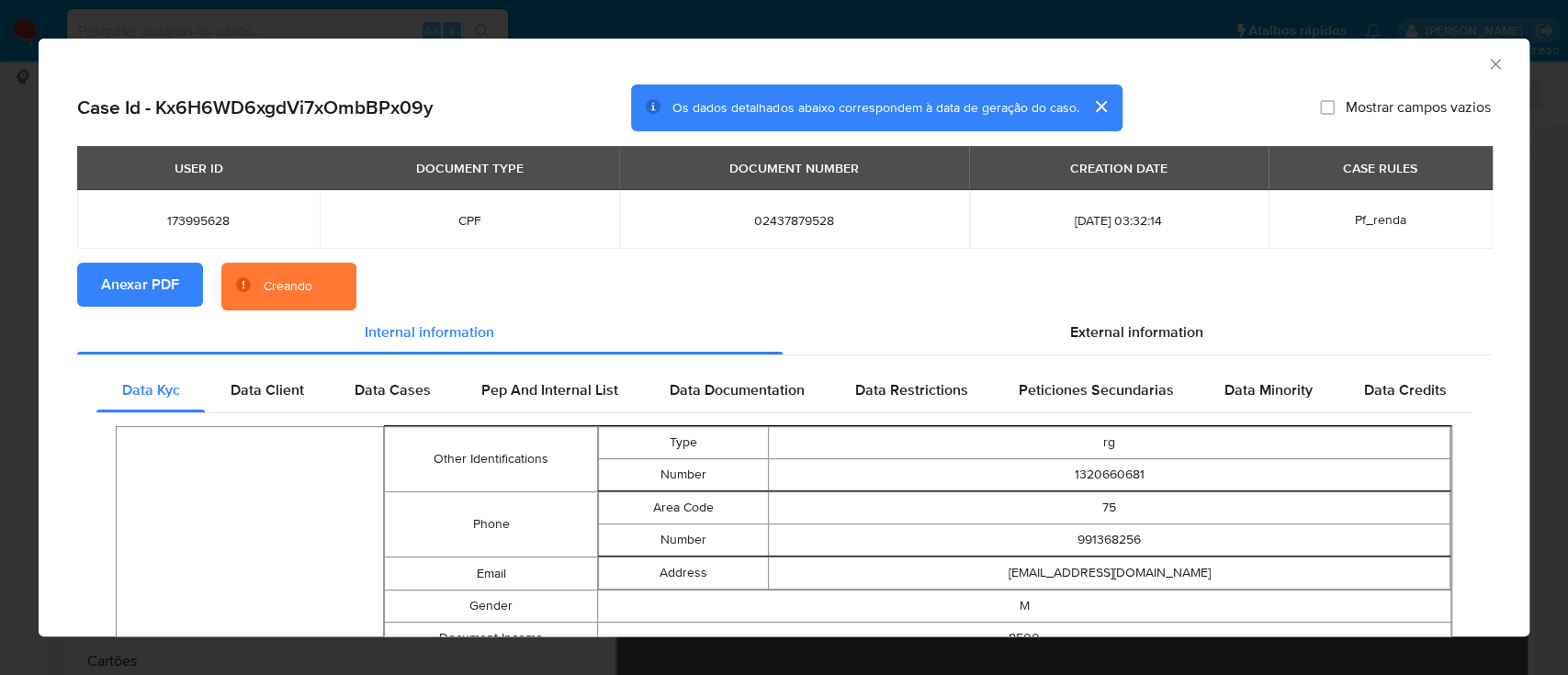
click at [1486, 59] on icon "Fechar a janela" at bounding box center [1495, 64] width 18 height 18
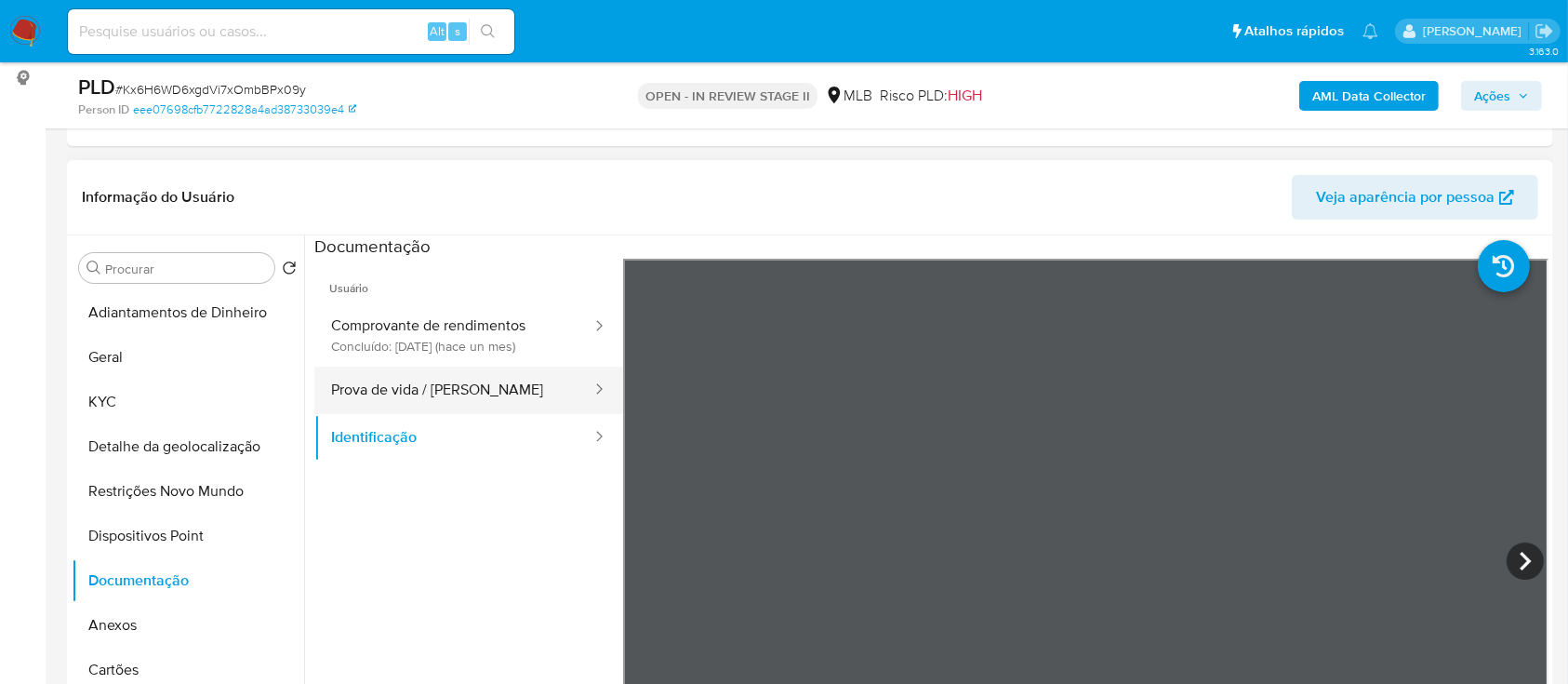
click at [467, 382] on button "Prova de vida / [PERSON_NAME]" at bounding box center [453, 390] width 279 height 47
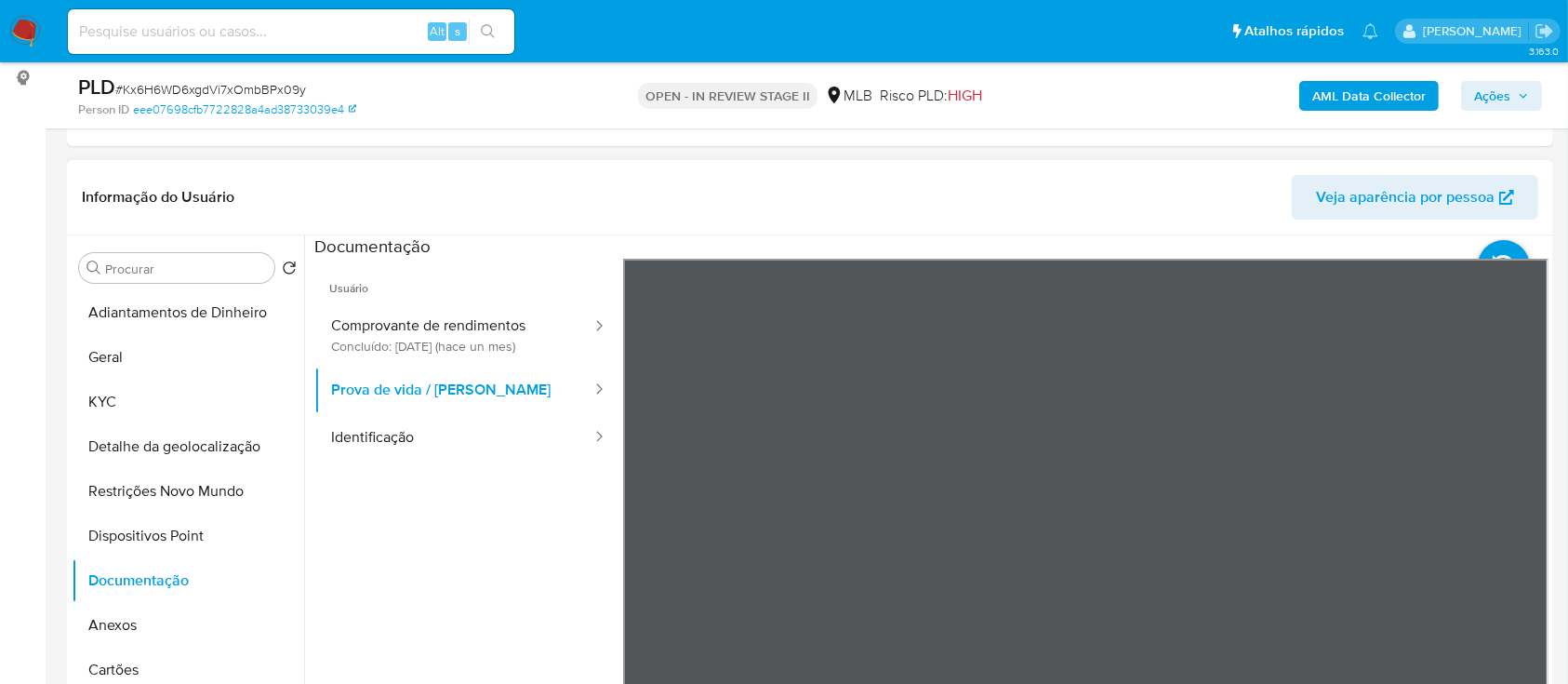
scroll to position [59, 0]
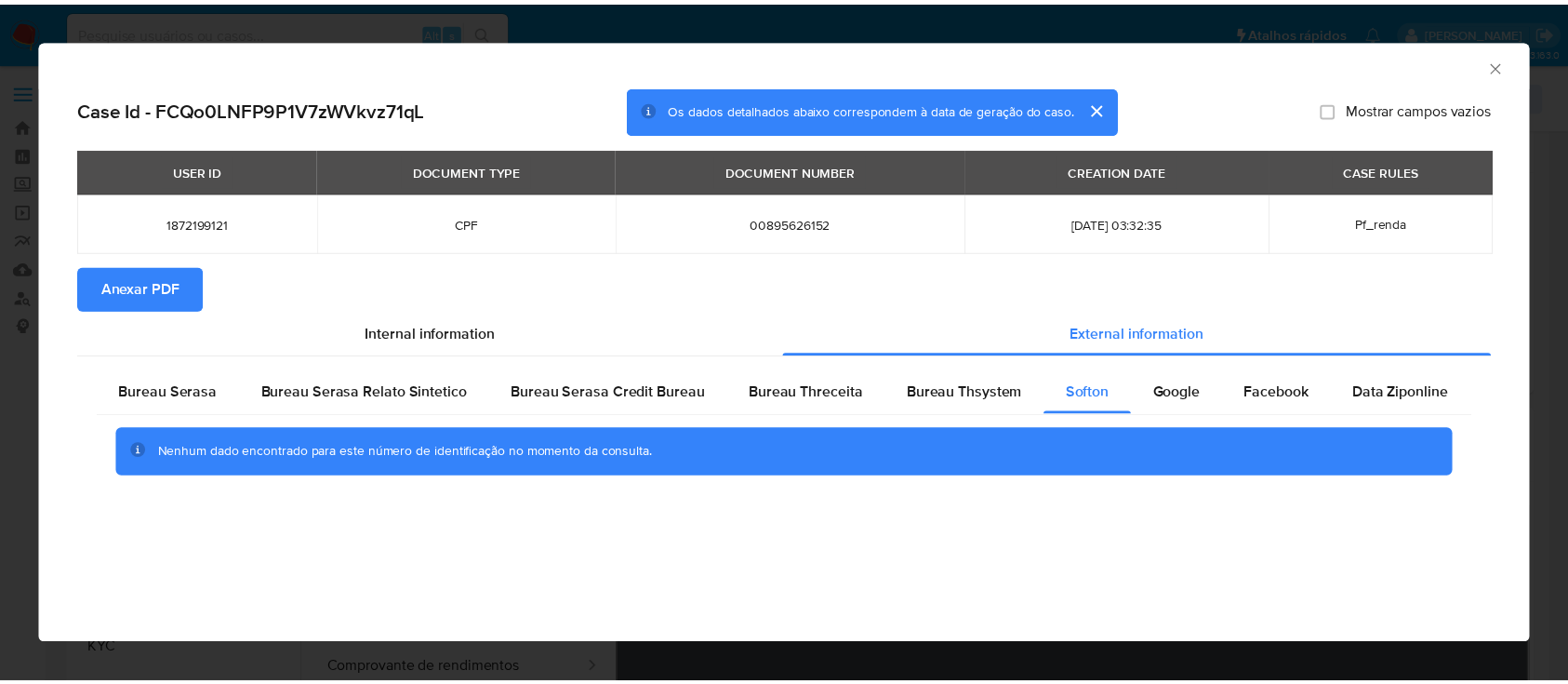
scroll to position [372, 0]
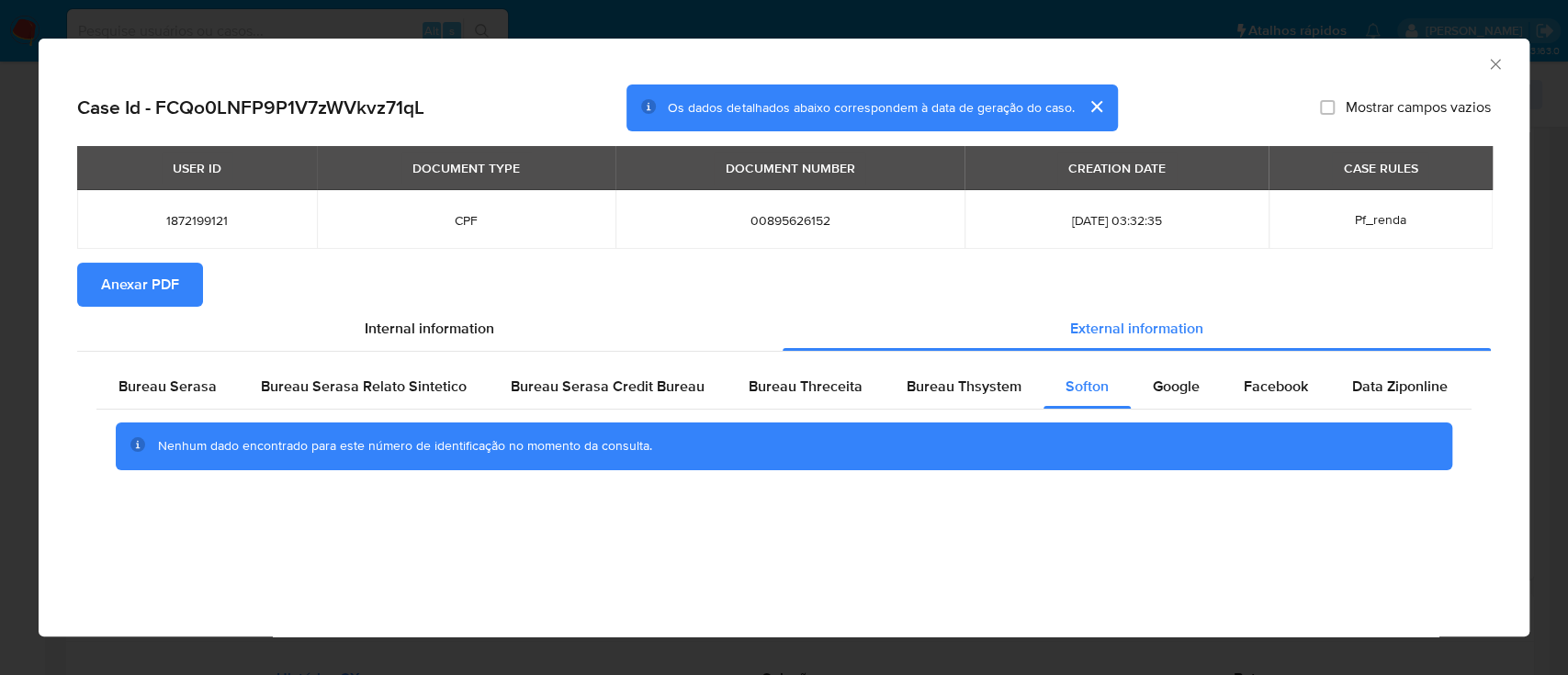
click at [144, 274] on span "Anexar PDF" at bounding box center [140, 285] width 78 height 41
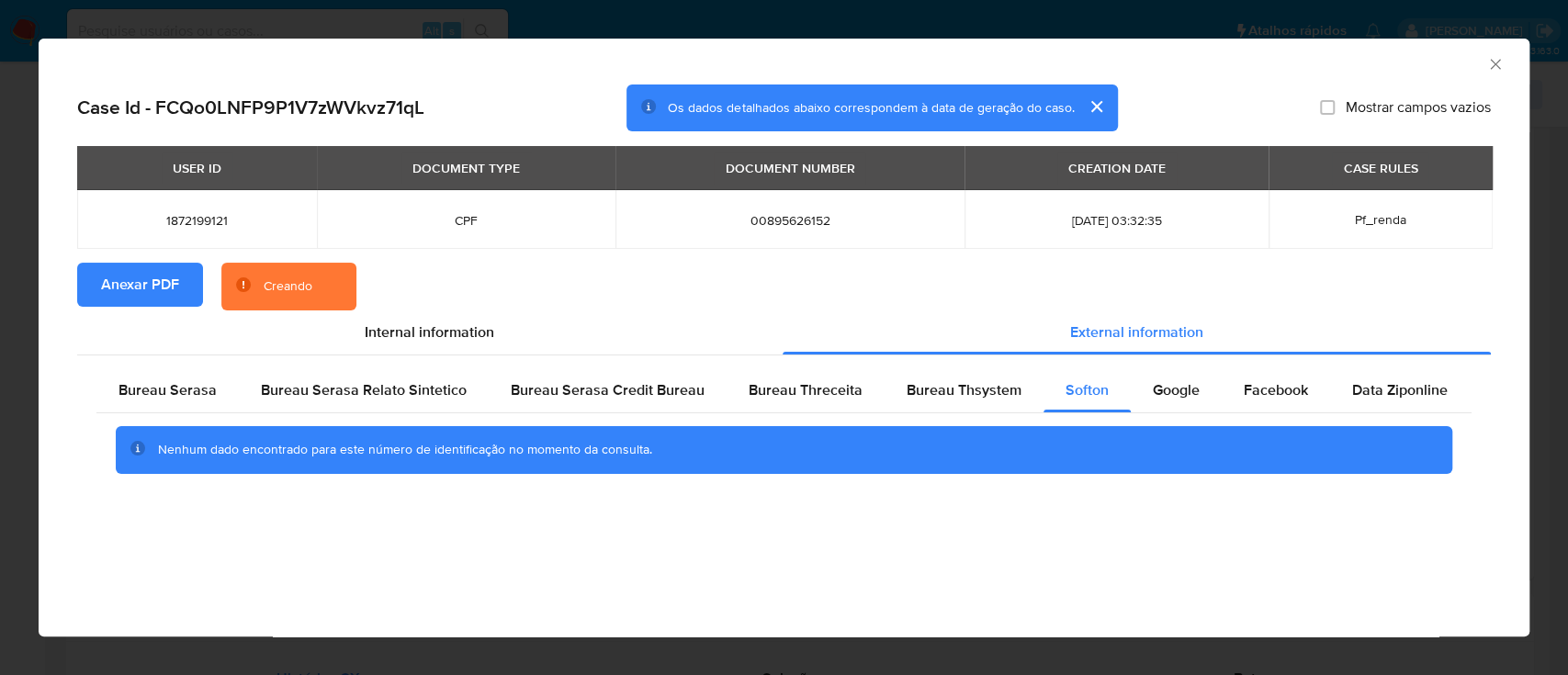
drag, startPoint x: 1495, startPoint y: 64, endPoint x: 1279, endPoint y: 86, distance: 217.1
click at [1493, 64] on icon "Fechar a janela" at bounding box center [1495, 64] width 18 height 18
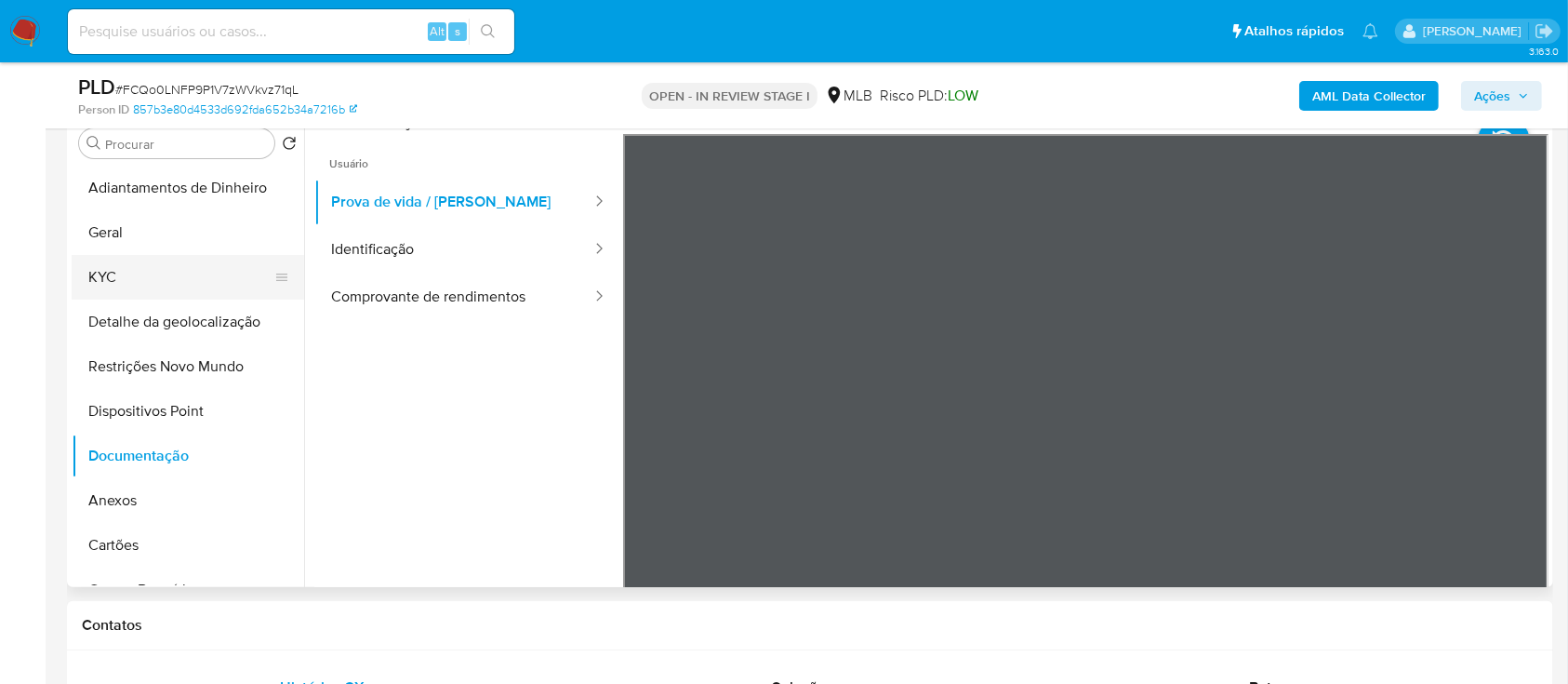
click at [121, 277] on button "KYC" at bounding box center [180, 278] width 217 height 45
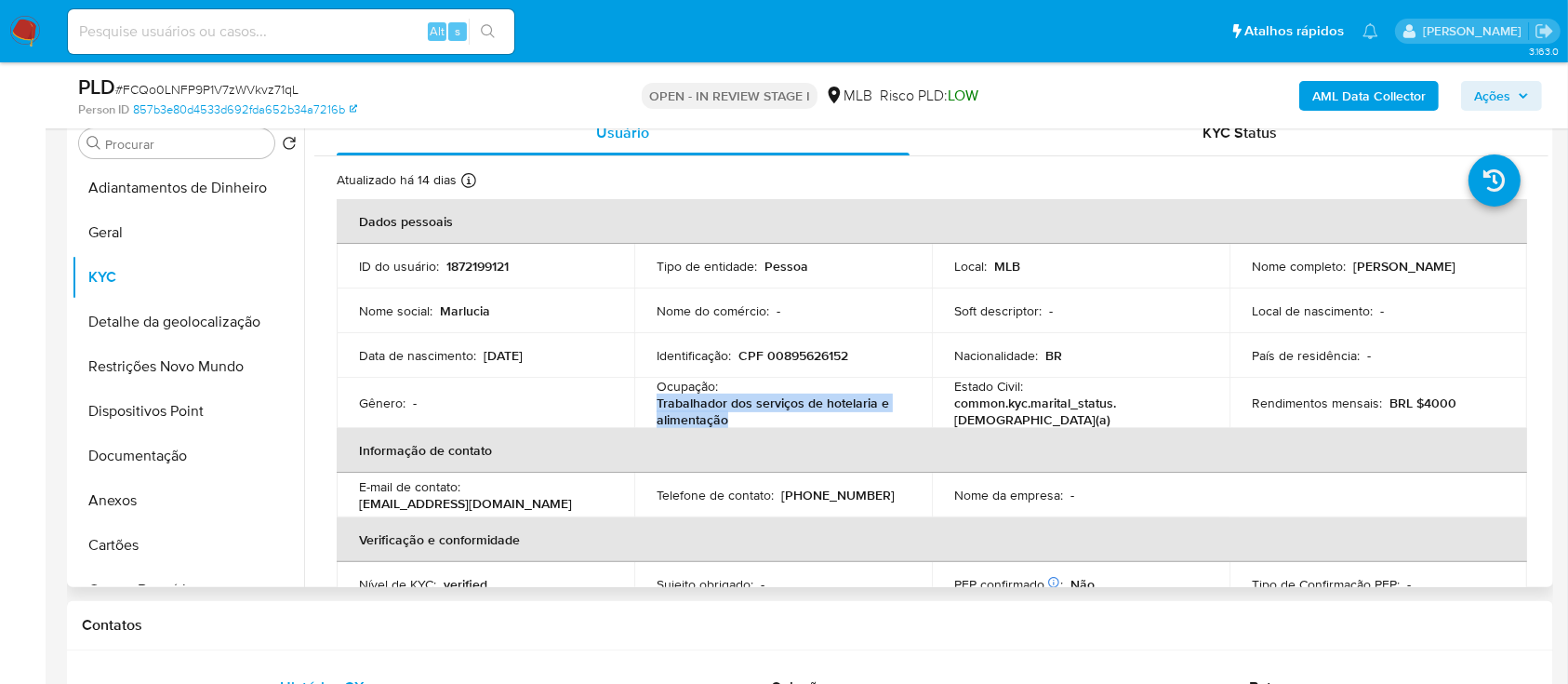
drag, startPoint x: 730, startPoint y: 417, endPoint x: 652, endPoint y: 406, distance: 78.8
click at [652, 406] on td "Ocupação : Trabalhador dos serviços de hotelaria e alimentação" at bounding box center [783, 402] width 297 height 50
copy p "Trabalhador dos serviços de hotelaria e alimentação"
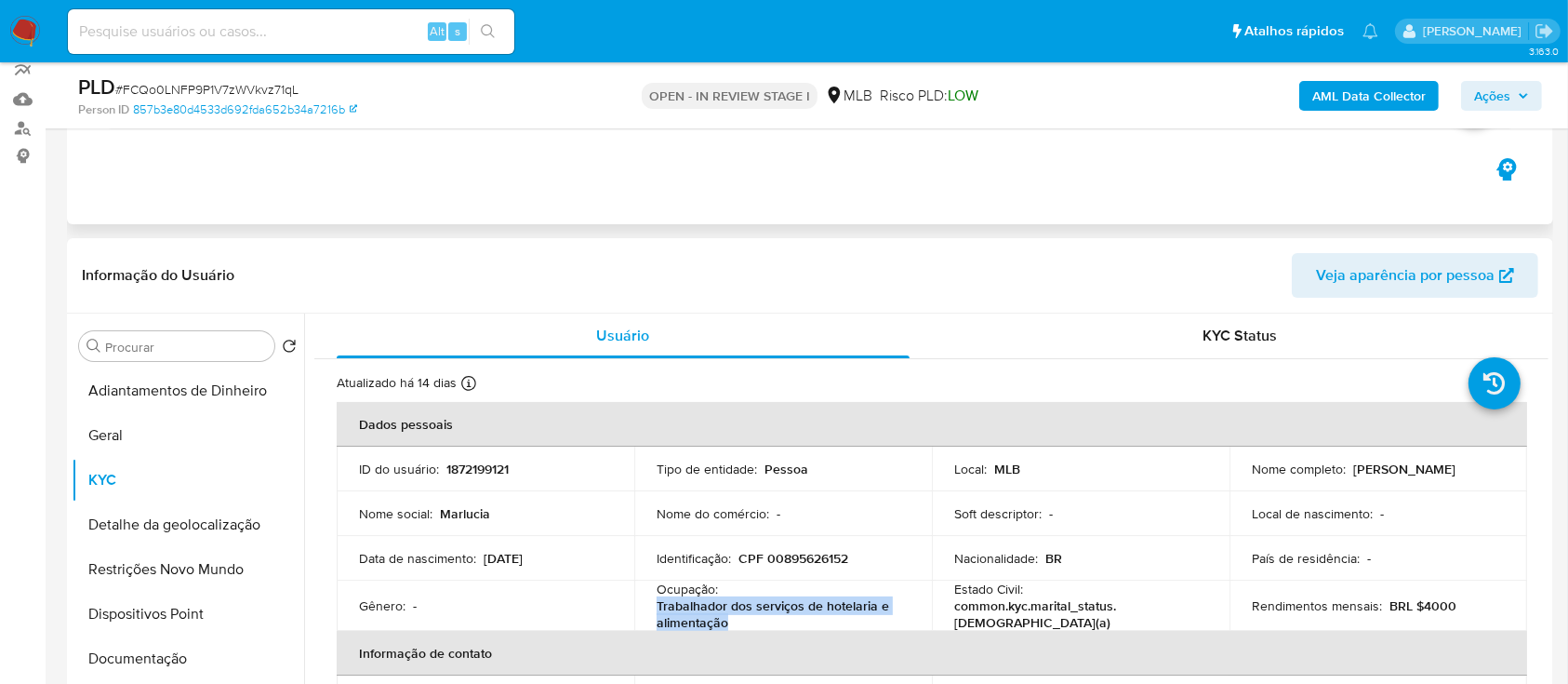
scroll to position [0, 0]
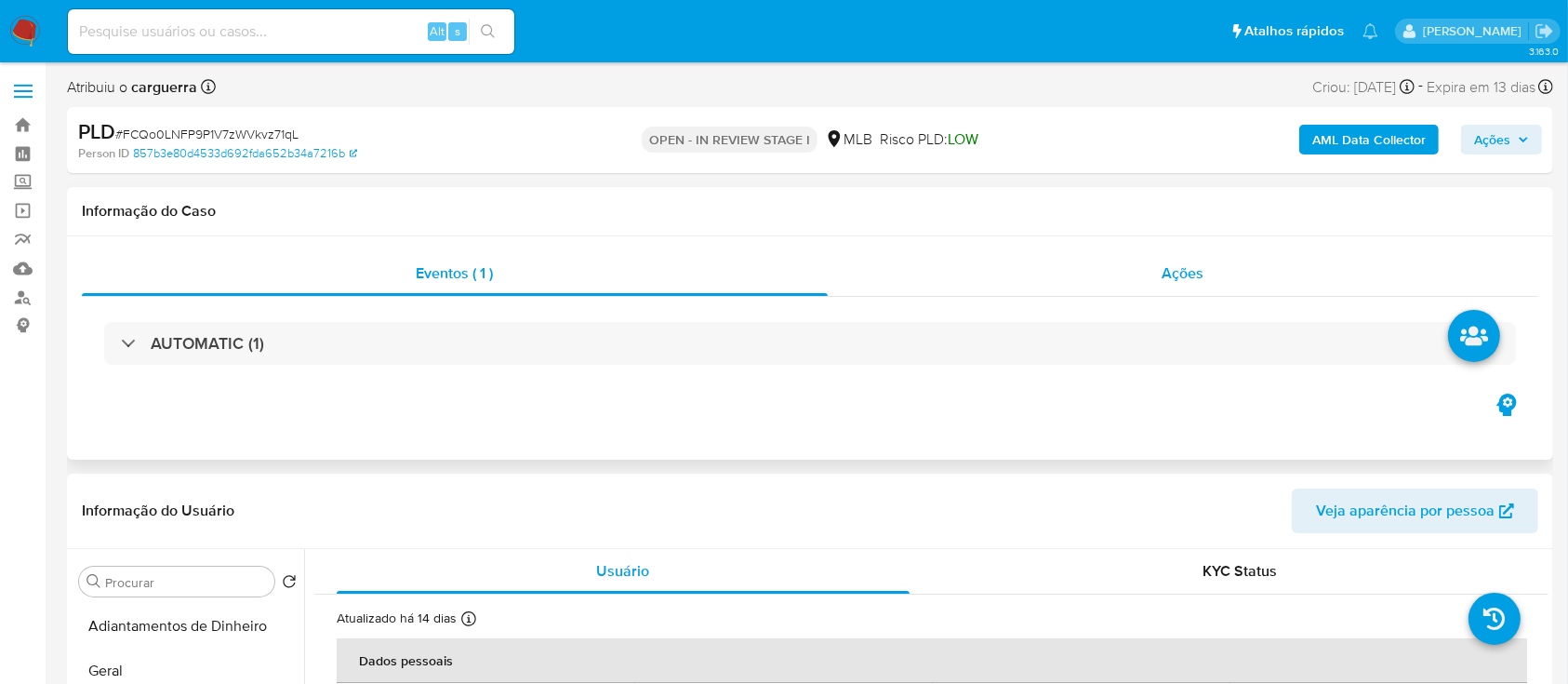
click at [1197, 275] on span "Ações" at bounding box center [1184, 273] width 42 height 22
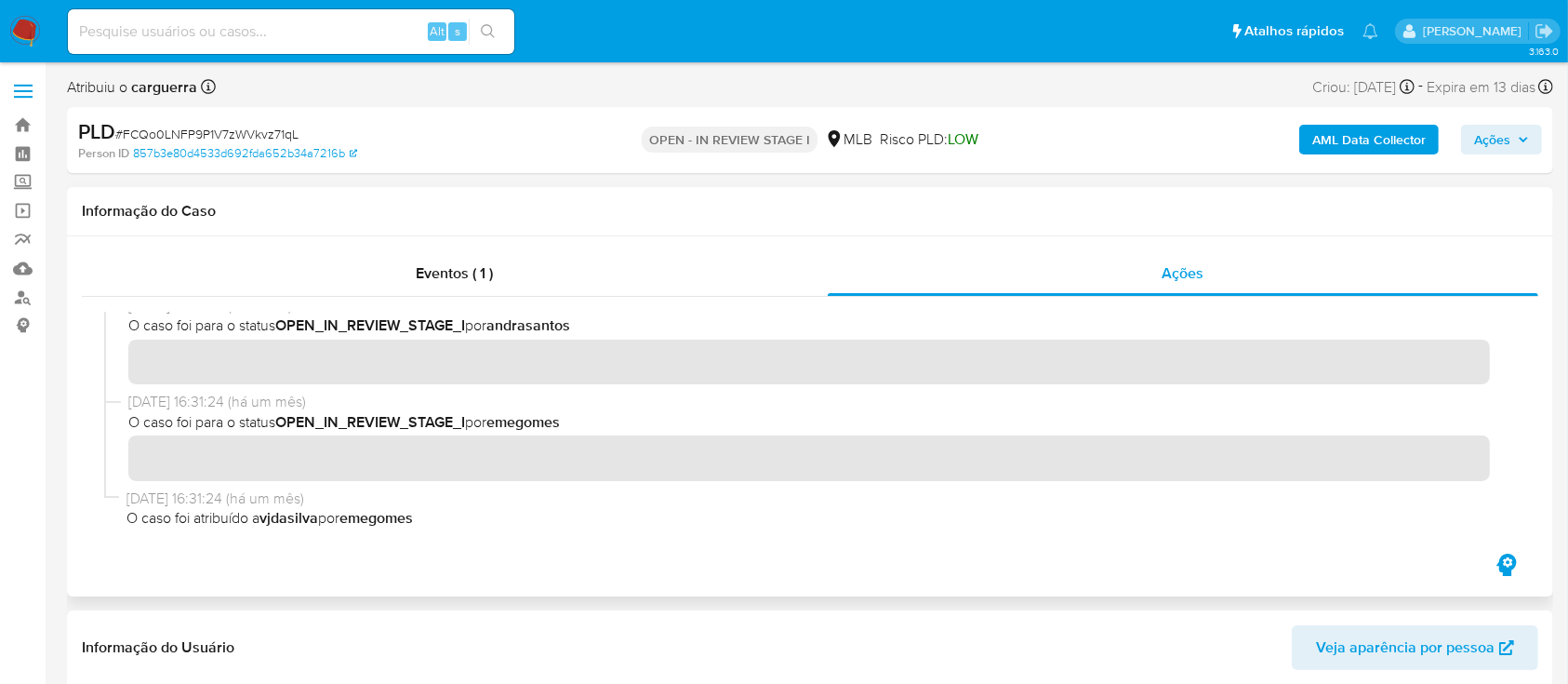
scroll to position [114, 0]
drag, startPoint x: 274, startPoint y: 517, endPoint x: 369, endPoint y: 523, distance: 95.2
click at [323, 520] on span "O caso foi atribuído a vjdasilva por emegomes" at bounding box center [817, 517] width 1382 height 21
